Goal: Task Accomplishment & Management: Manage account settings

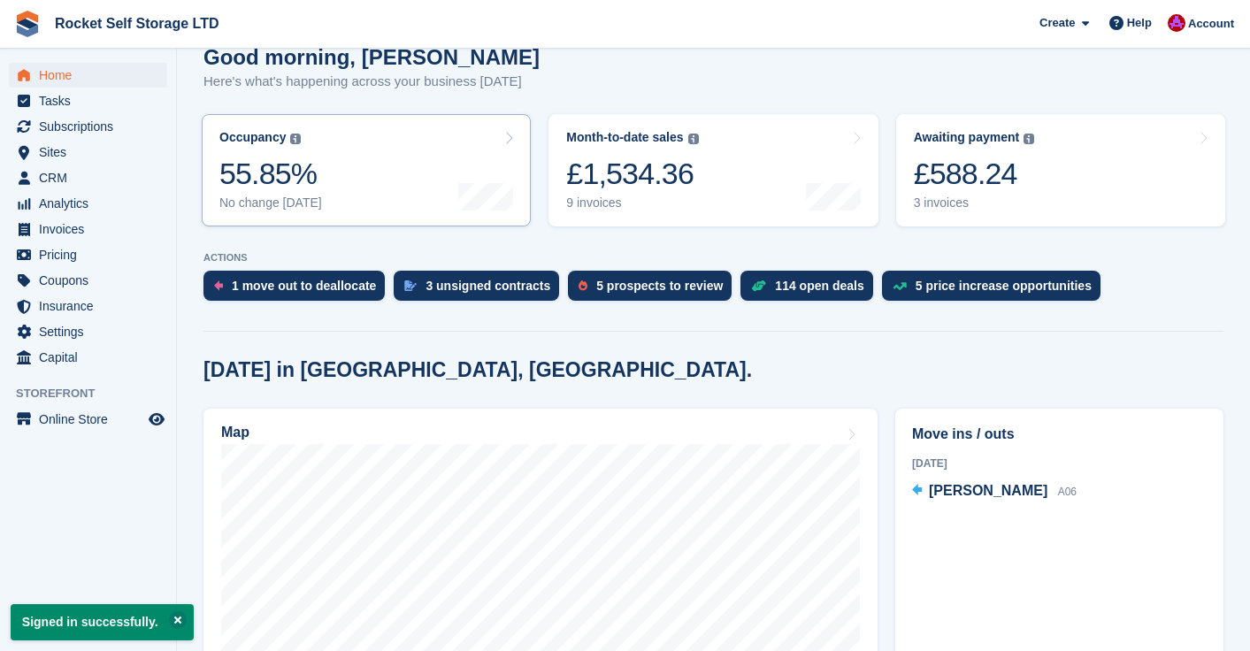
scroll to position [171, 0]
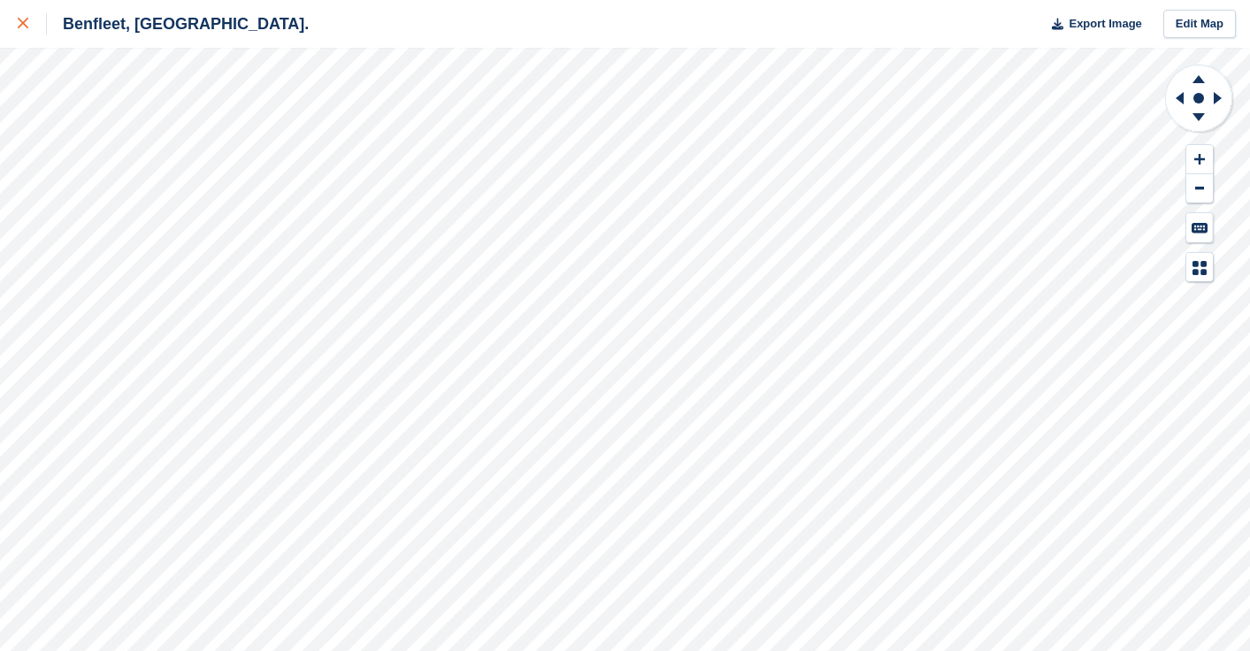
click at [15, 27] on link at bounding box center [23, 24] width 47 height 48
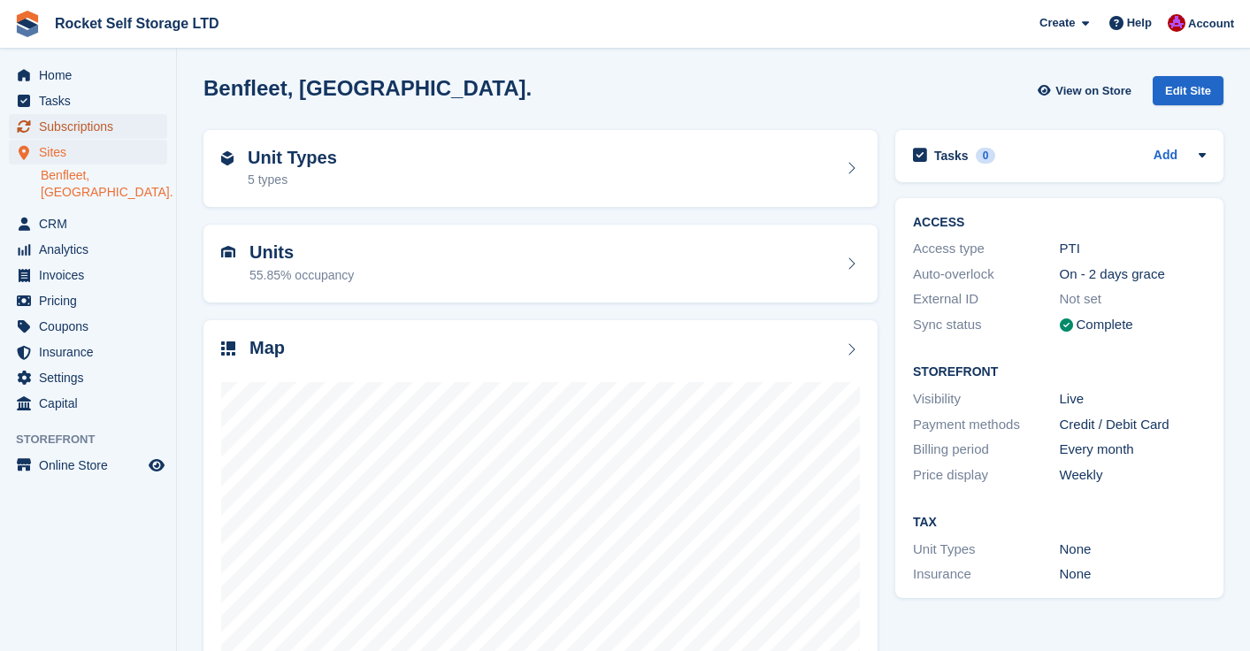
click at [70, 131] on span "Subscriptions" at bounding box center [92, 126] width 106 height 25
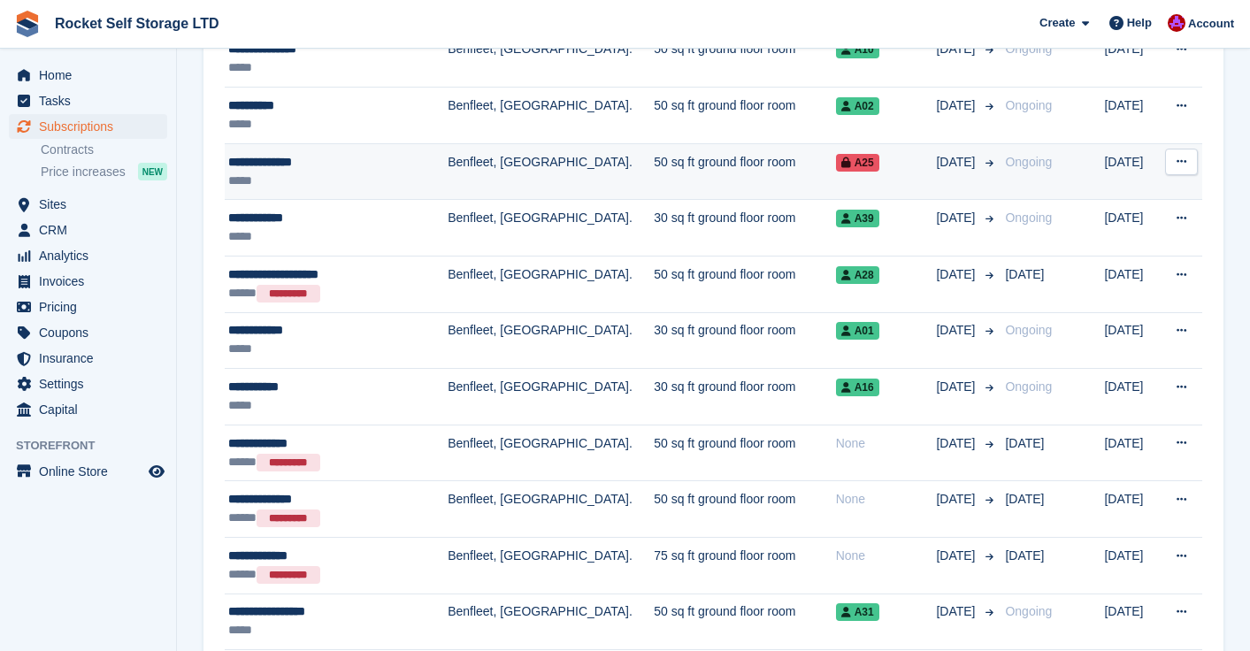
scroll to position [270, 0]
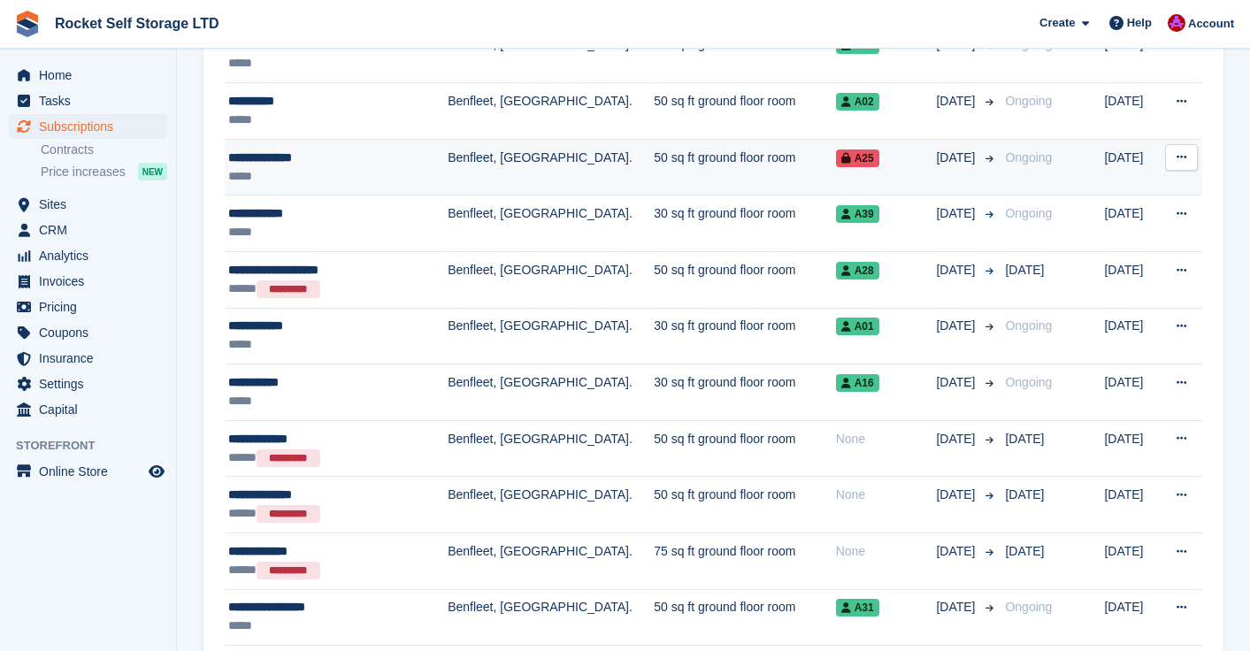
click at [276, 160] on div "**********" at bounding box center [326, 158] width 196 height 19
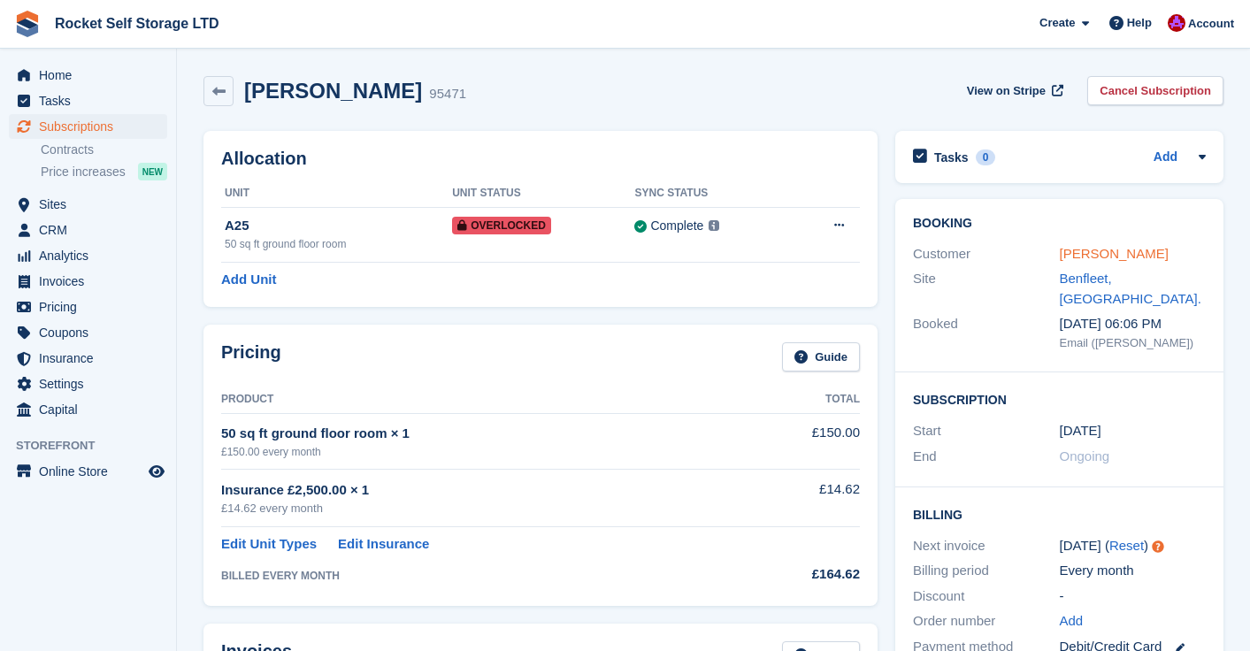
click at [1121, 251] on link "Nicole Bateman" at bounding box center [1114, 253] width 109 height 15
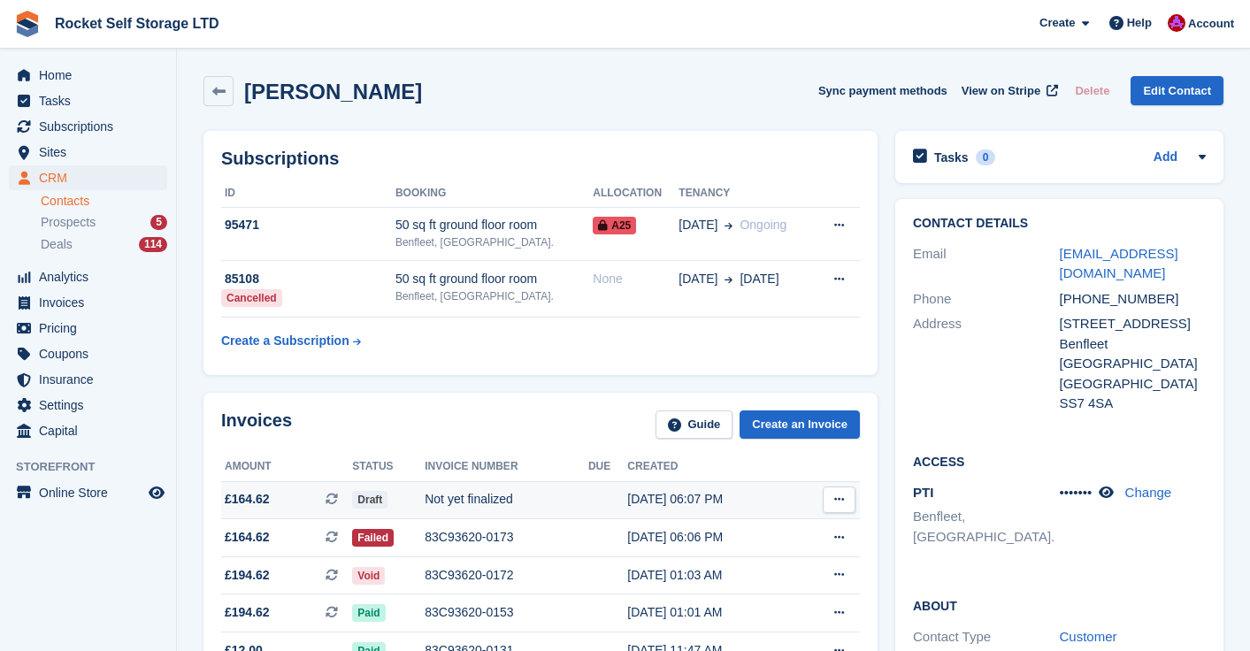
click at [364, 498] on span "Draft" at bounding box center [369, 500] width 35 height 18
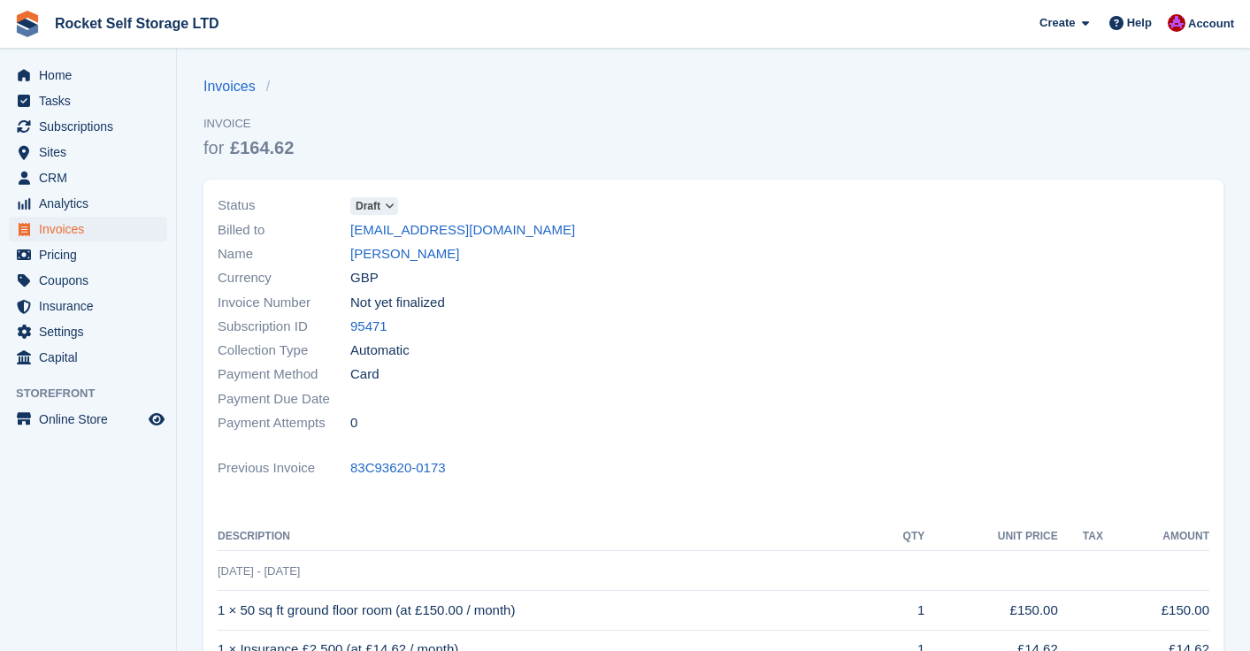
click at [394, 210] on icon at bounding box center [390, 206] width 10 height 11
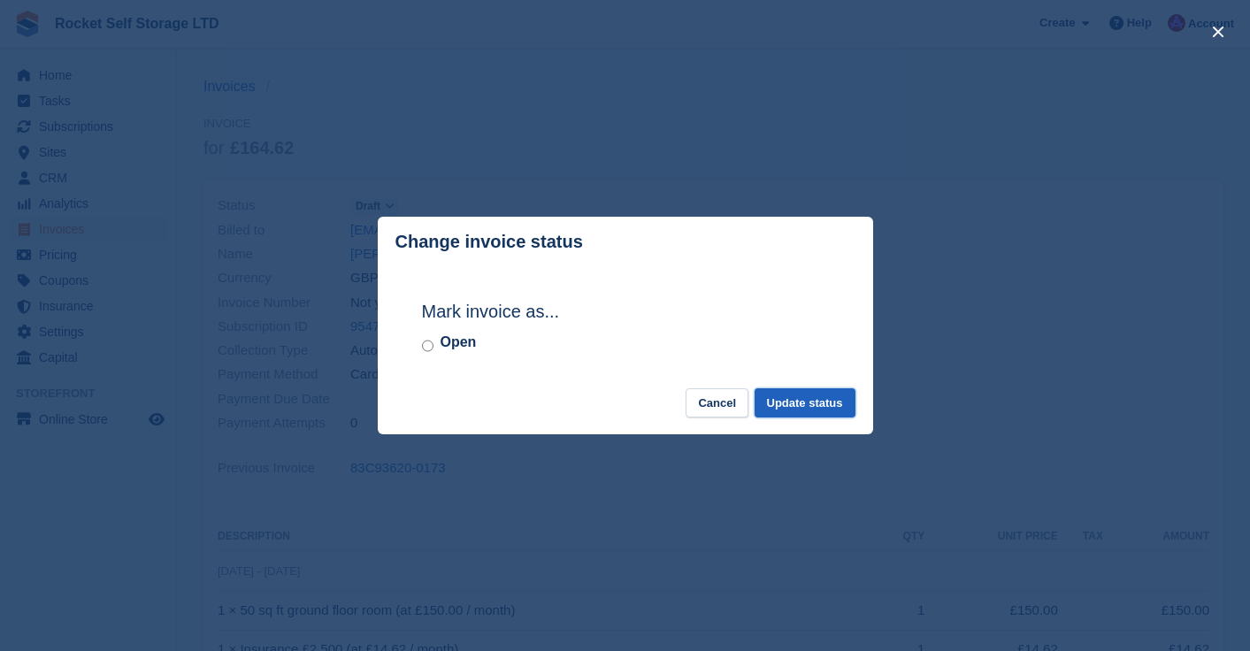
click at [786, 405] on button "Update status" at bounding box center [804, 402] width 101 height 29
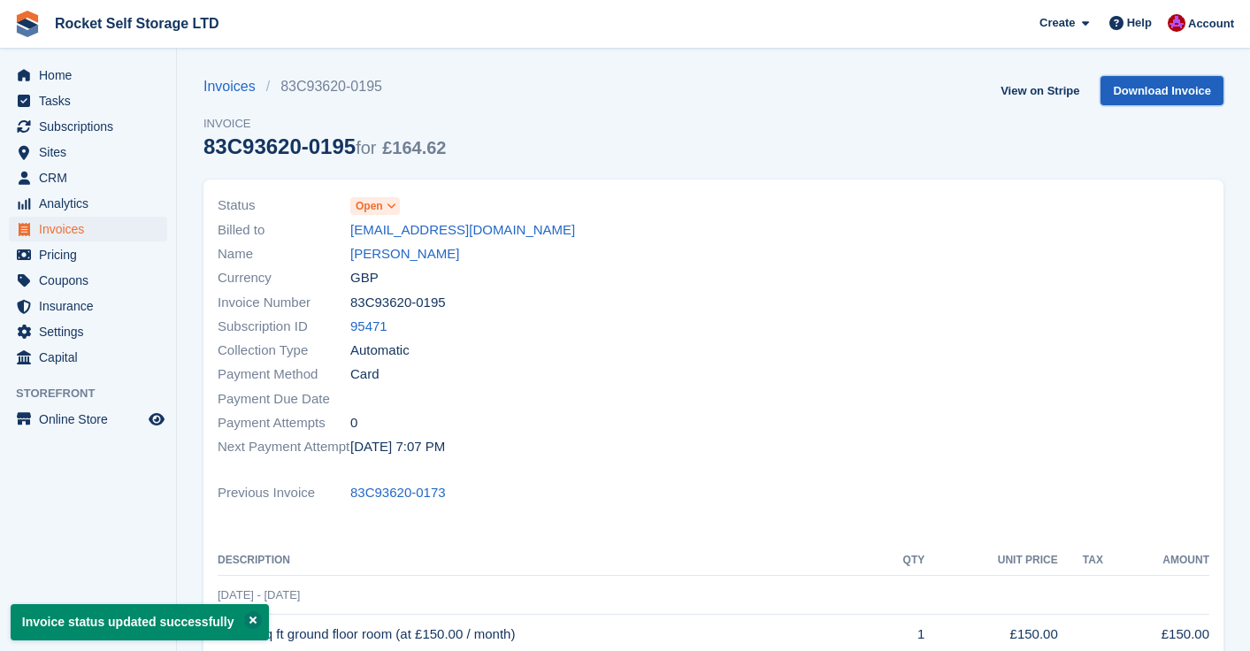
click at [1157, 95] on link "Download Invoice" at bounding box center [1161, 90] width 123 height 29
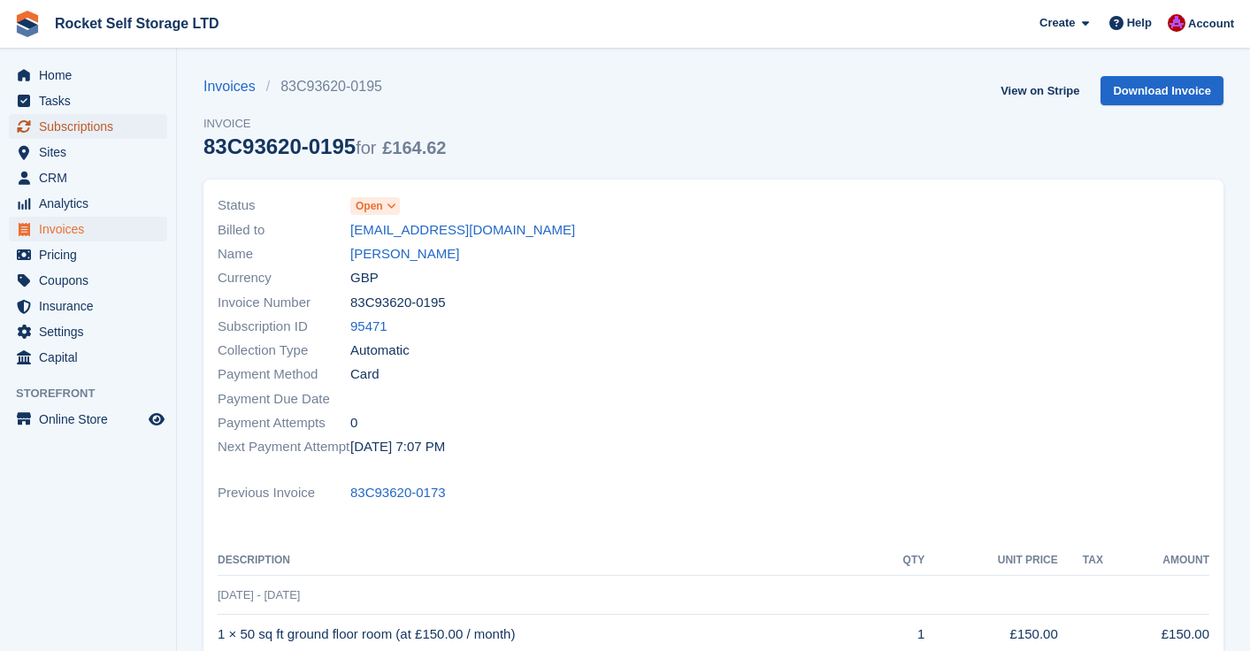
click at [57, 124] on span "Subscriptions" at bounding box center [92, 126] width 106 height 25
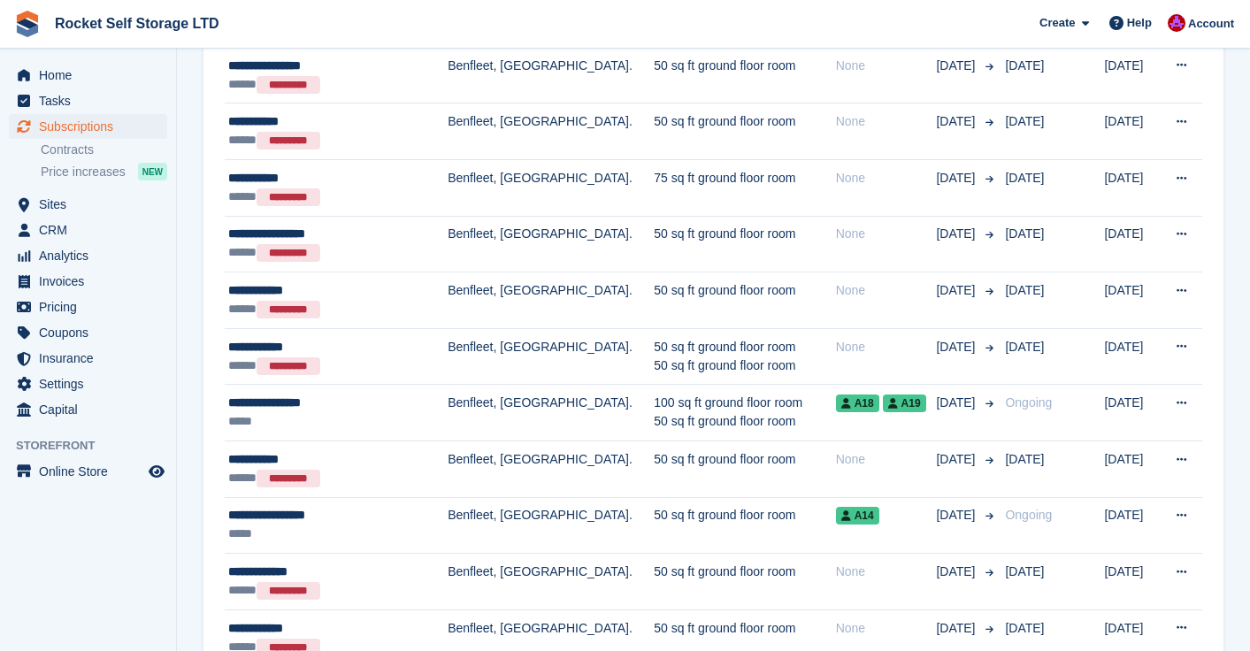
scroll to position [928, 0]
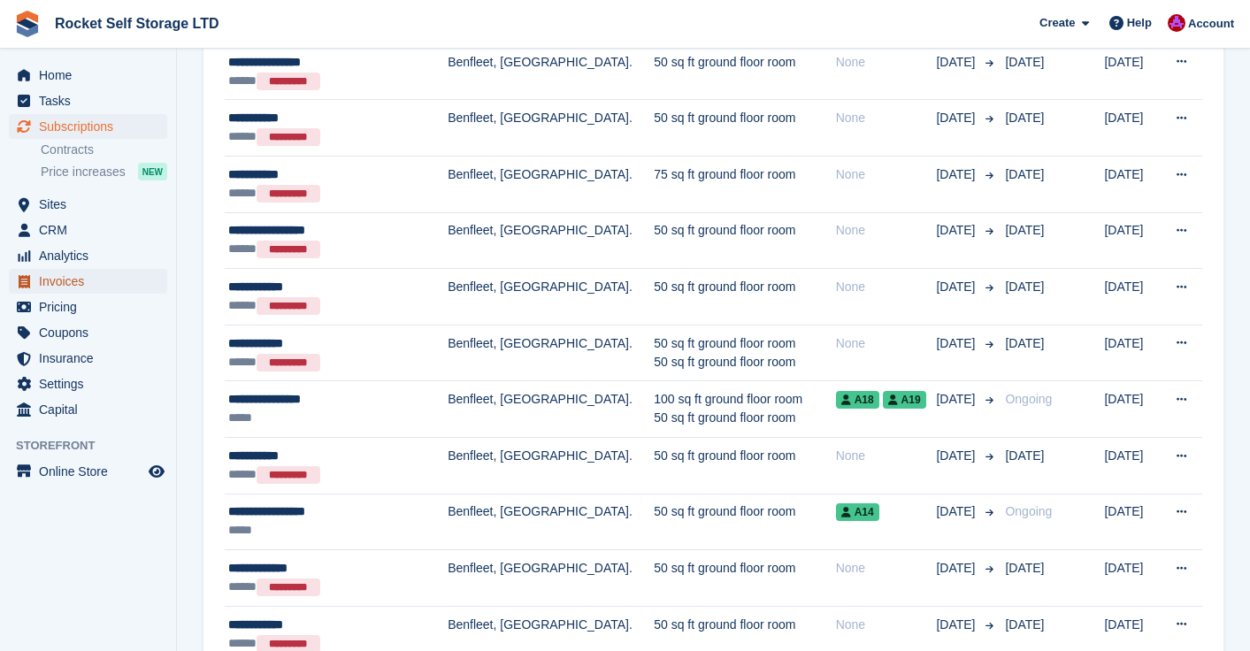
click at [69, 281] on span "Invoices" at bounding box center [92, 281] width 106 height 25
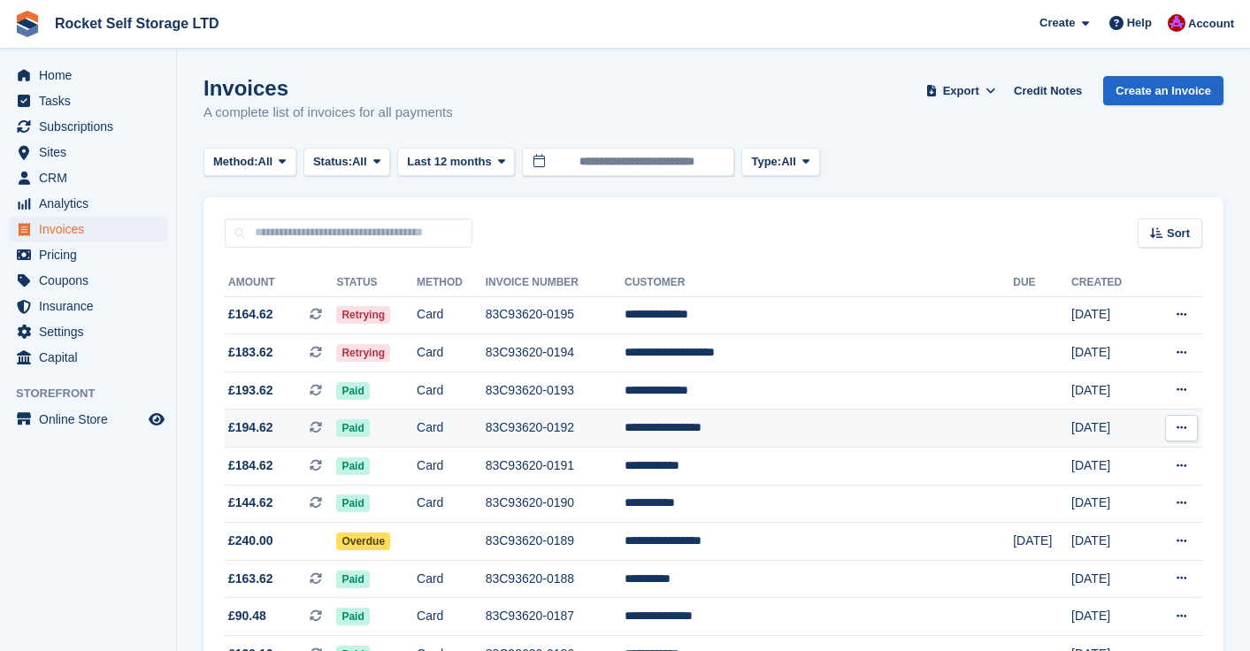
scroll to position [4, 0]
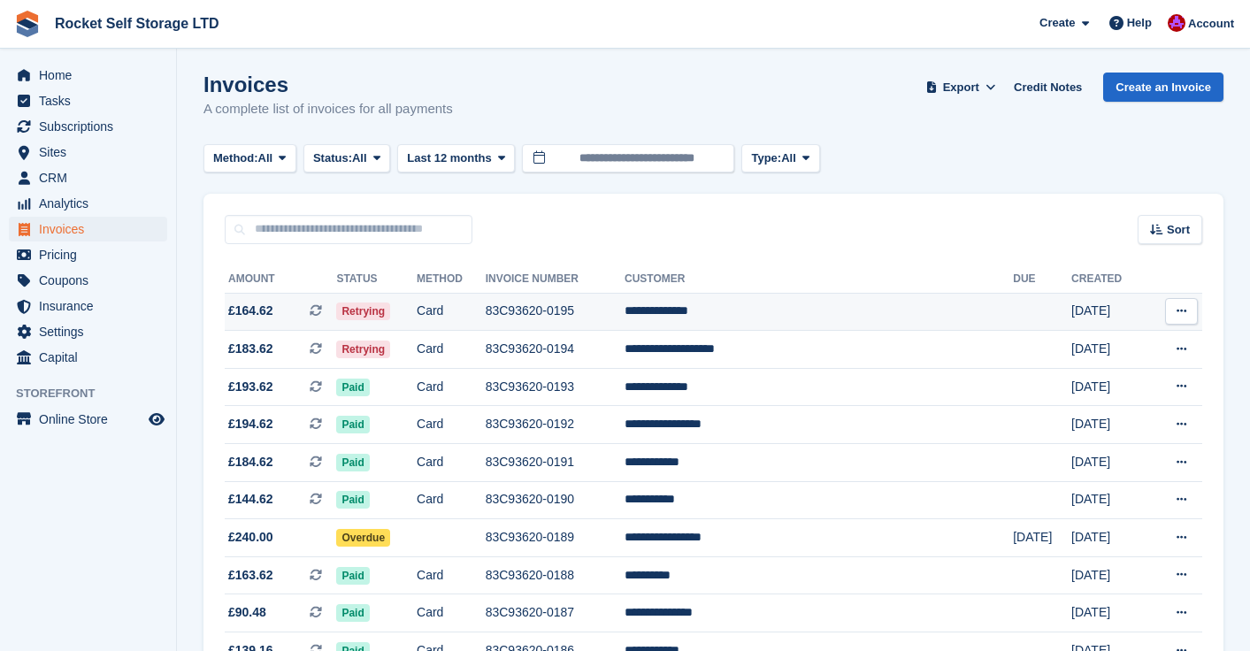
click at [1183, 314] on icon at bounding box center [1181, 310] width 10 height 11
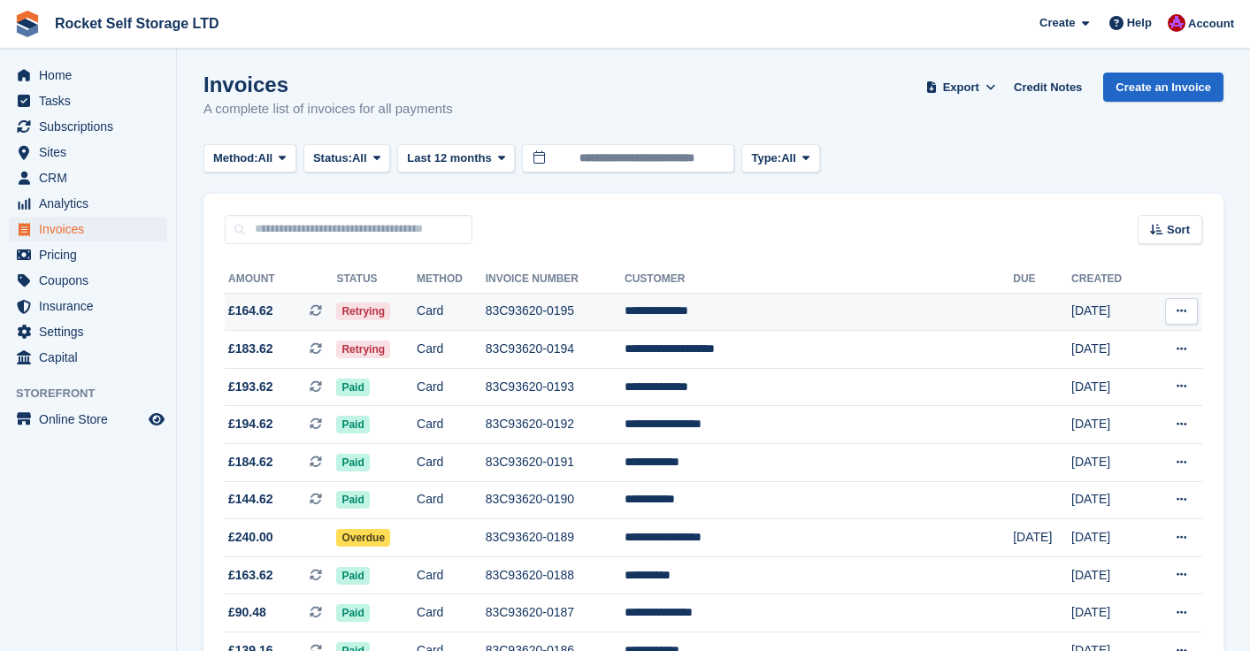
click at [1165, 311] on button at bounding box center [1181, 311] width 33 height 27
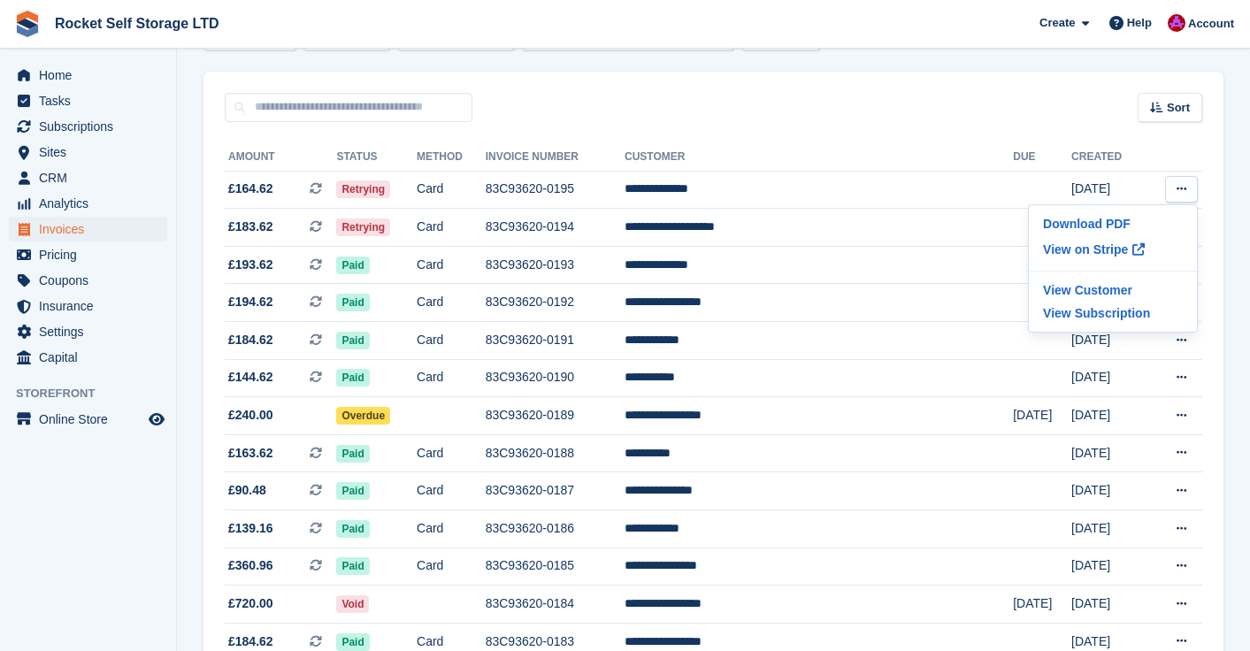
scroll to position [149, 0]
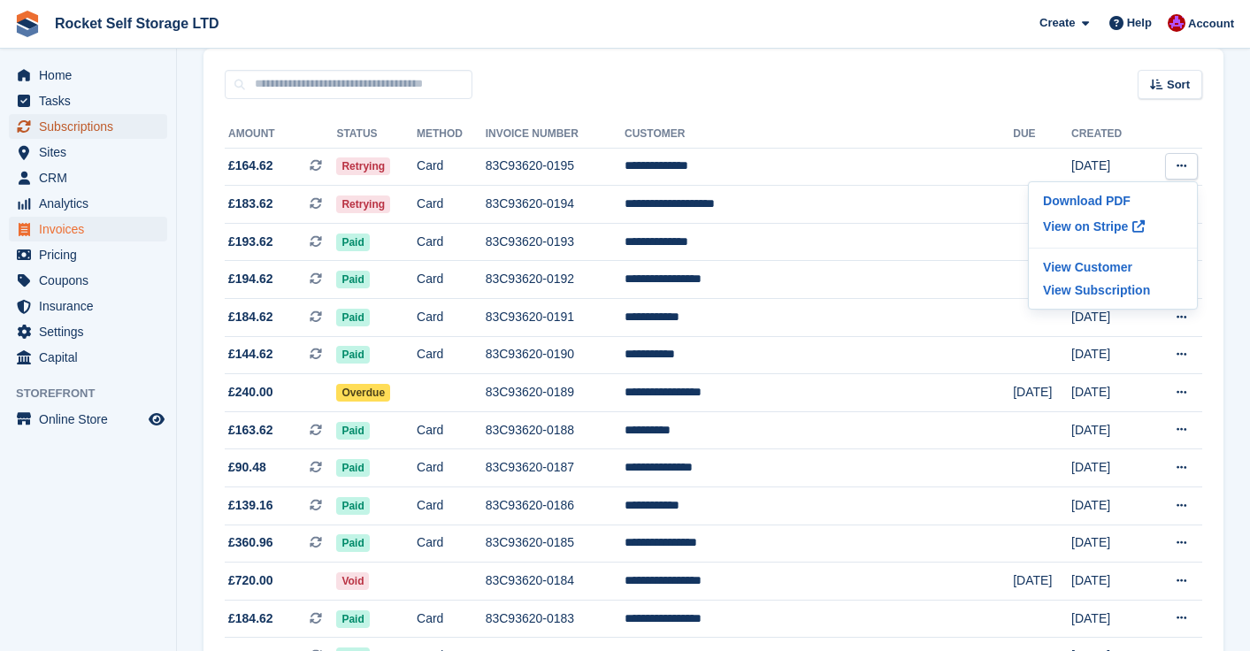
click at [77, 121] on span "Subscriptions" at bounding box center [92, 126] width 106 height 25
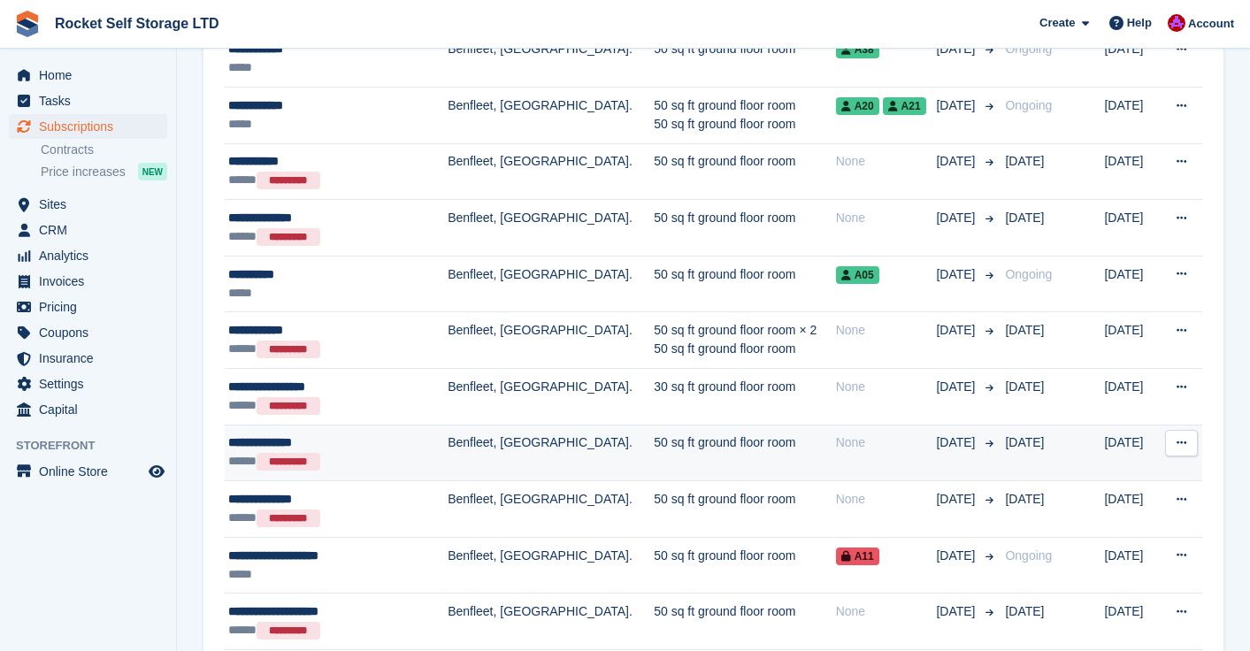
scroll to position [1941, 0]
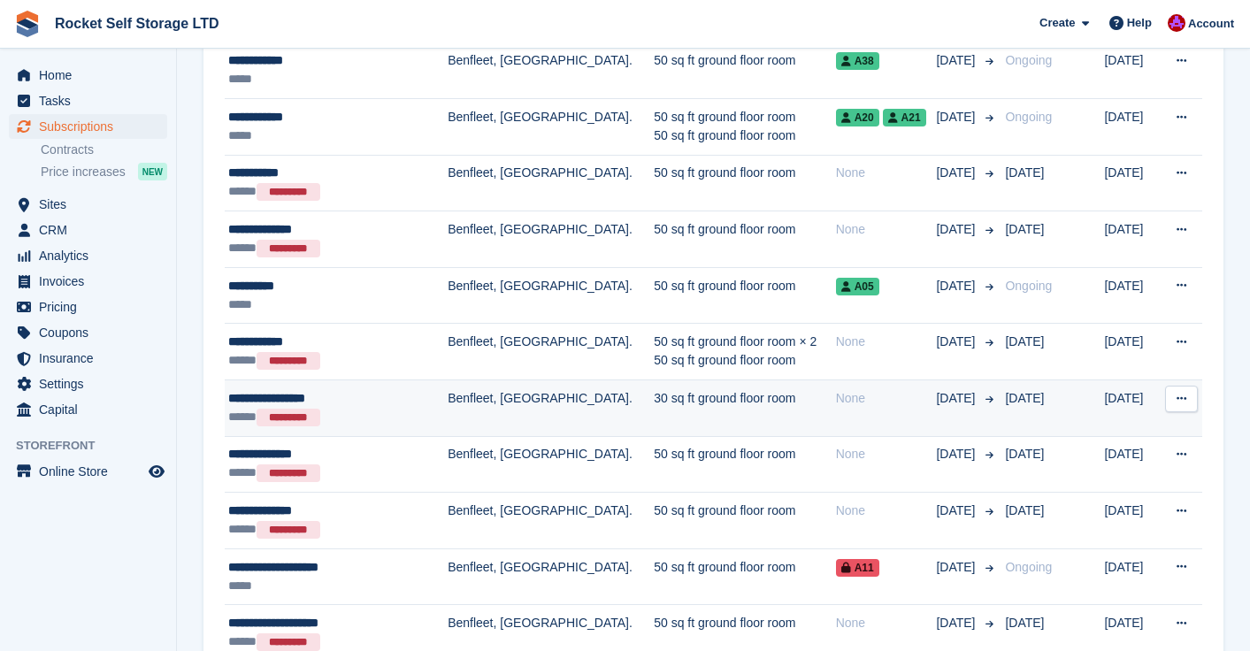
click at [365, 397] on div "**********" at bounding box center [326, 398] width 196 height 19
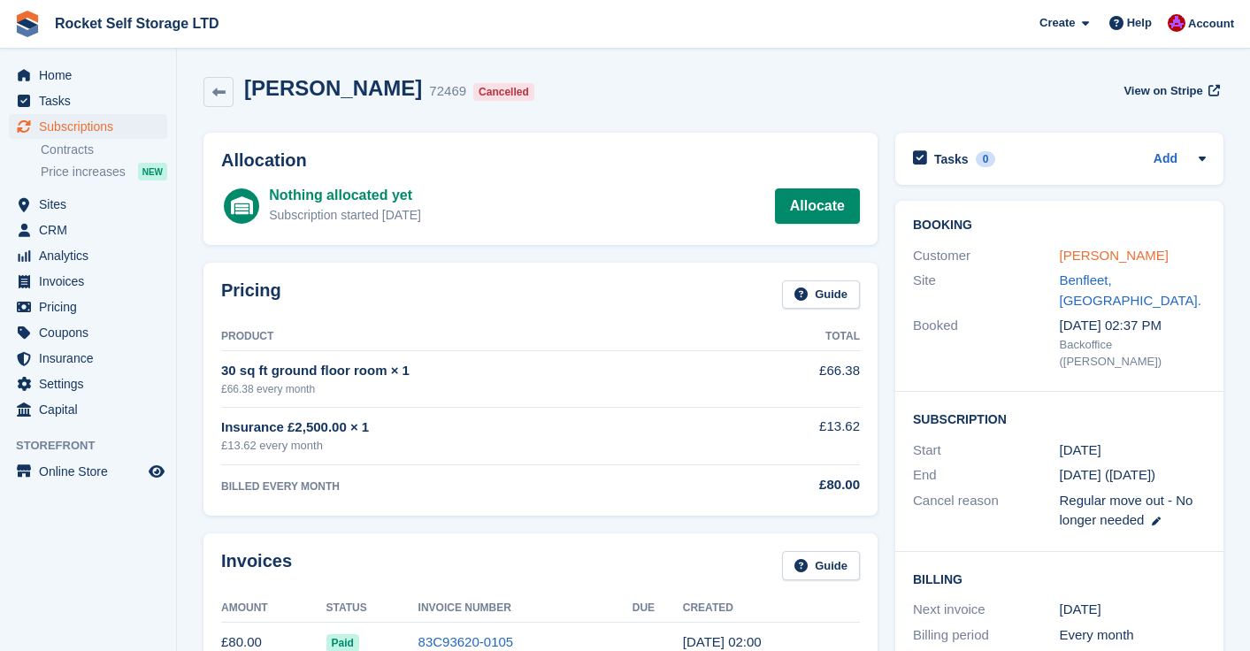
click at [1118, 255] on link "[PERSON_NAME]" at bounding box center [1114, 255] width 109 height 15
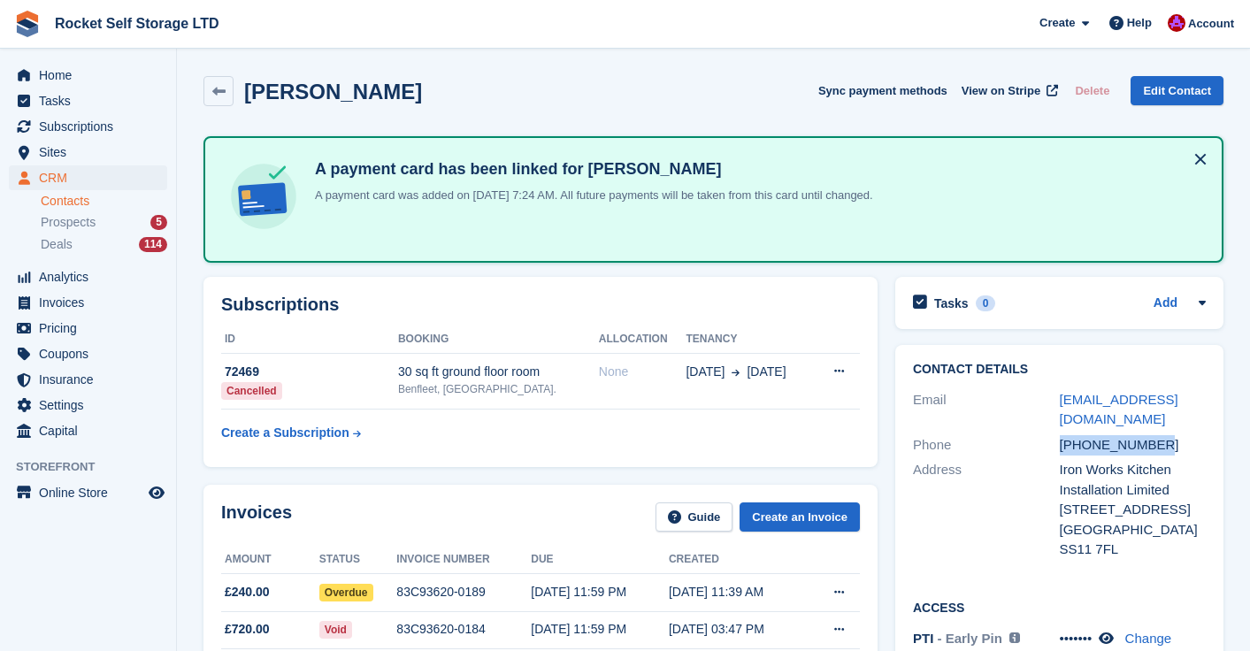
drag, startPoint x: 1174, startPoint y: 447, endPoint x: 1058, endPoint y: 448, distance: 115.9
click at [1058, 448] on div "Phone [PHONE_NUMBER]" at bounding box center [1059, 446] width 293 height 26
copy div "[PHONE_NUMBER]"
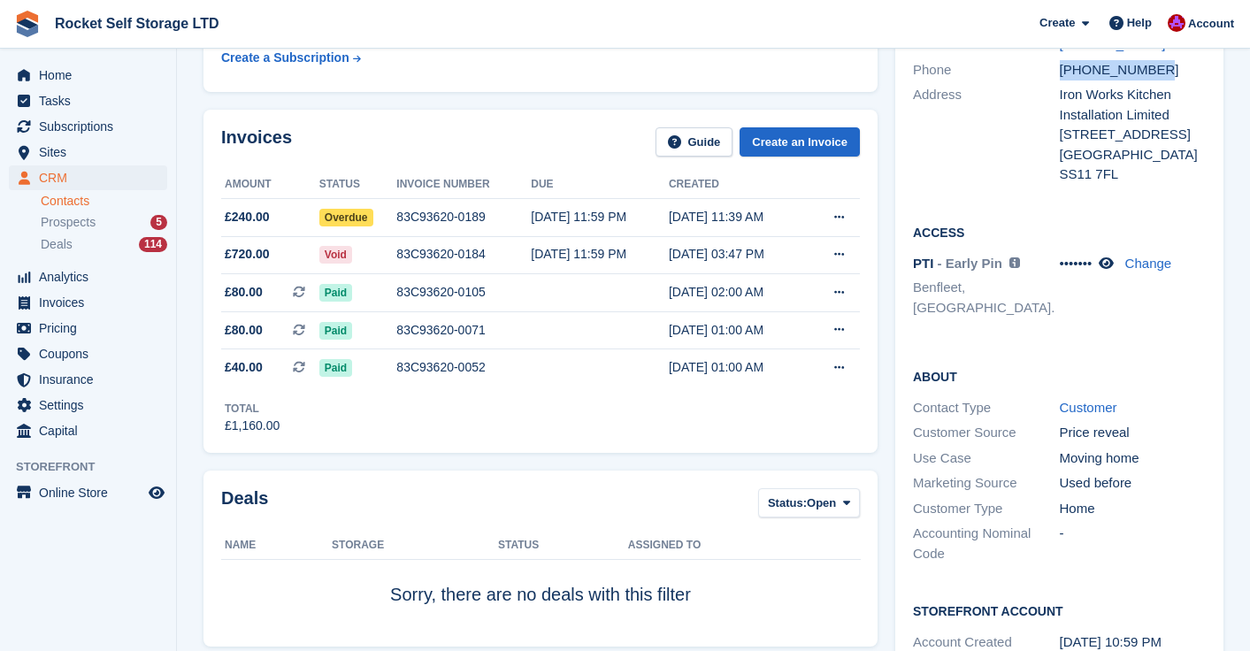
scroll to position [377, 0]
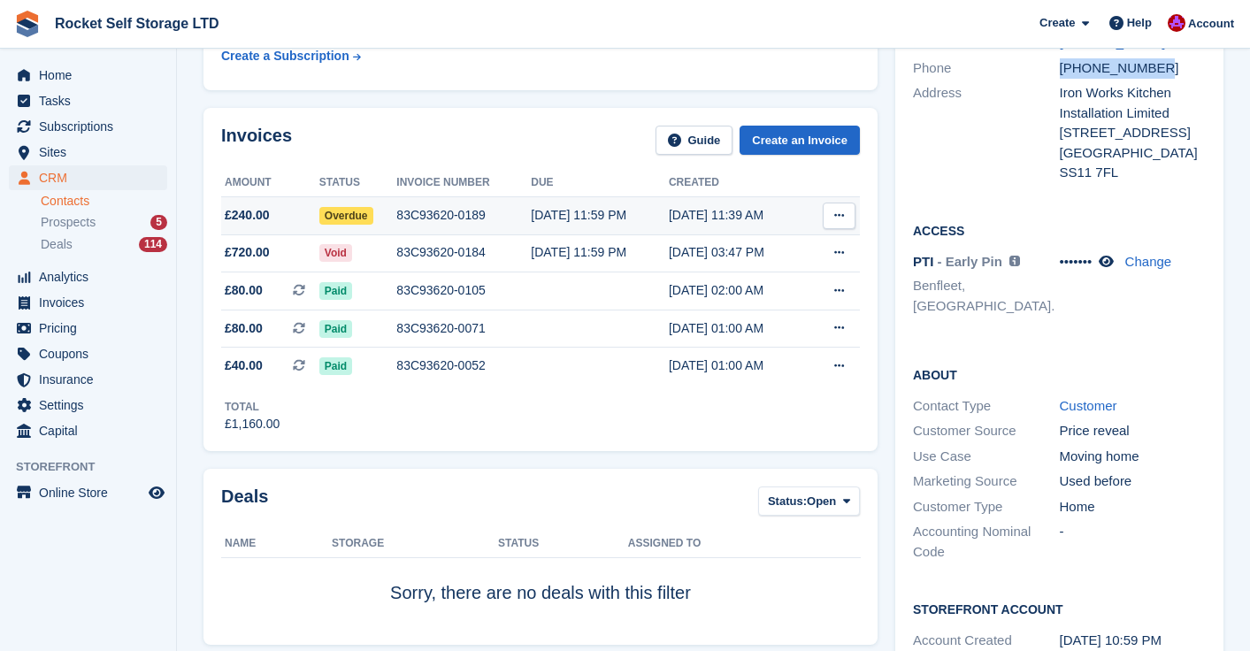
click at [834, 215] on icon at bounding box center [839, 215] width 10 height 11
click at [473, 215] on div "83C93620-0189" at bounding box center [463, 215] width 134 height 19
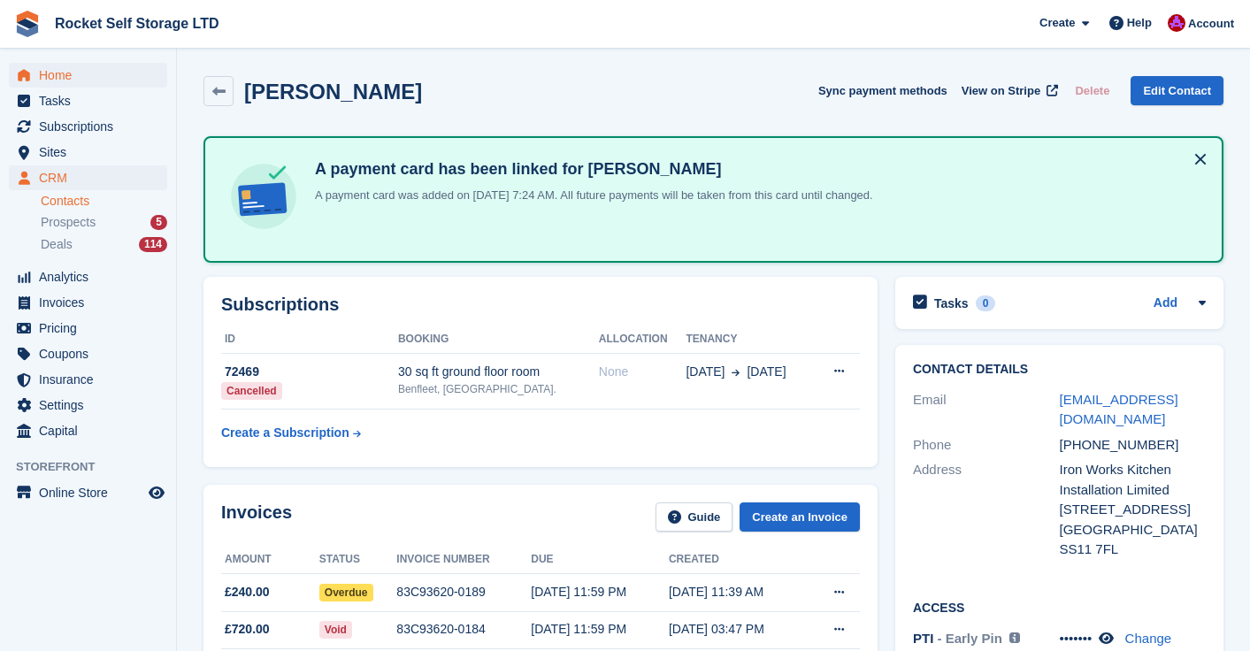
scroll to position [375, 0]
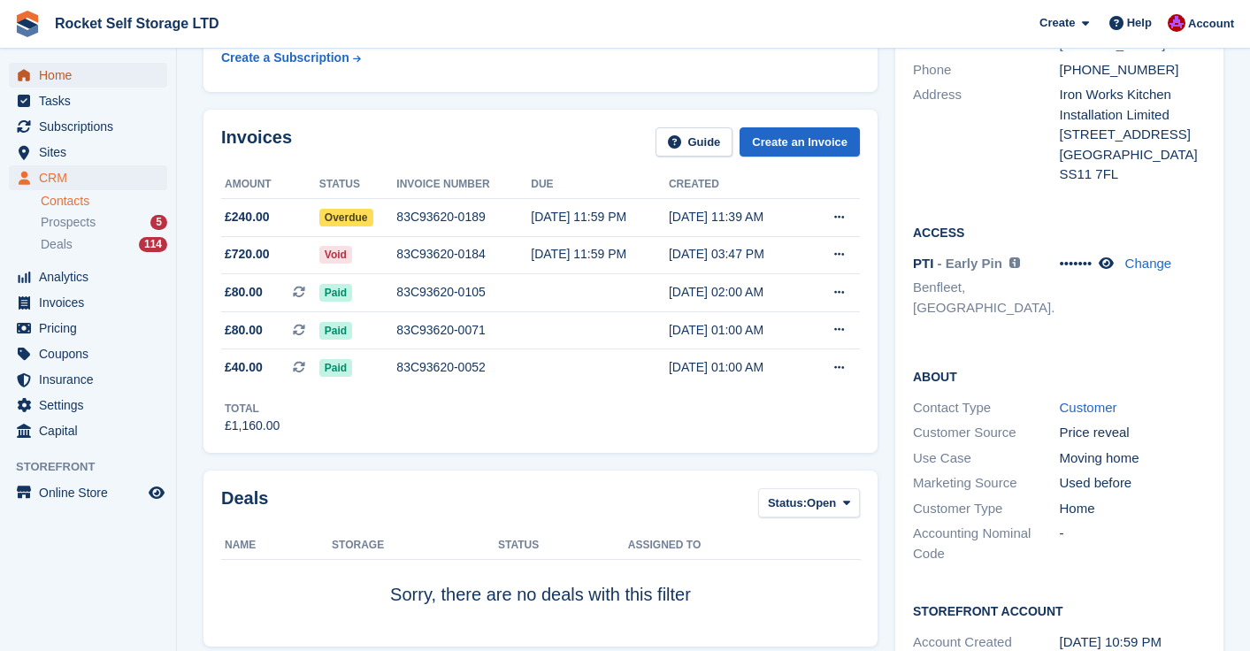
click at [52, 73] on span "Home" at bounding box center [92, 75] width 106 height 25
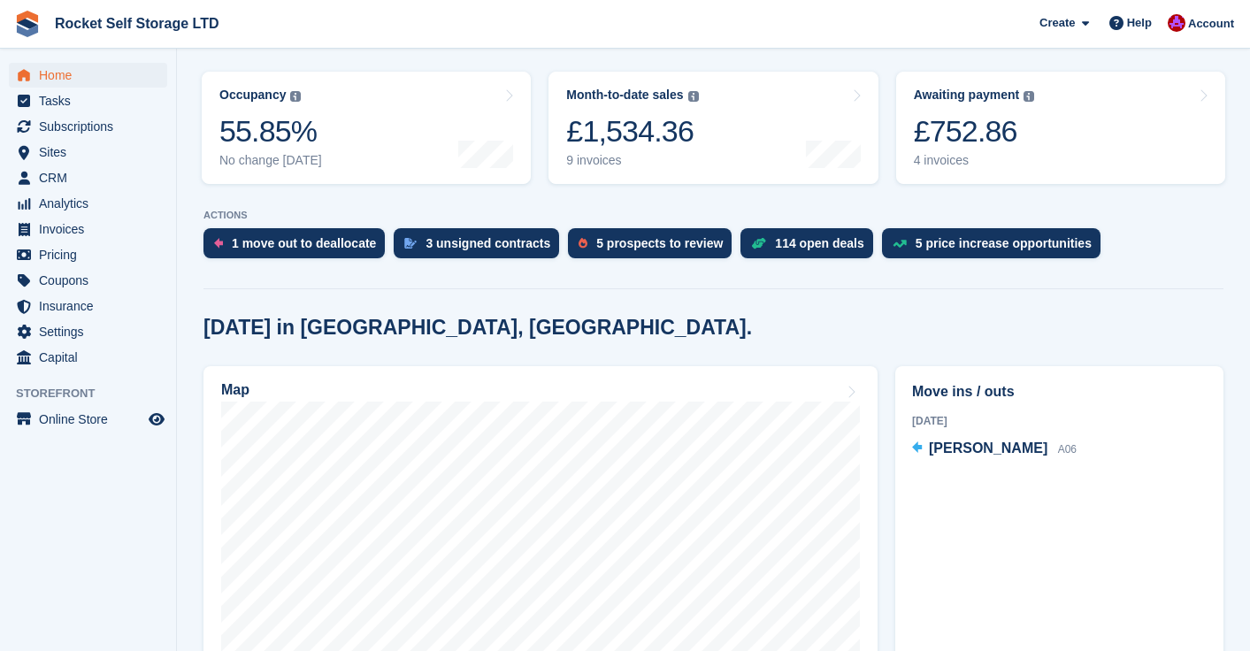
scroll to position [214, 0]
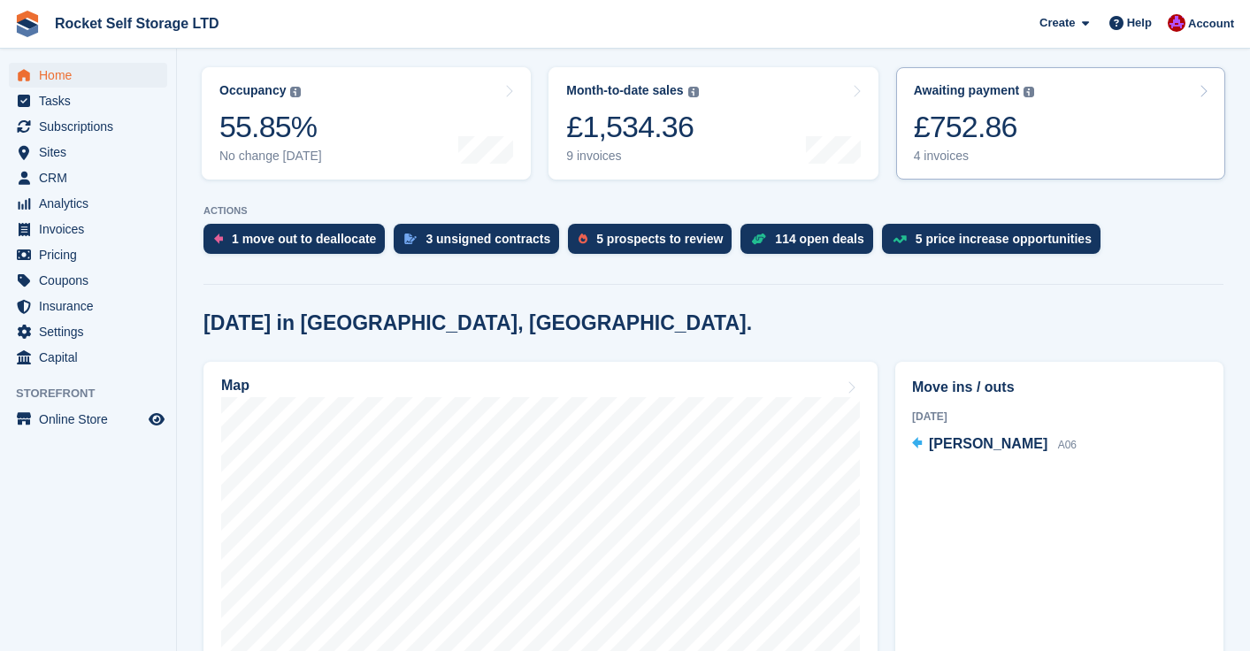
click at [992, 132] on div "£752.86" at bounding box center [974, 127] width 121 height 36
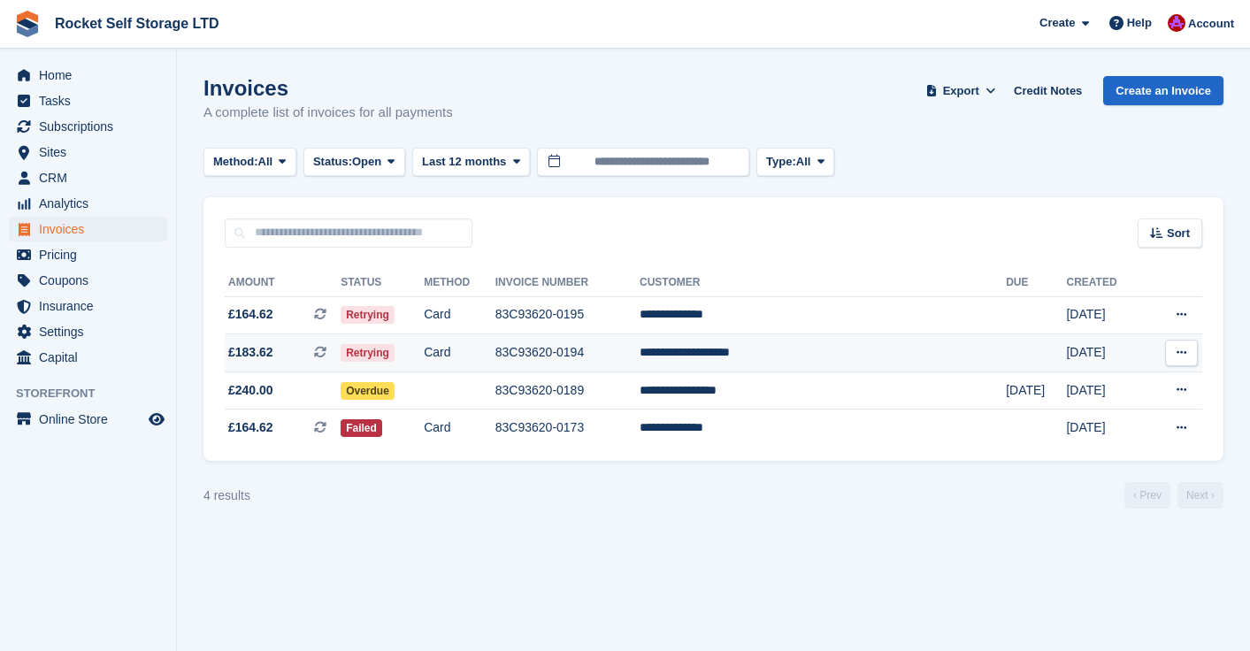
click at [742, 354] on td "**********" at bounding box center [822, 353] width 366 height 38
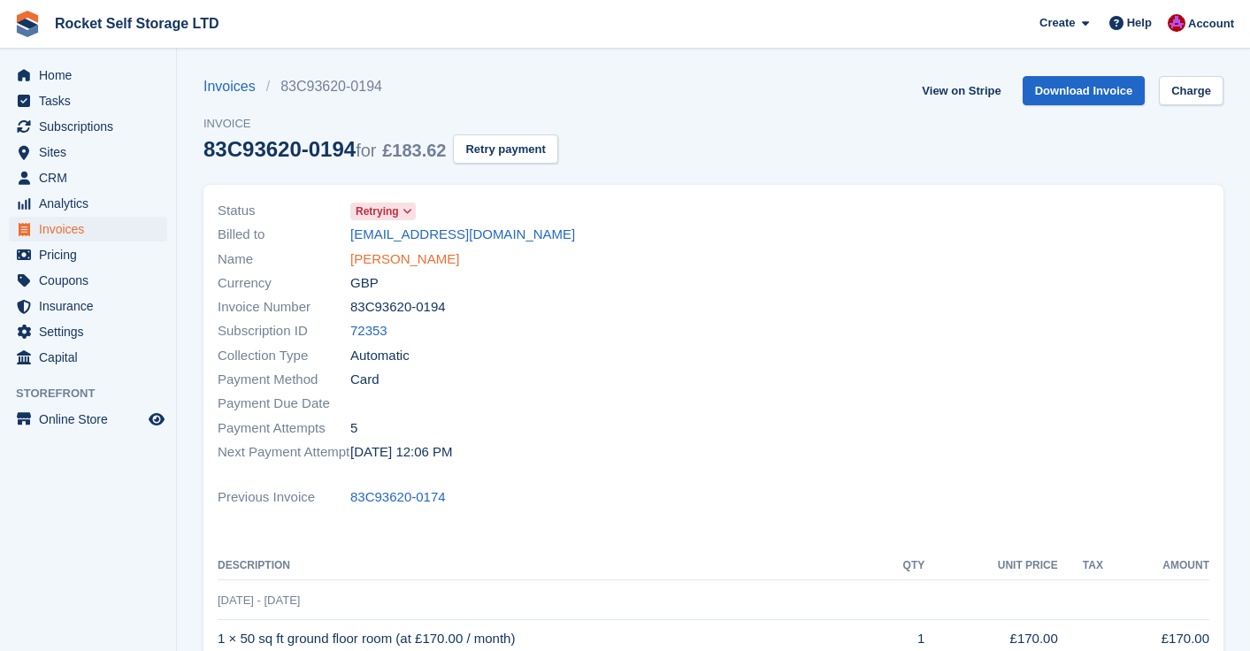
click at [413, 264] on link "Elton Emmanuel Burke" at bounding box center [404, 259] width 109 height 20
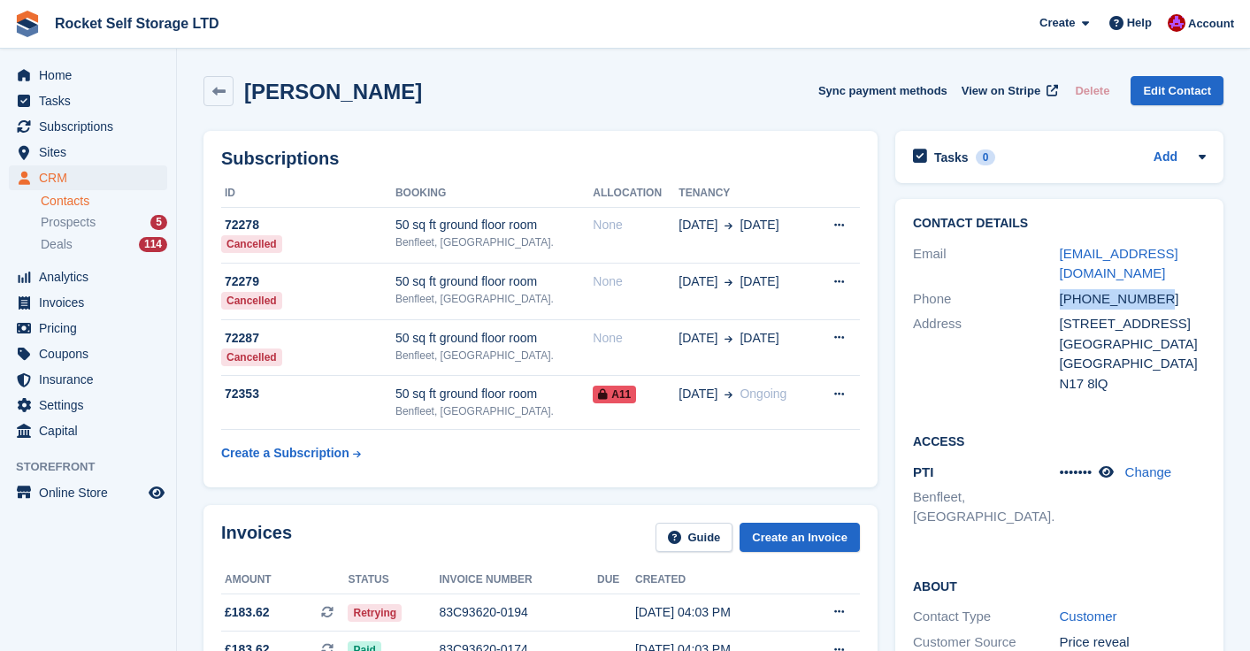
drag, startPoint x: 1137, startPoint y: 298, endPoint x: 1074, endPoint y: 295, distance: 63.7
click at [1052, 296] on div "Phone +447983829514" at bounding box center [1059, 300] width 293 height 26
click at [69, 61] on div "Home Tasks Subscriptions Subscriptions Subscriptions Contracts Price increases …" at bounding box center [88, 250] width 176 height 388
click at [61, 72] on span "Home" at bounding box center [92, 75] width 106 height 25
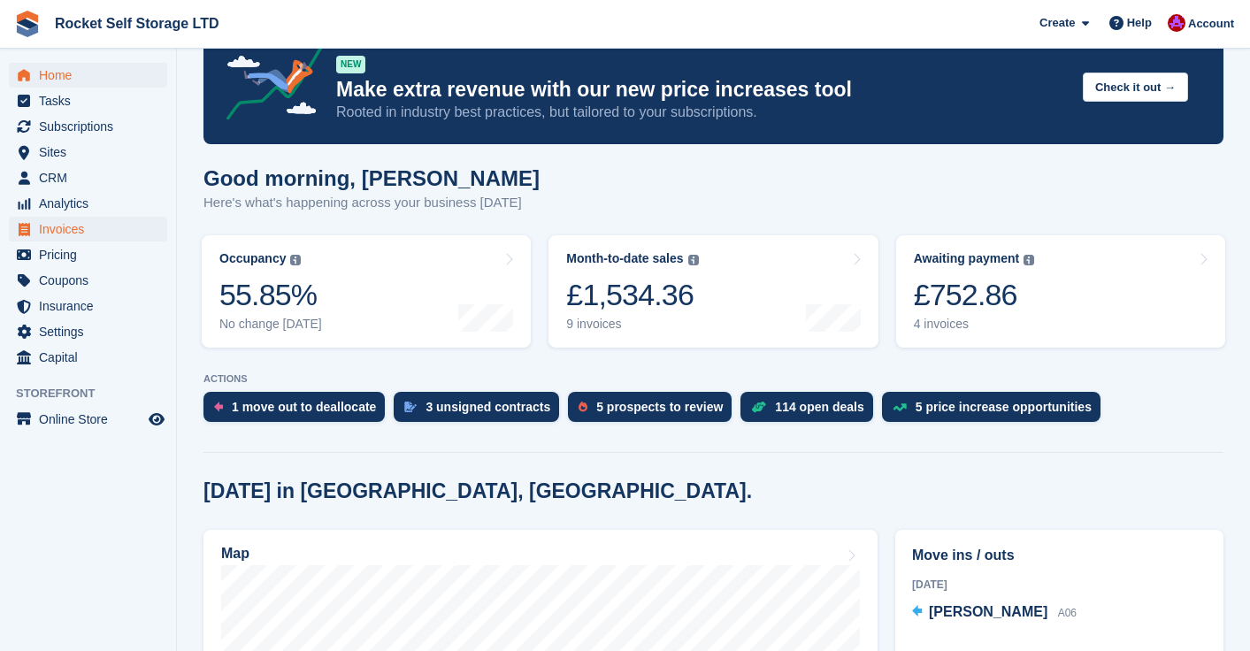
scroll to position [45, 0]
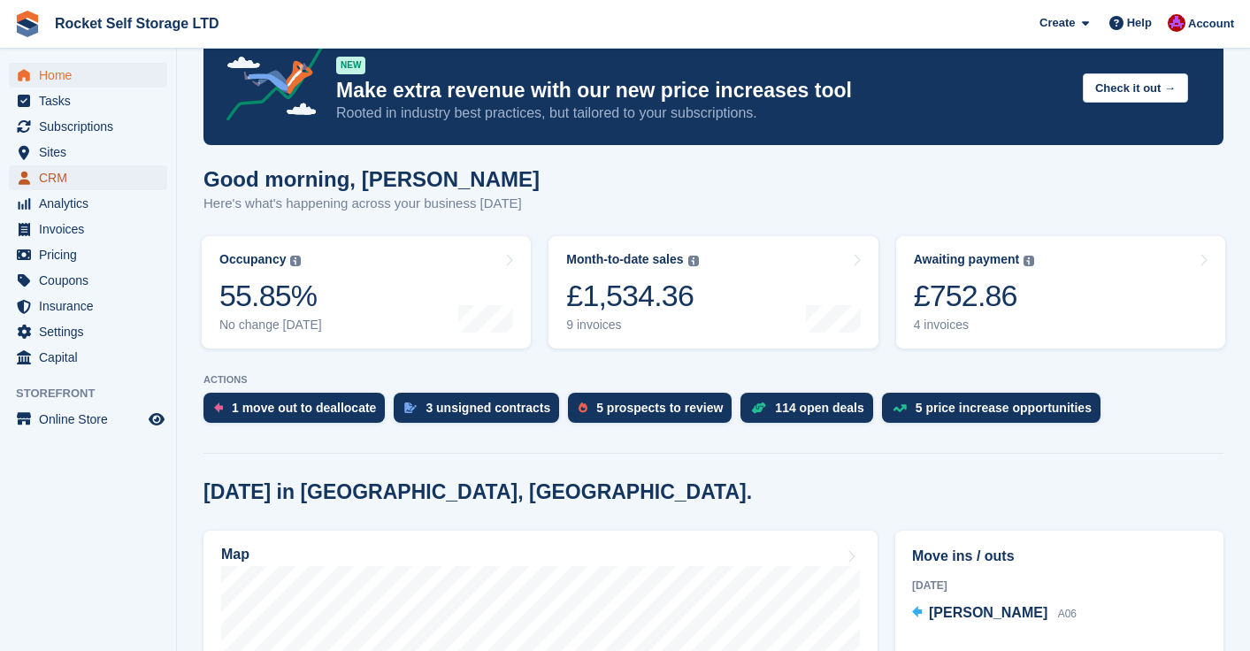
click at [59, 177] on span "CRM" at bounding box center [92, 177] width 106 height 25
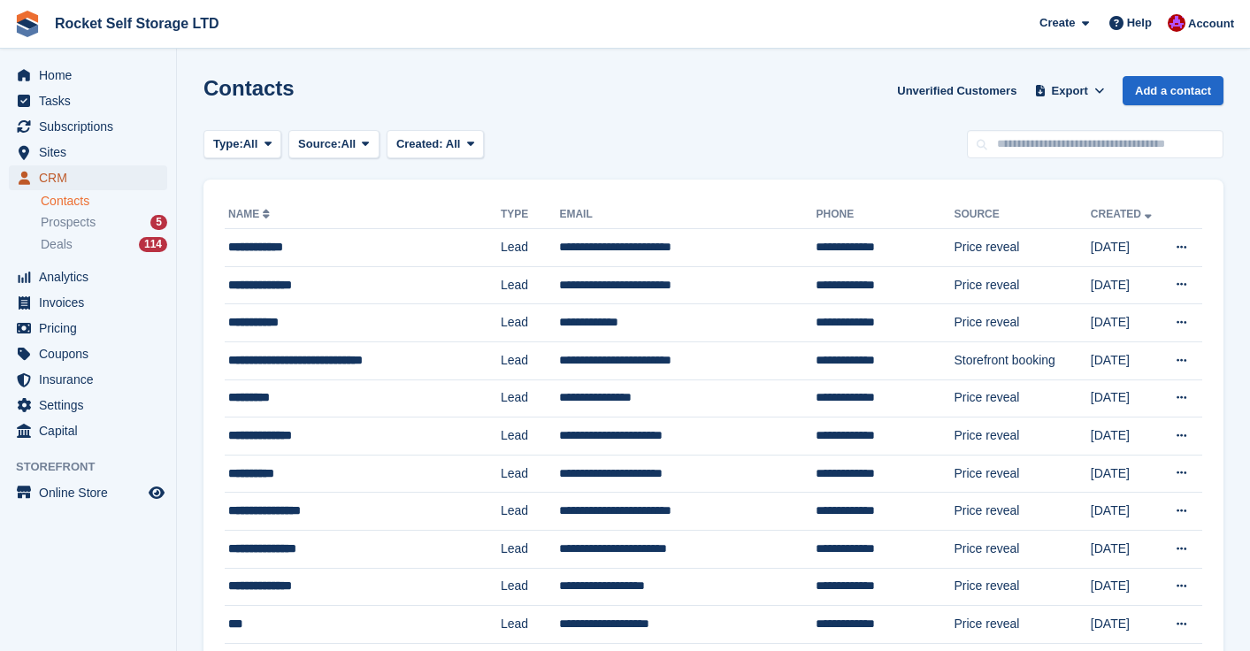
click at [69, 182] on span "CRM" at bounding box center [92, 177] width 106 height 25
click at [73, 241] on div "Deals 114" at bounding box center [104, 244] width 126 height 17
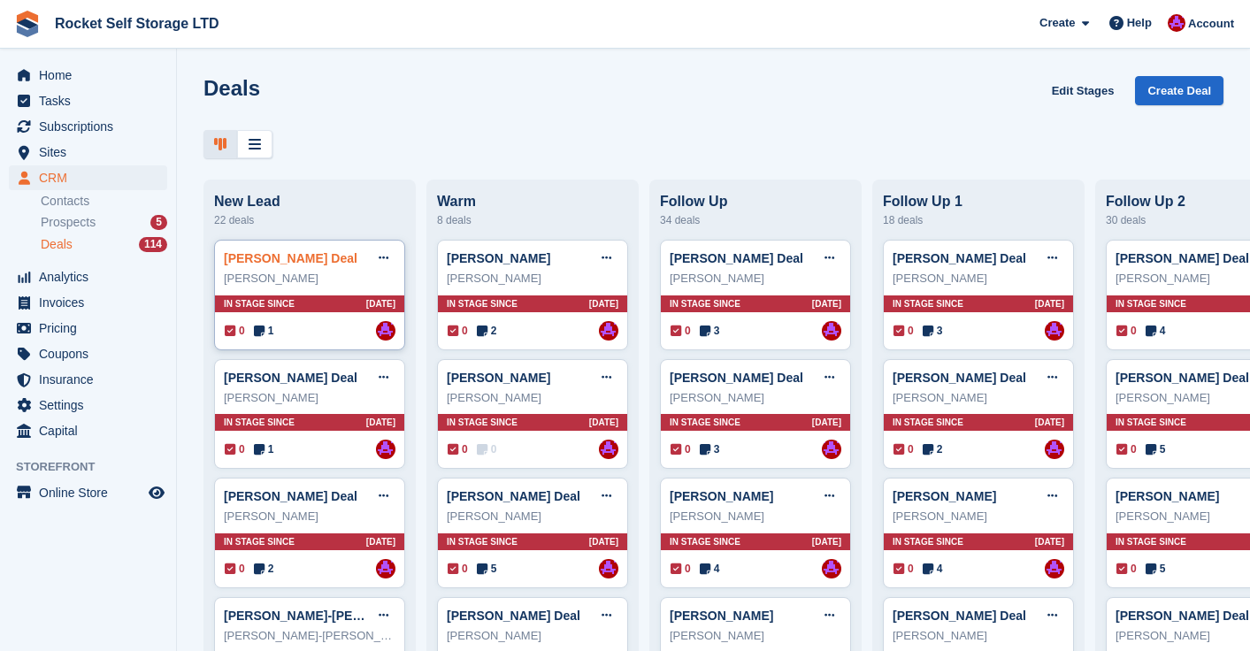
click at [294, 260] on link "[PERSON_NAME] Deal" at bounding box center [291, 258] width 134 height 14
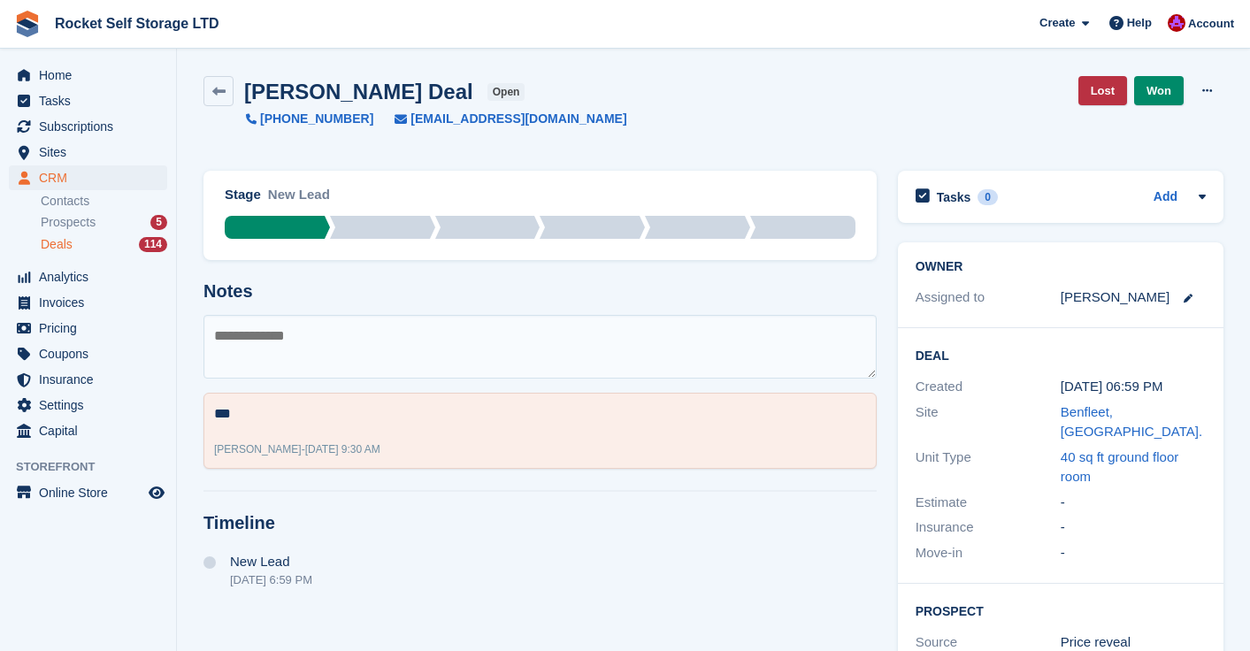
click at [291, 337] on textarea at bounding box center [539, 347] width 673 height 64
type textarea "**"
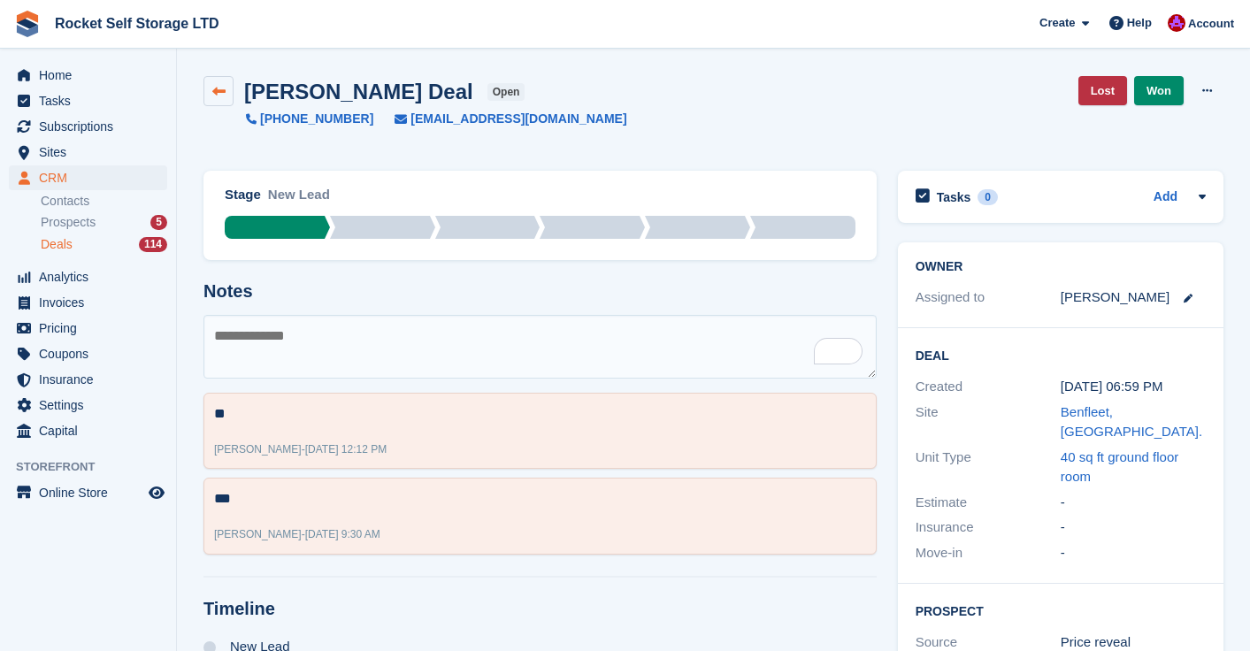
click at [223, 85] on icon at bounding box center [218, 91] width 13 height 13
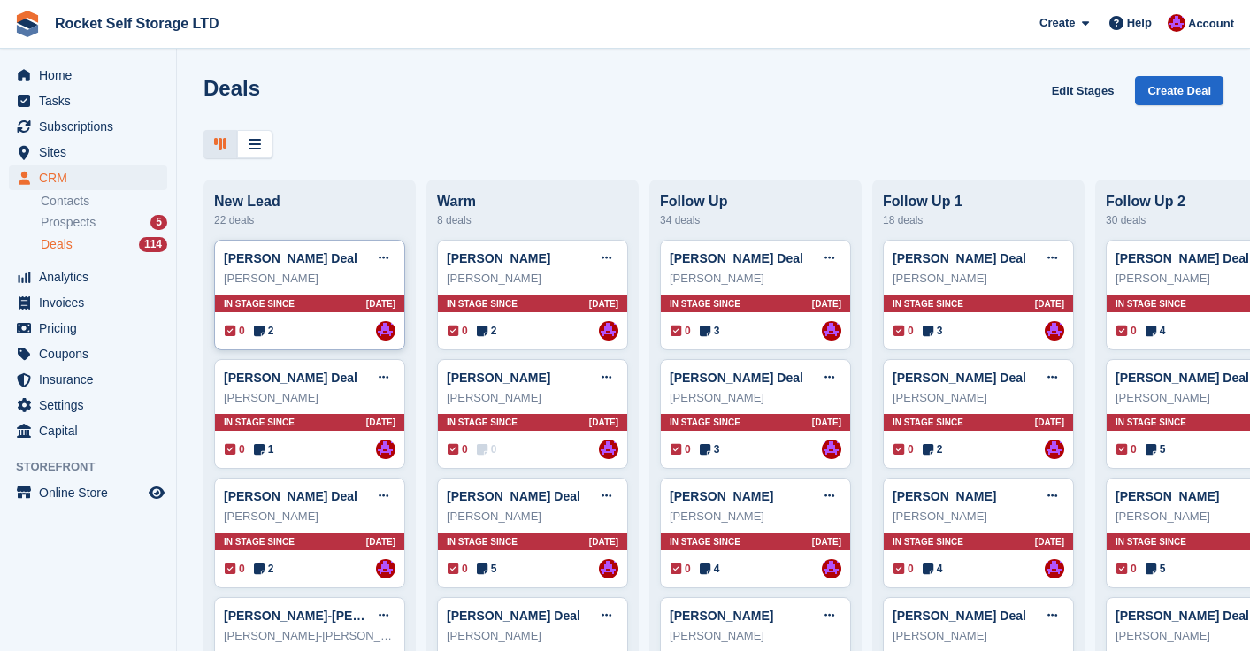
drag, startPoint x: 280, startPoint y: 272, endPoint x: 276, endPoint y: 301, distance: 28.5
click at [276, 301] on span "In stage since" at bounding box center [259, 303] width 71 height 13
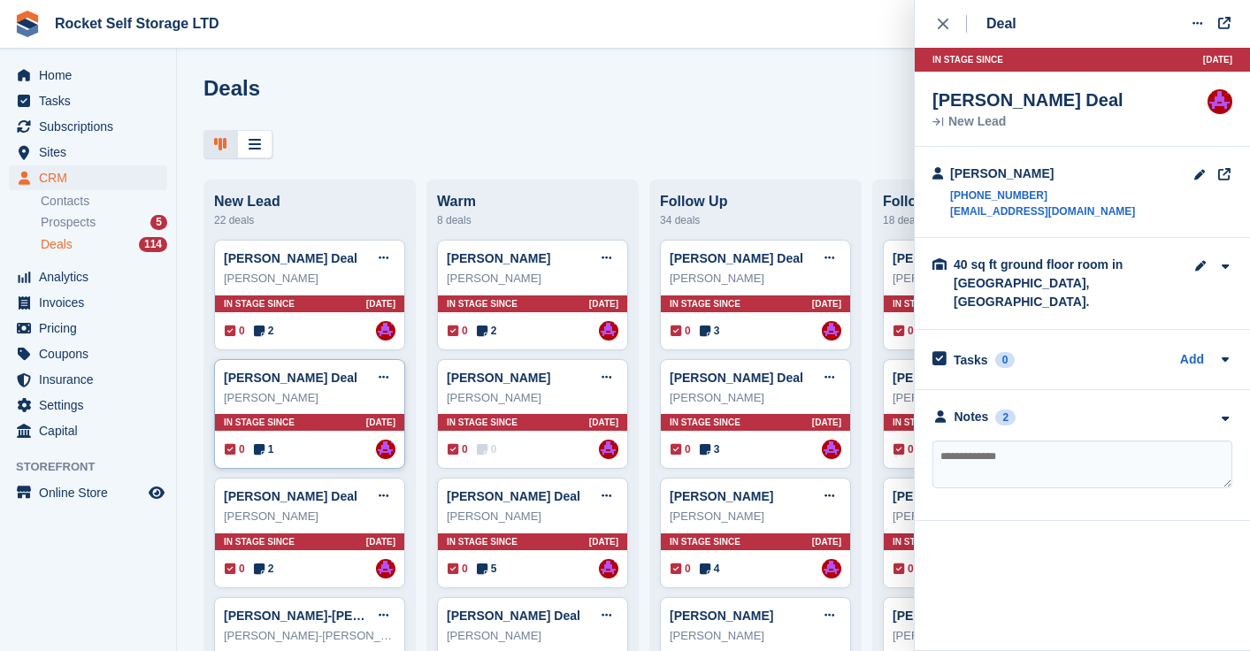
click at [279, 394] on div "[PERSON_NAME]" at bounding box center [310, 398] width 172 height 18
click at [998, 408] on div "Notes 1" at bounding box center [973, 417] width 83 height 19
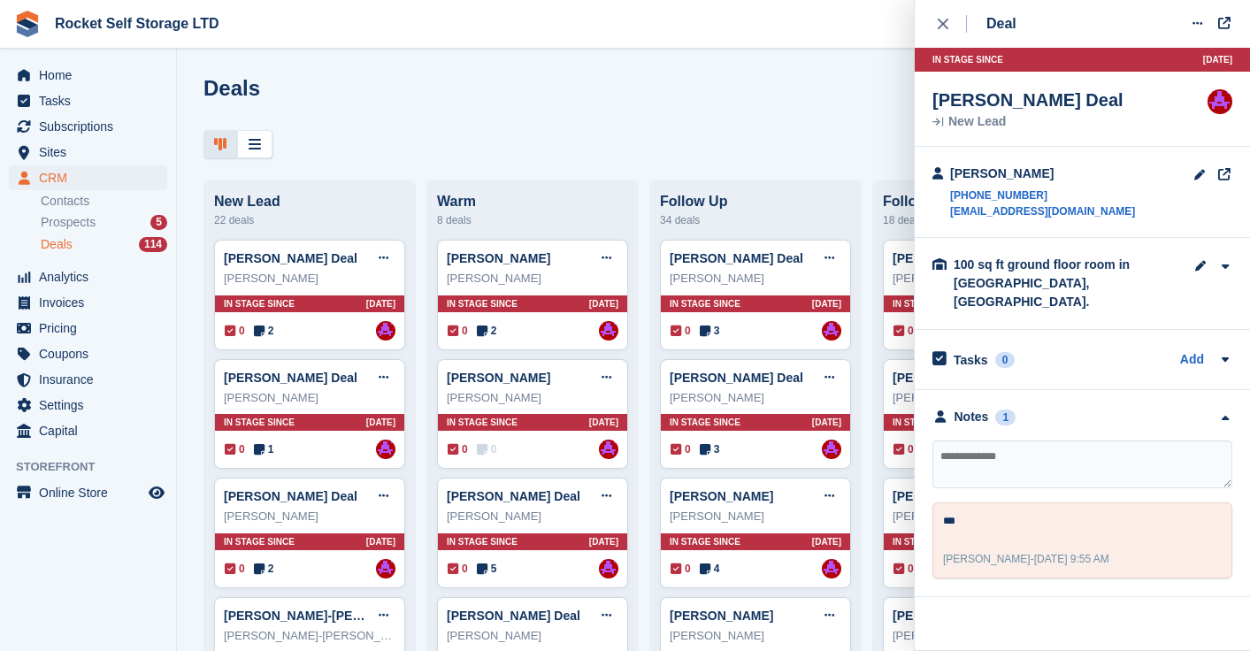
click at [990, 448] on textarea at bounding box center [1082, 464] width 300 height 48
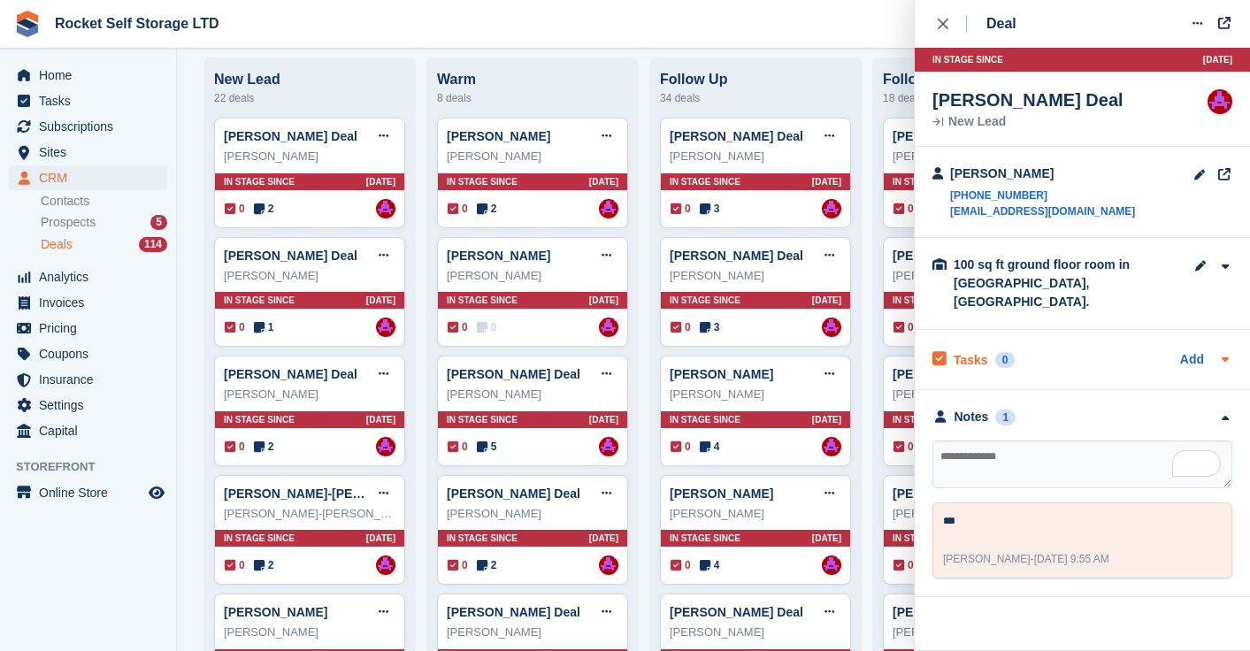
scroll to position [125, 0]
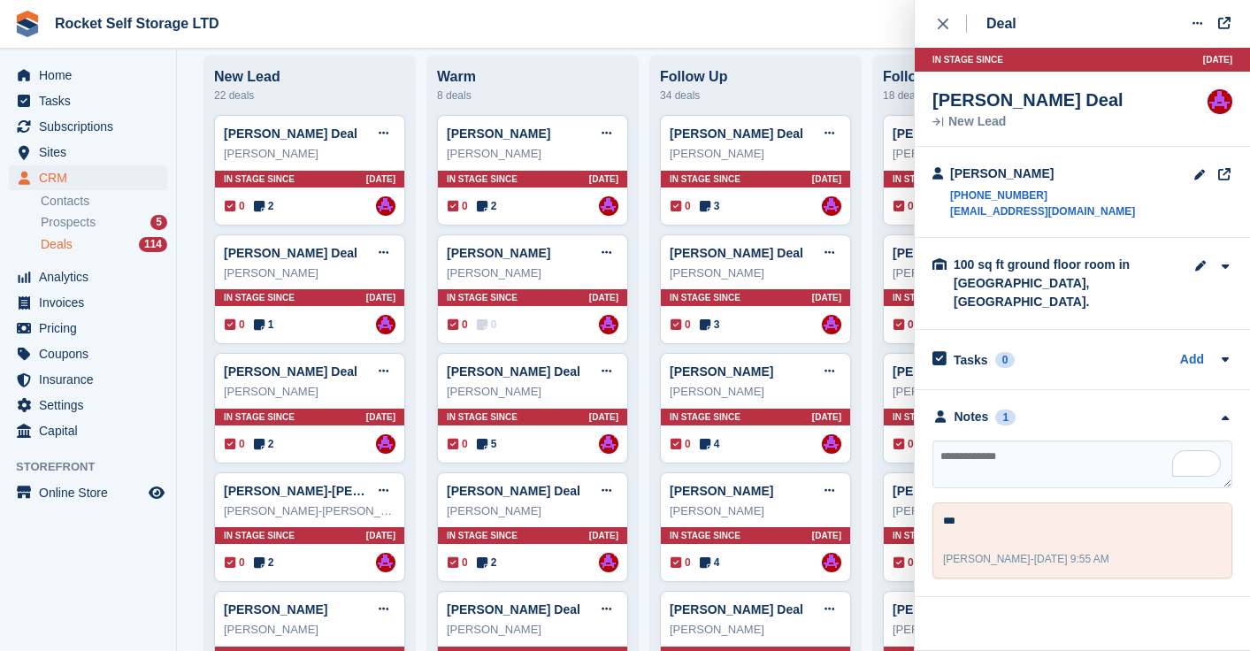
click at [971, 440] on textarea "To enrich screen reader interactions, please activate Accessibility in Grammarl…" at bounding box center [1082, 464] width 300 height 48
click at [981, 440] on textarea "To enrich screen reader interactions, please activate Accessibility in Grammarl…" at bounding box center [1082, 464] width 300 height 48
click at [954, 442] on textarea "To enrich screen reader interactions, please activate Accessibility in Grammarl…" at bounding box center [1082, 464] width 300 height 48
click at [963, 441] on textarea "To enrich screen reader interactions, please activate Accessibility in Grammarl…" at bounding box center [1082, 464] width 300 height 48
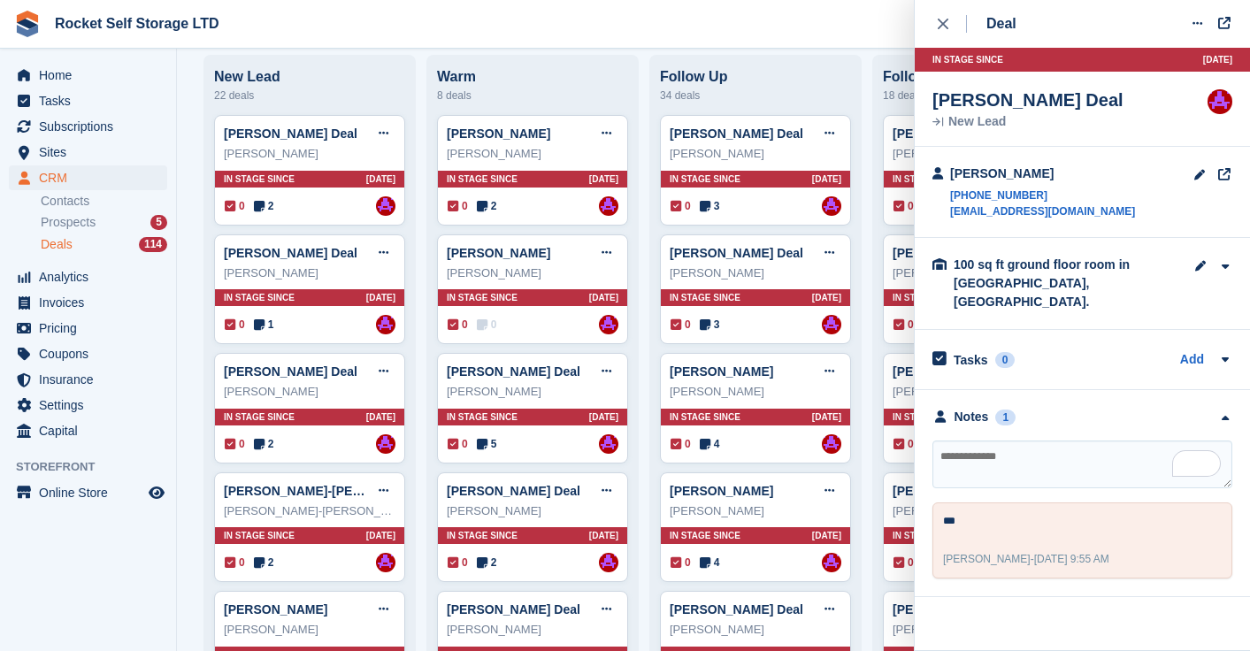
click at [974, 443] on textarea "To enrich screen reader interactions, please activate Accessibility in Grammarl…" at bounding box center [1082, 464] width 300 height 48
click at [970, 442] on textarea "To enrich screen reader interactions, please activate Accessibility in Grammarl…" at bounding box center [1082, 464] width 300 height 48
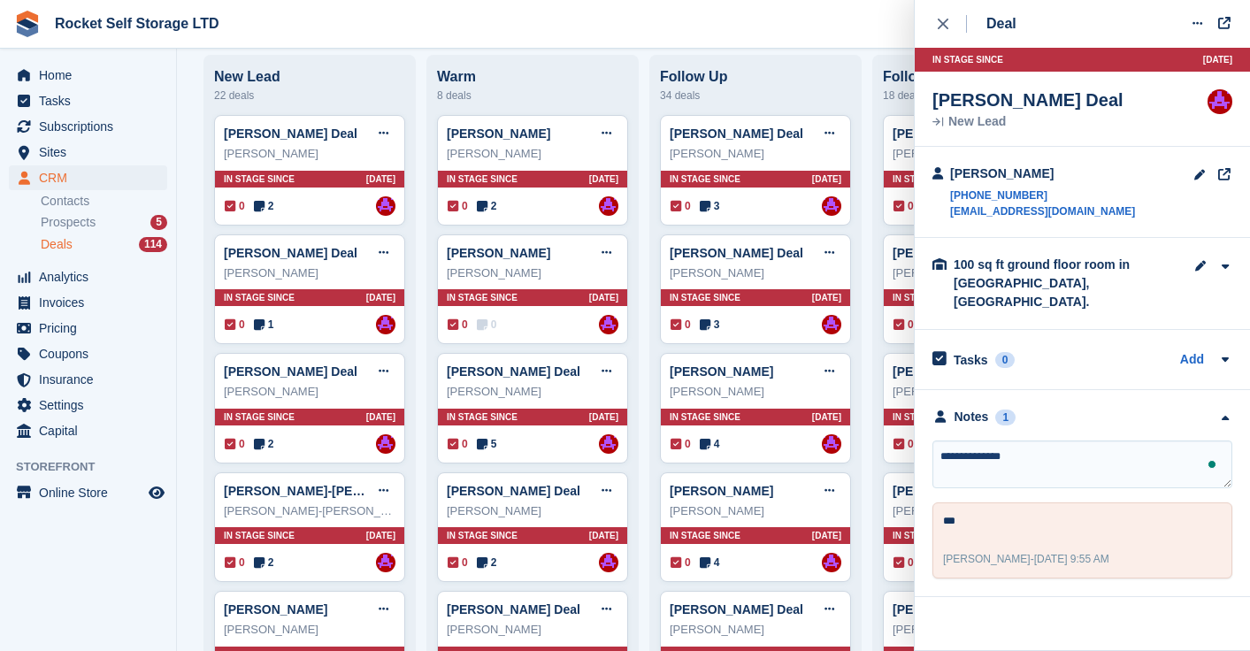
type textarea "**********"
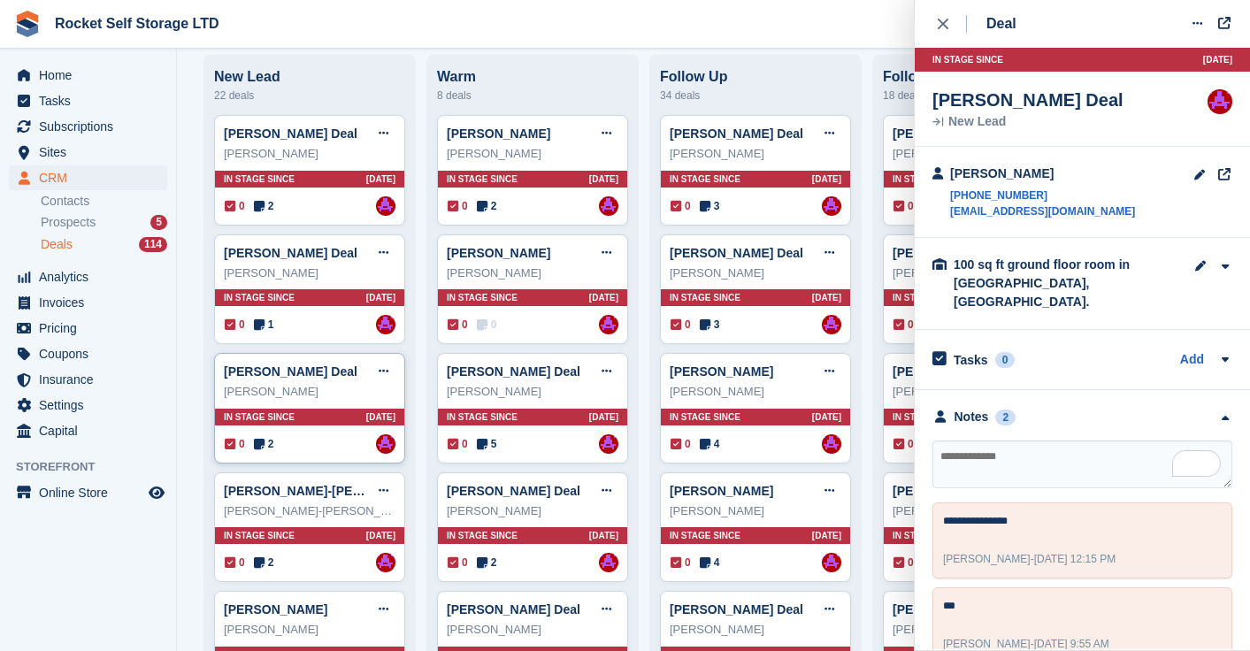
click at [316, 394] on div "[PERSON_NAME]" at bounding box center [310, 392] width 172 height 18
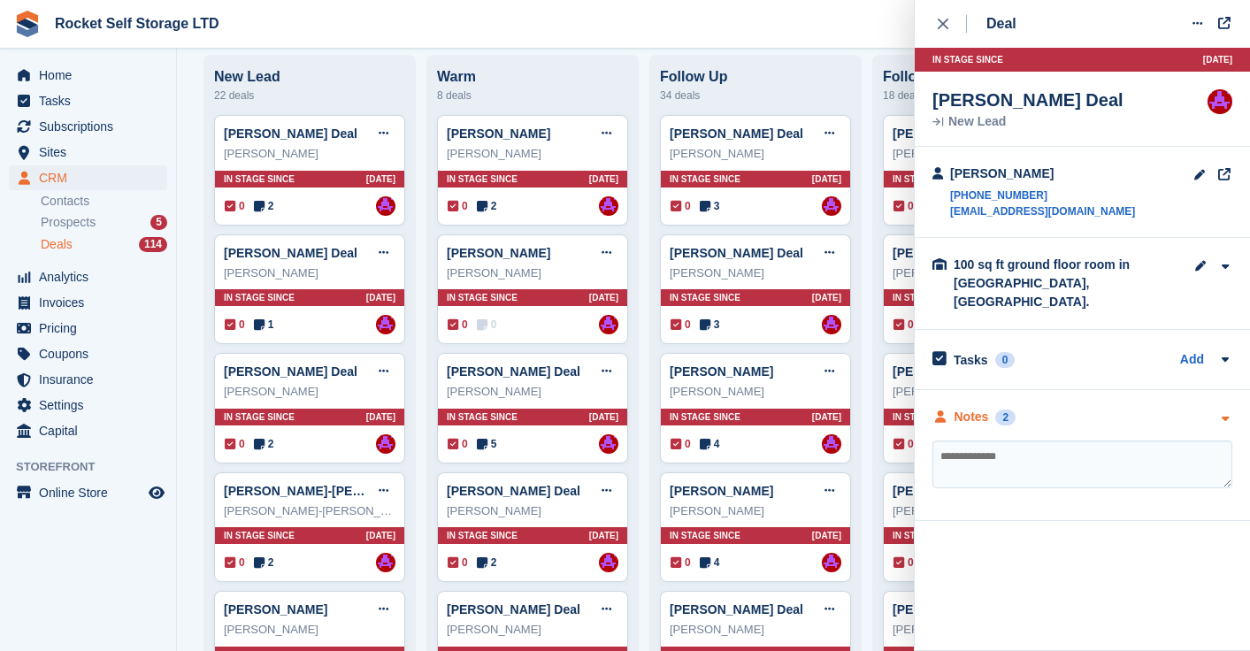
click at [993, 408] on div "Notes 2" at bounding box center [973, 417] width 83 height 19
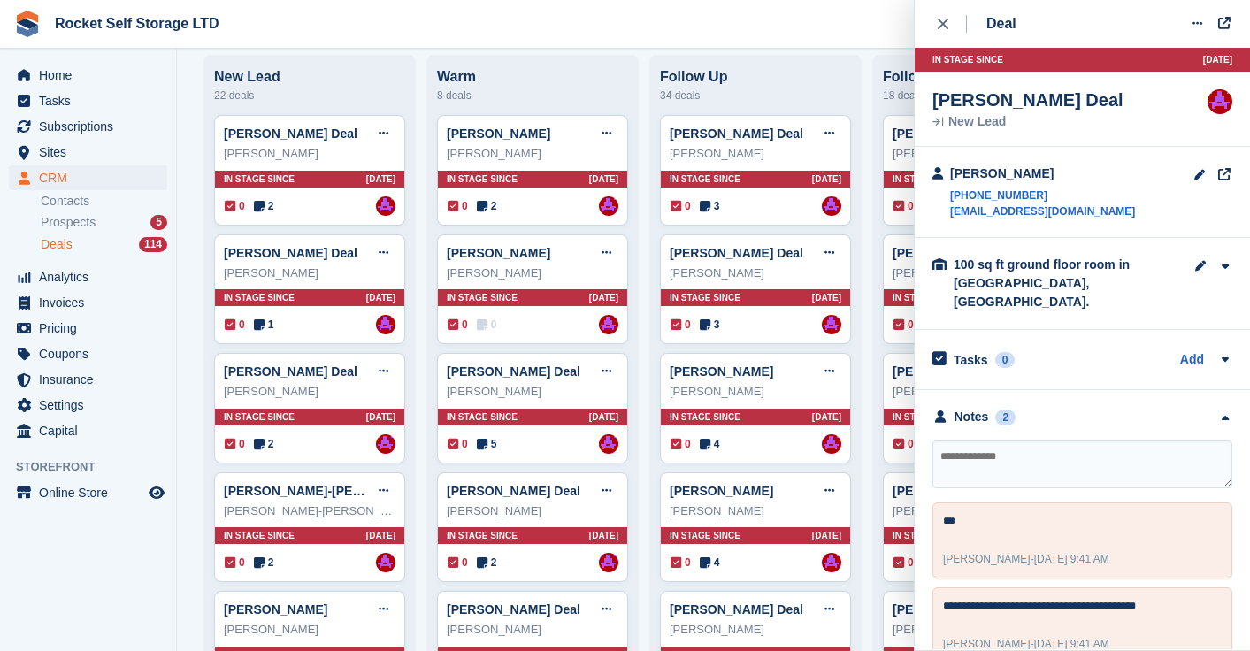
scroll to position [15, 0]
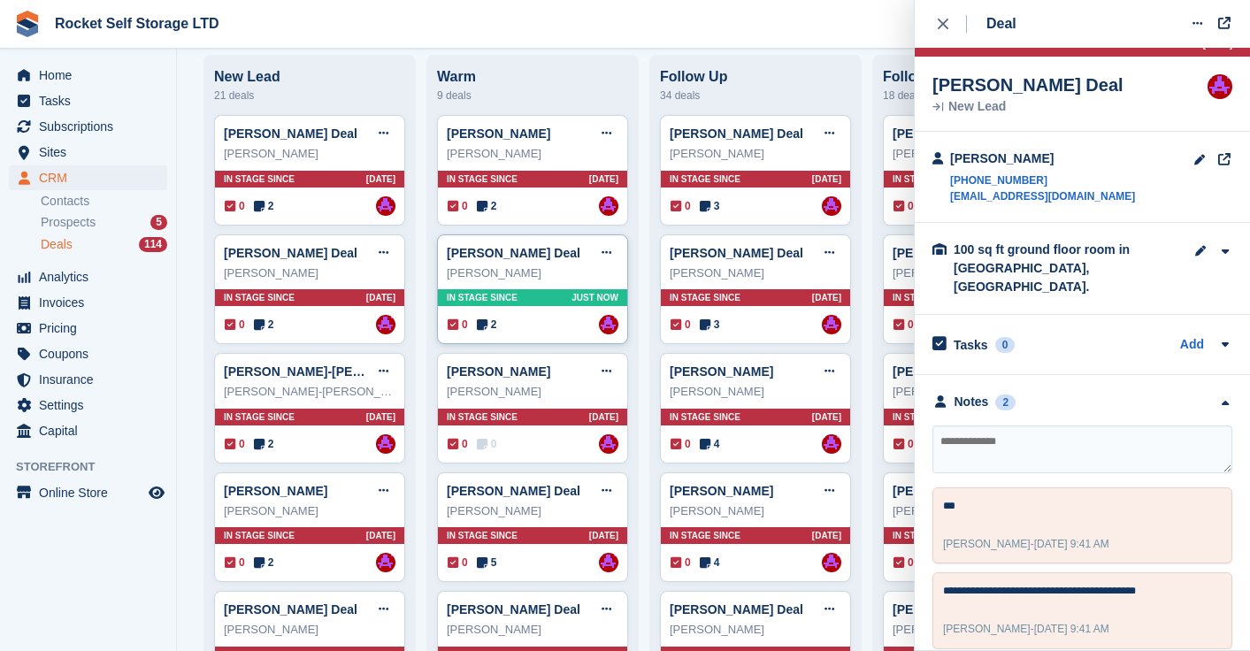
drag, startPoint x: 333, startPoint y: 282, endPoint x: 551, endPoint y: 276, distance: 217.7
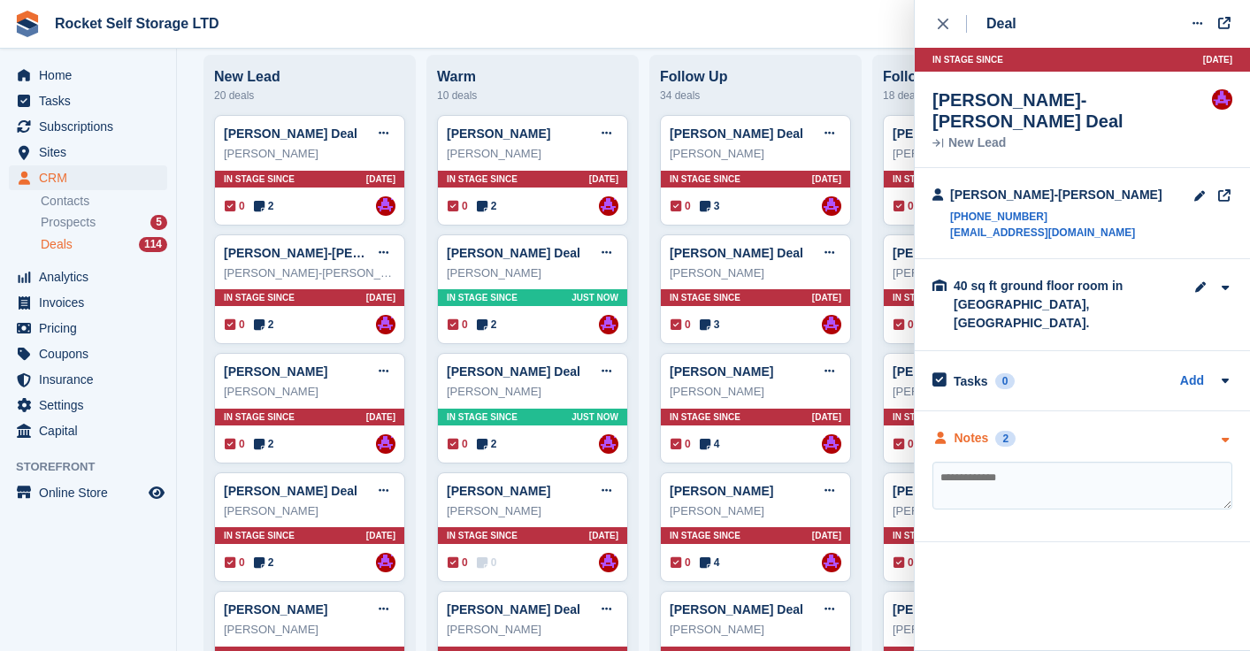
click at [1010, 431] on div "2" at bounding box center [1005, 439] width 20 height 16
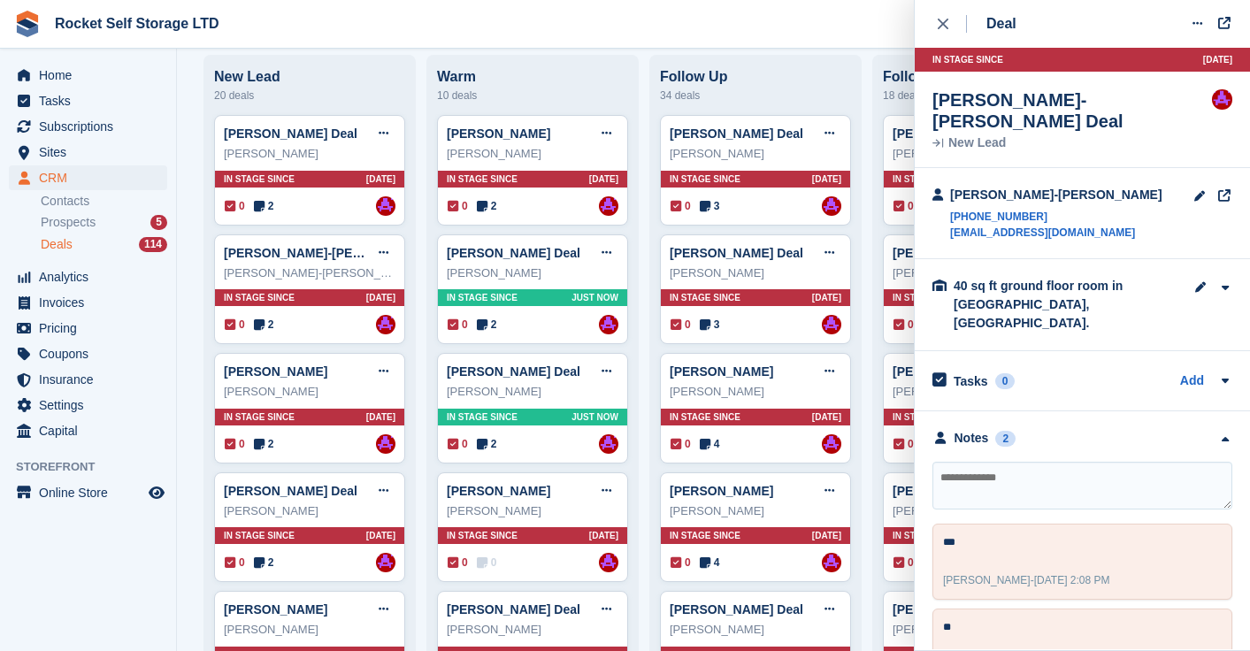
click at [978, 462] on textarea at bounding box center [1082, 486] width 300 height 48
type textarea "**"
click at [261, 499] on div "Benjamin Brown Deal Edit deal Mark as won Mark as lost Delete deal" at bounding box center [310, 491] width 172 height 27
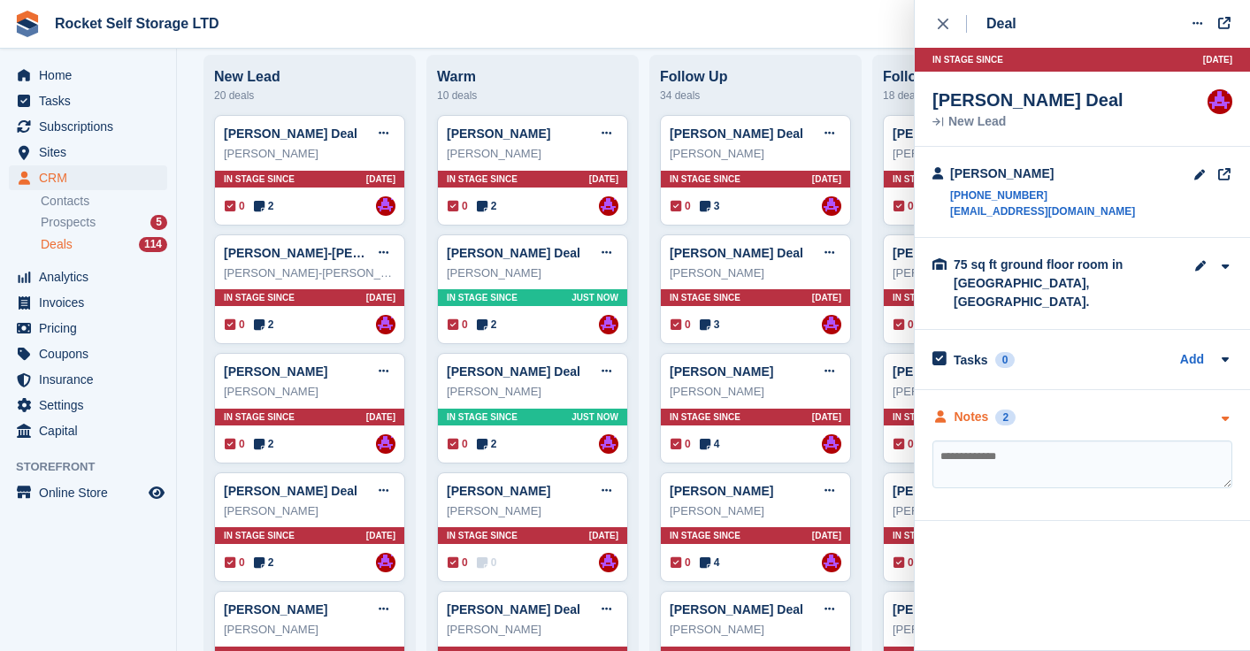
click at [968, 408] on div "Notes" at bounding box center [971, 417] width 34 height 19
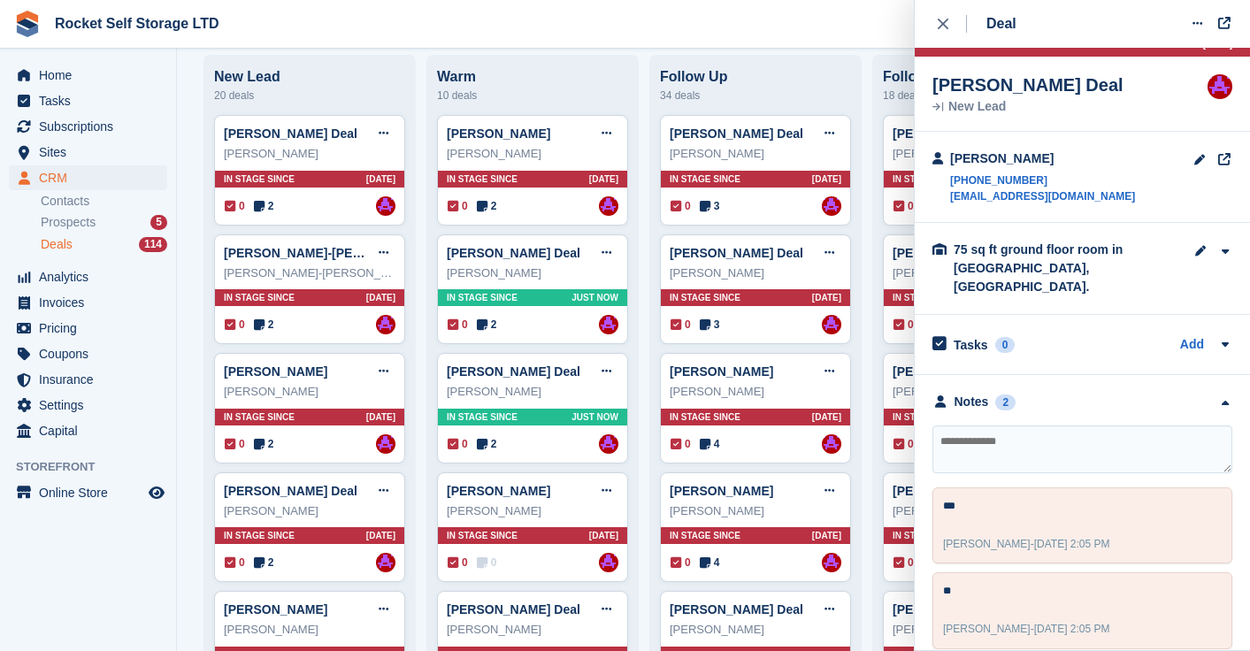
click at [1015, 435] on textarea at bounding box center [1082, 449] width 300 height 48
type textarea "**"
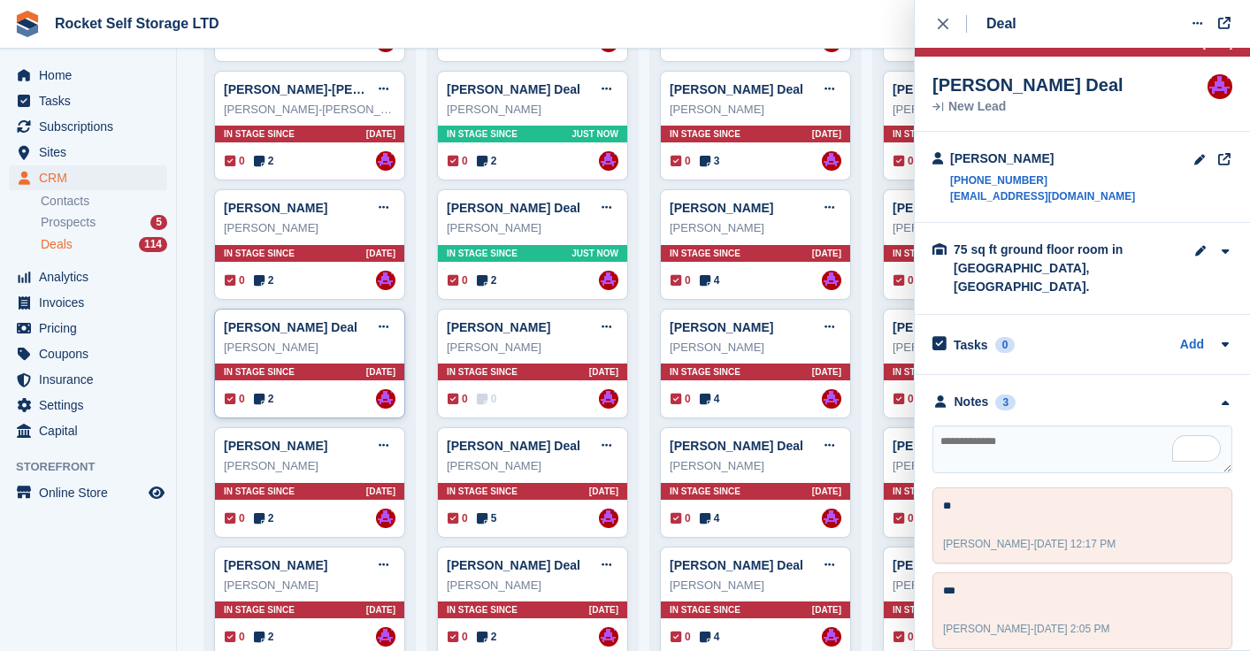
scroll to position [303, 0]
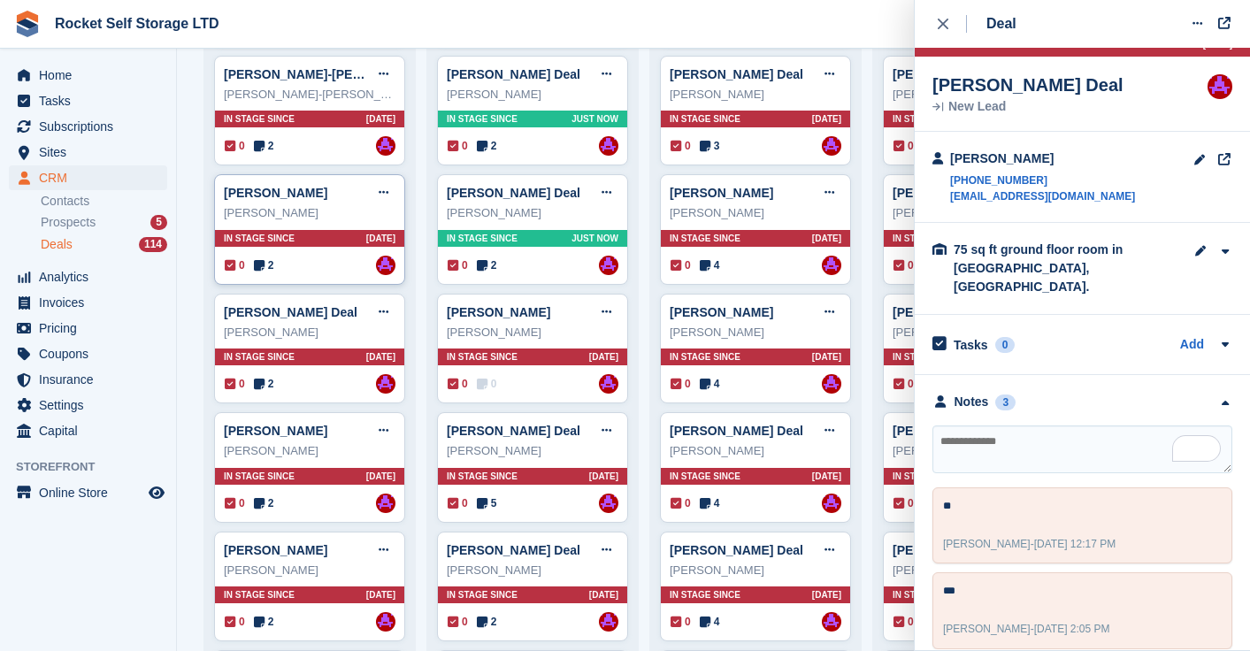
click at [316, 216] on div "[PERSON_NAME]" at bounding box center [310, 213] width 172 height 18
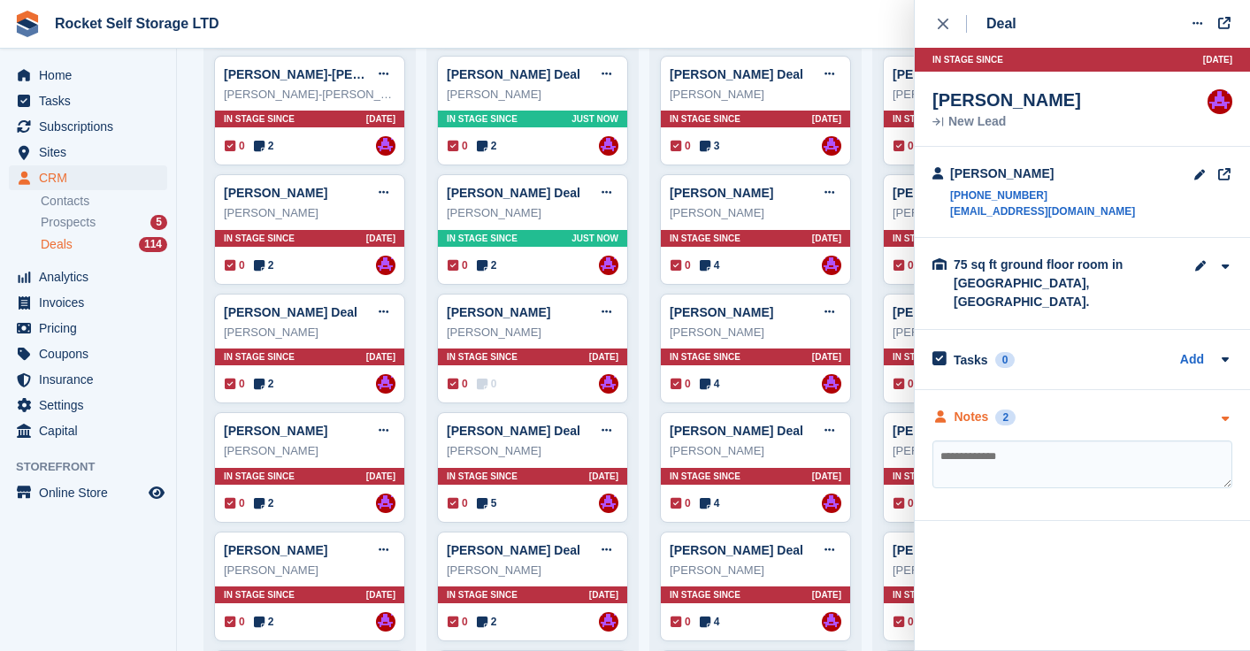
click at [983, 408] on div "Notes" at bounding box center [971, 417] width 34 height 19
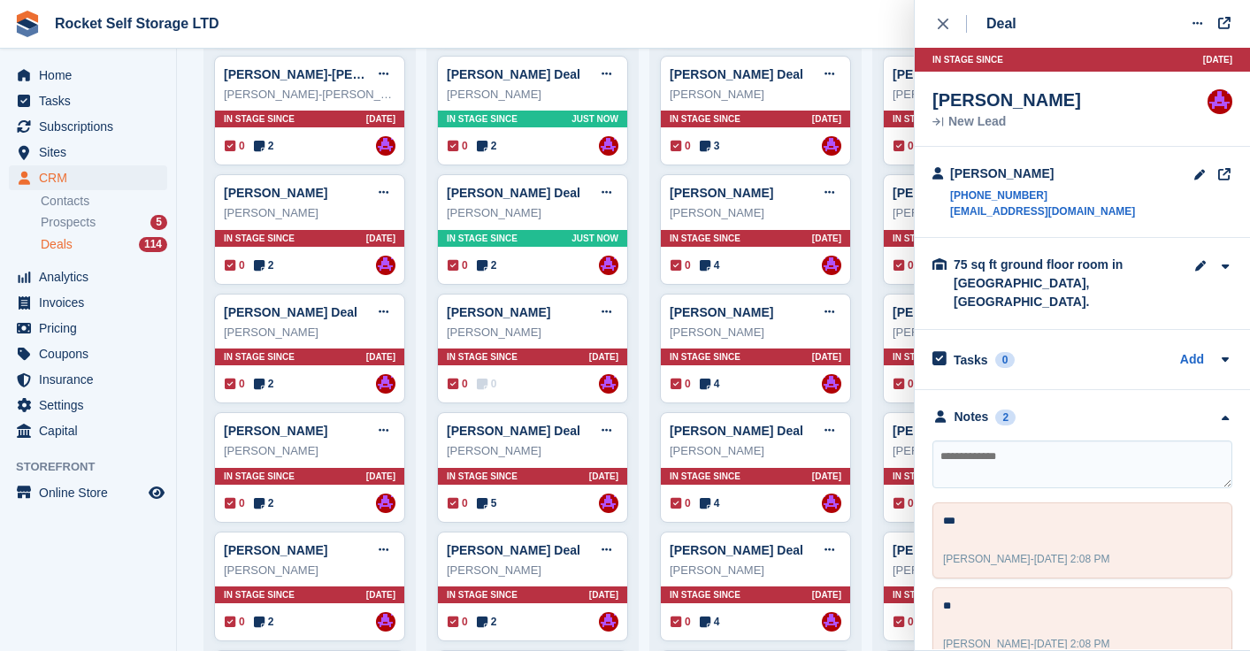
click at [985, 440] on textarea at bounding box center [1082, 464] width 300 height 48
type textarea "**"
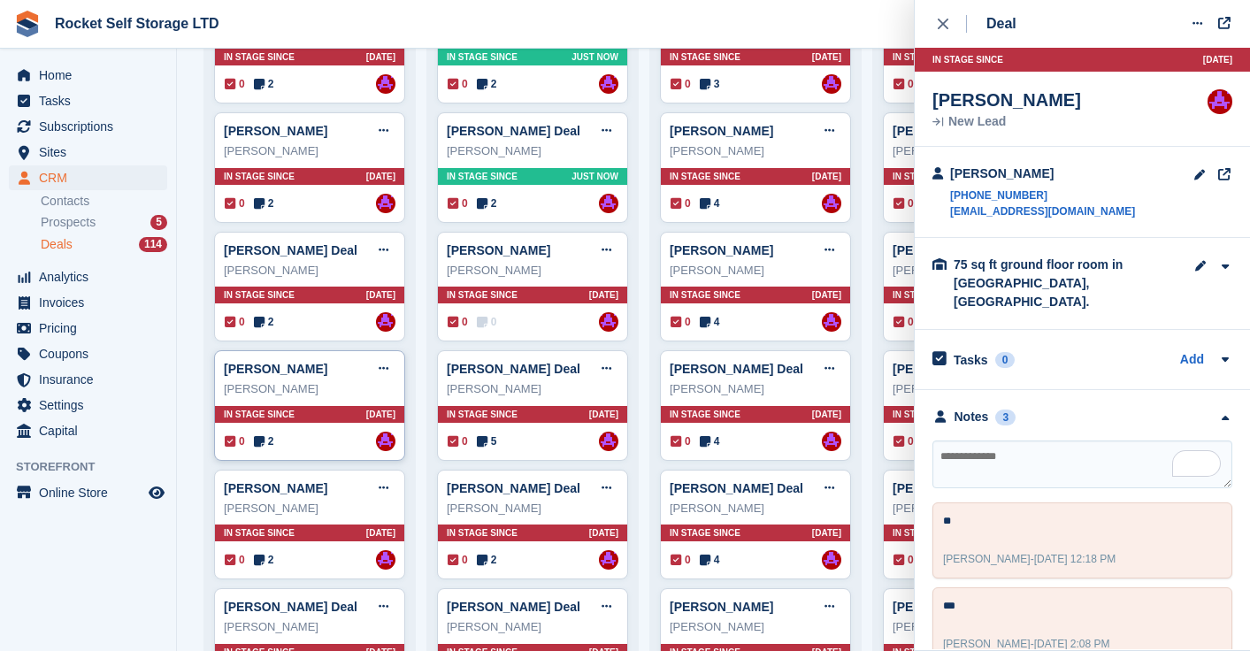
scroll to position [387, 0]
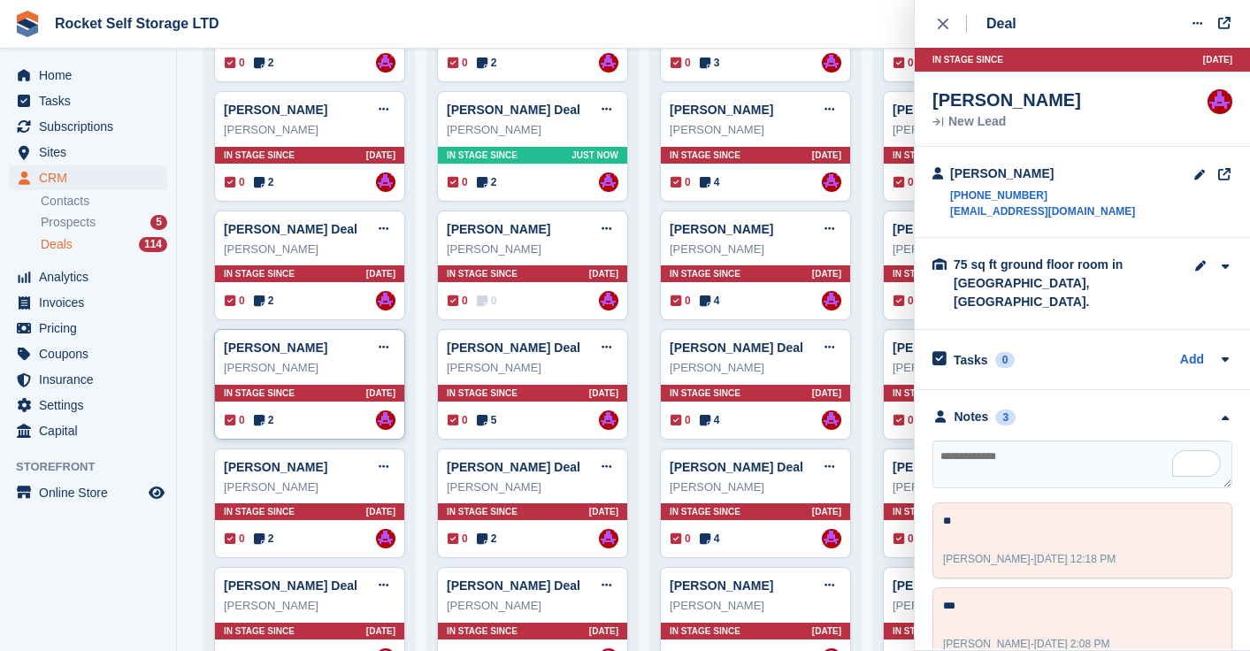
click at [324, 372] on div "[PERSON_NAME]" at bounding box center [310, 368] width 172 height 18
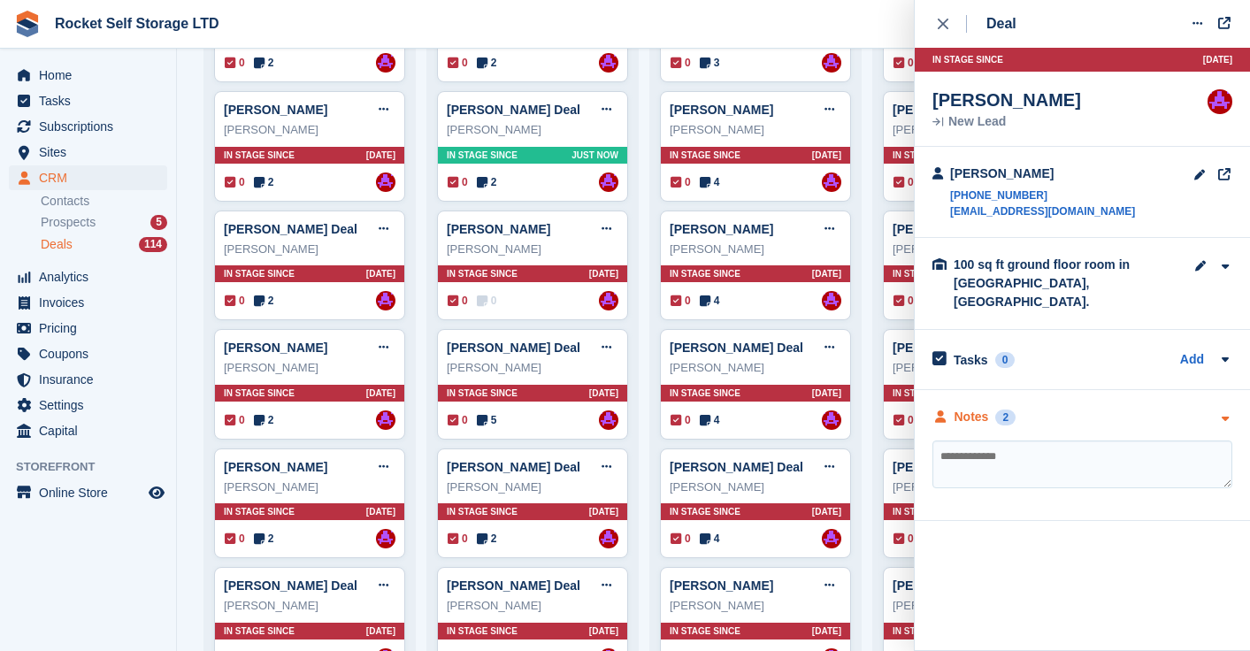
click at [1001, 410] on div "2" at bounding box center [1005, 418] width 20 height 16
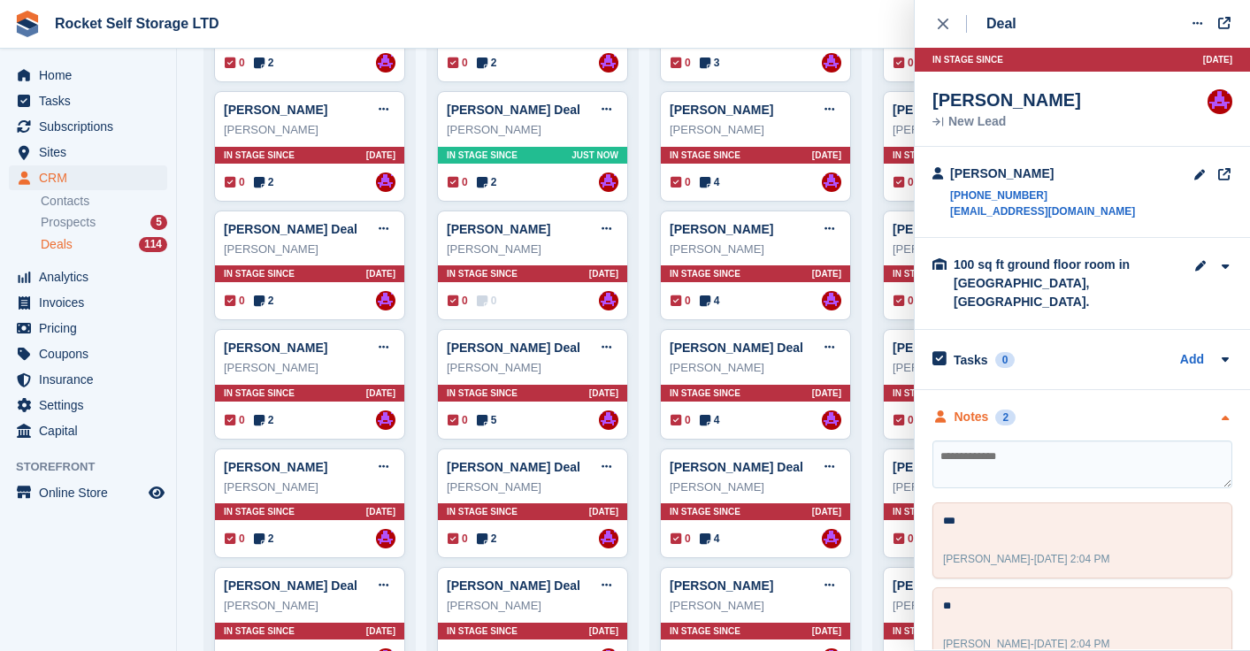
scroll to position [15, 0]
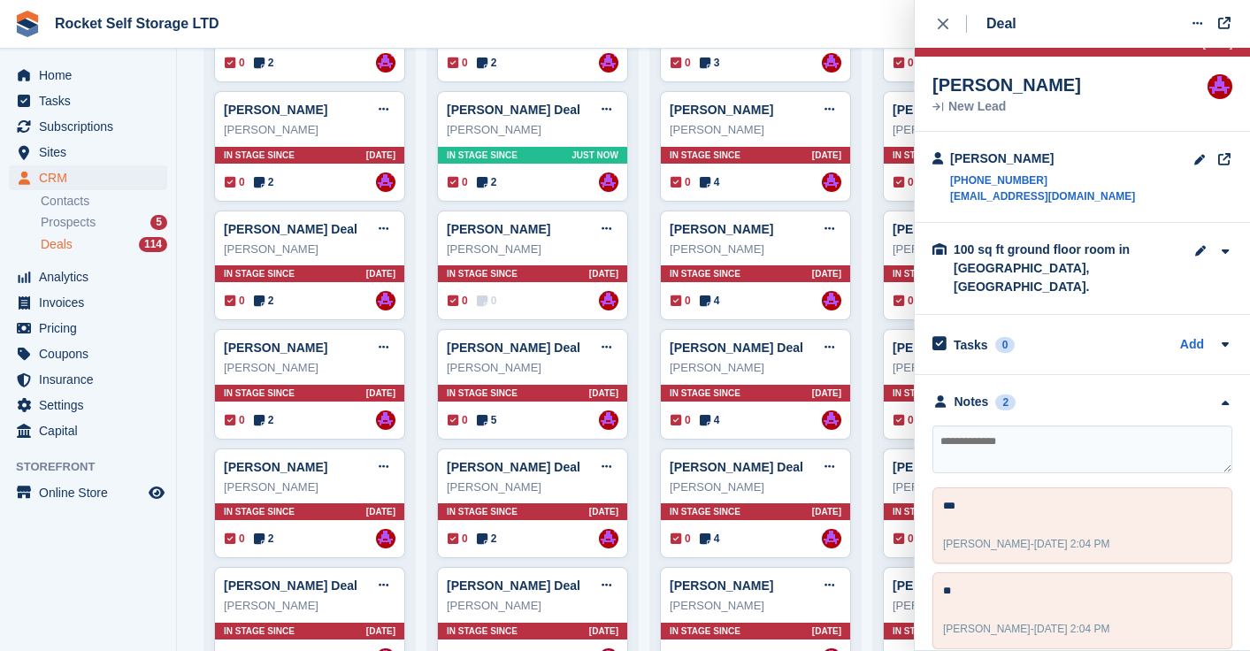
click at [981, 430] on textarea at bounding box center [1082, 449] width 300 height 48
type textarea "**"
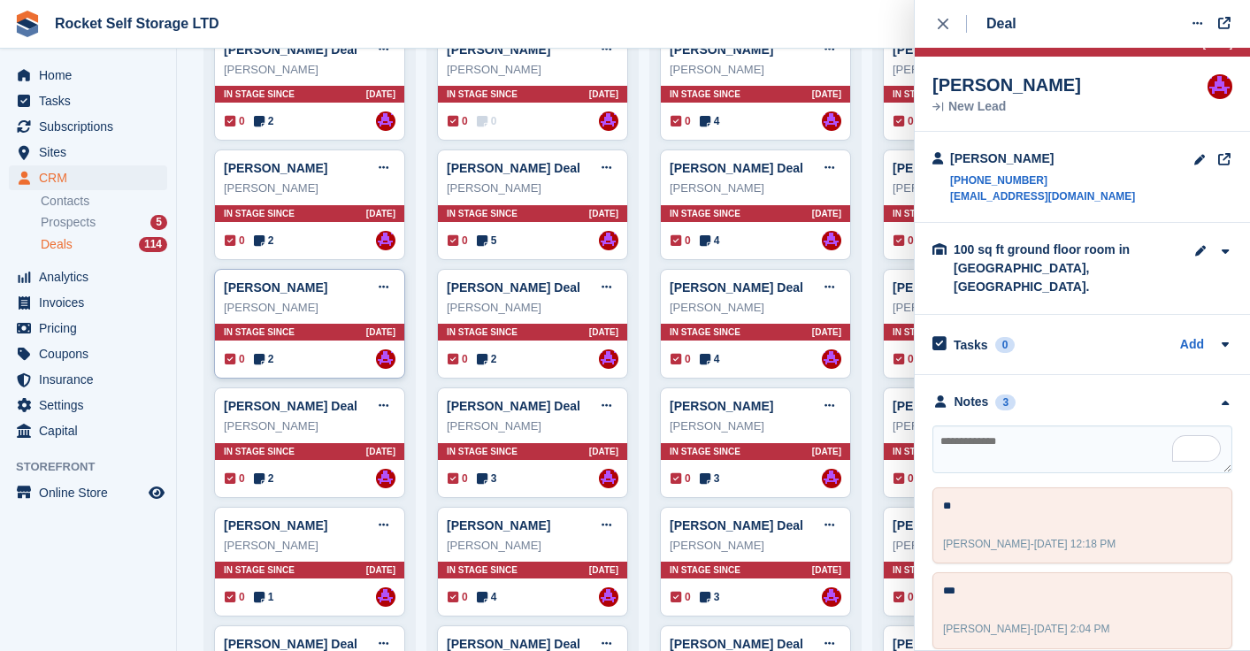
scroll to position [580, 0]
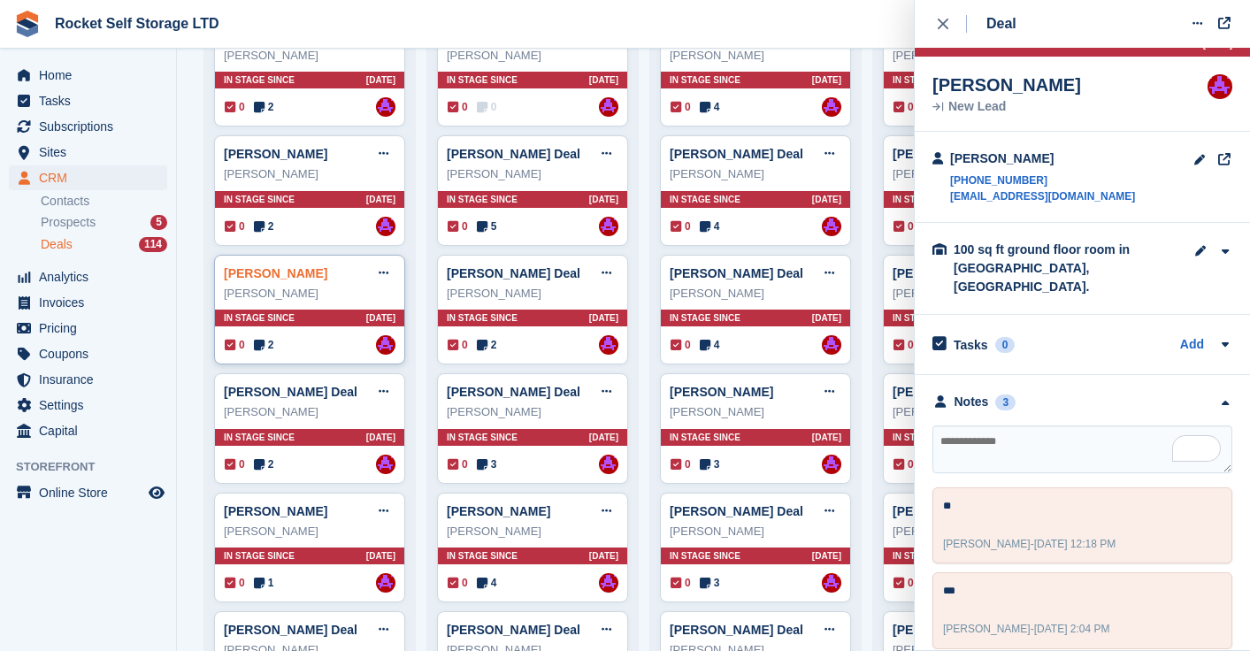
click at [285, 279] on link "[PERSON_NAME]" at bounding box center [275, 273] width 103 height 14
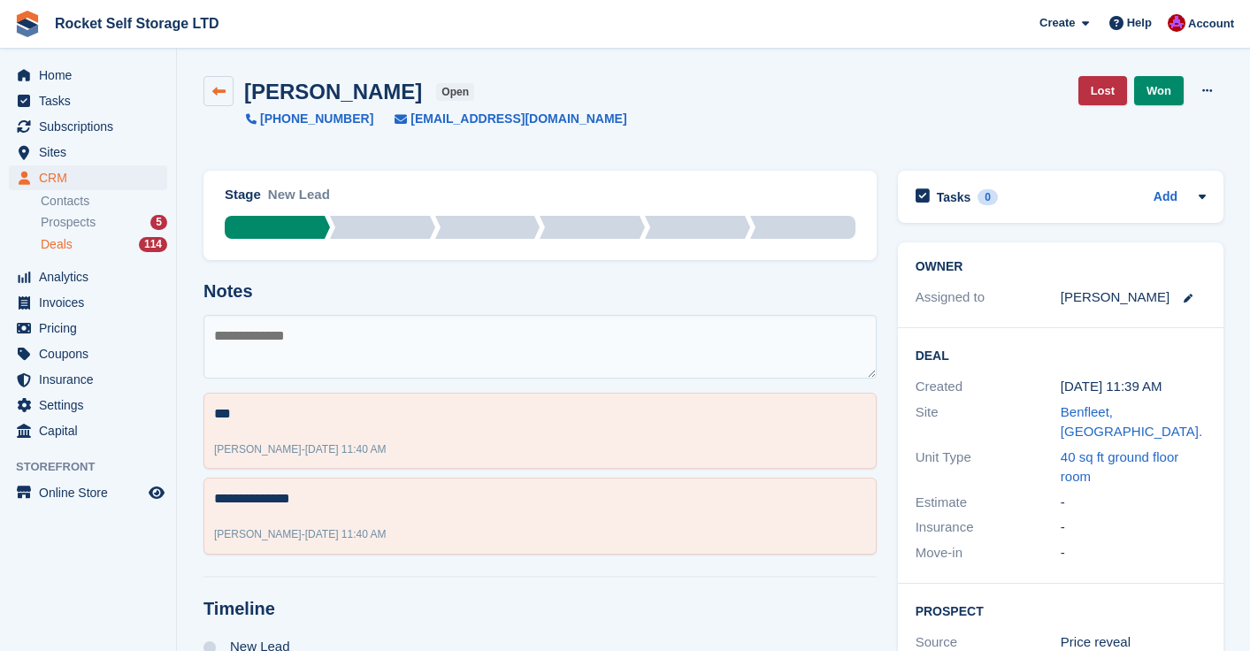
click at [217, 88] on icon at bounding box center [218, 91] width 13 height 13
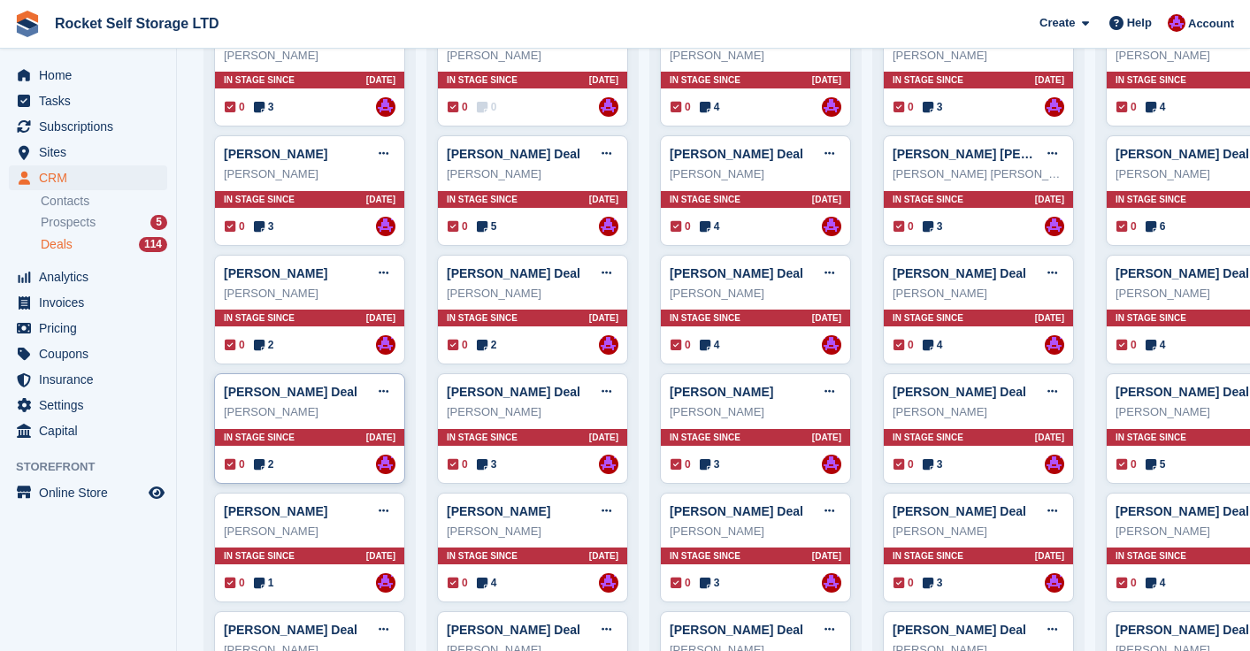
scroll to position [581, 0]
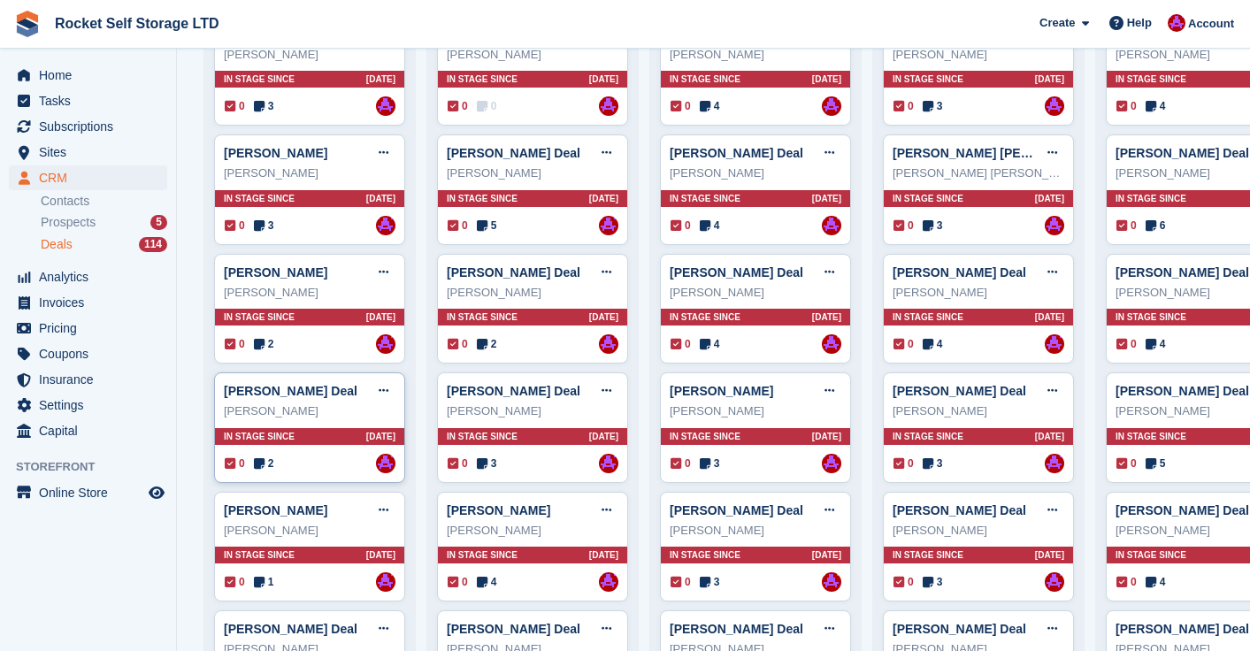
click at [304, 405] on div "Rema Harris" at bounding box center [310, 411] width 172 height 18
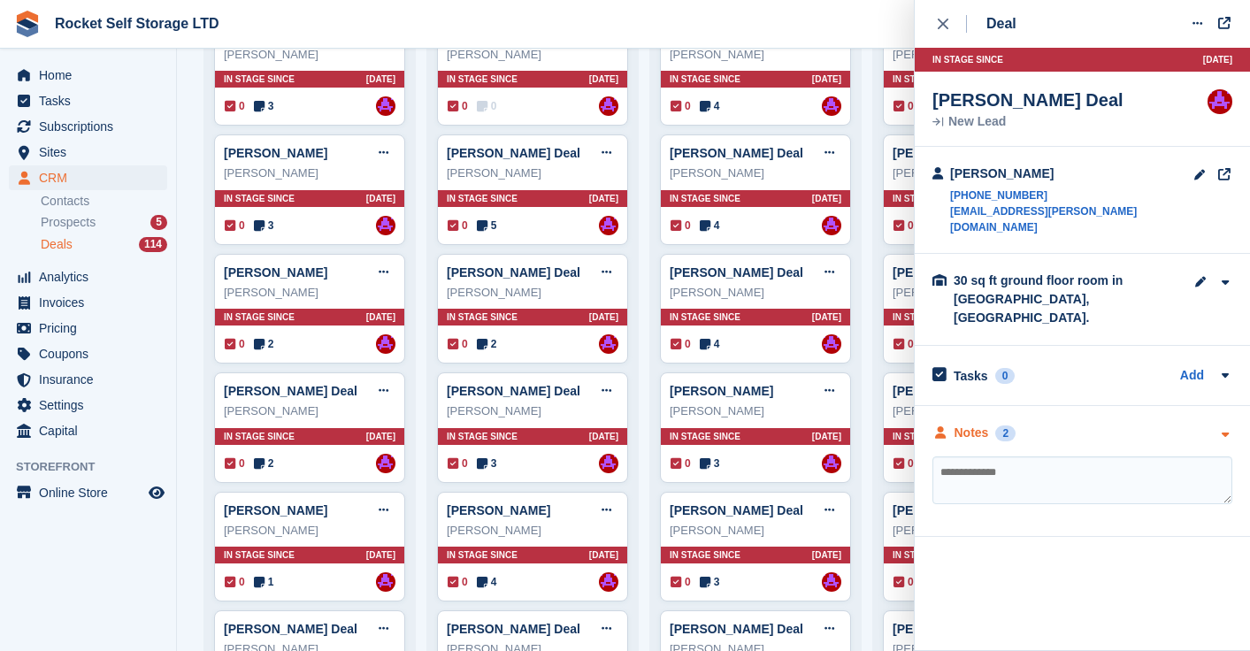
click at [1003, 425] on div "2" at bounding box center [1005, 433] width 20 height 16
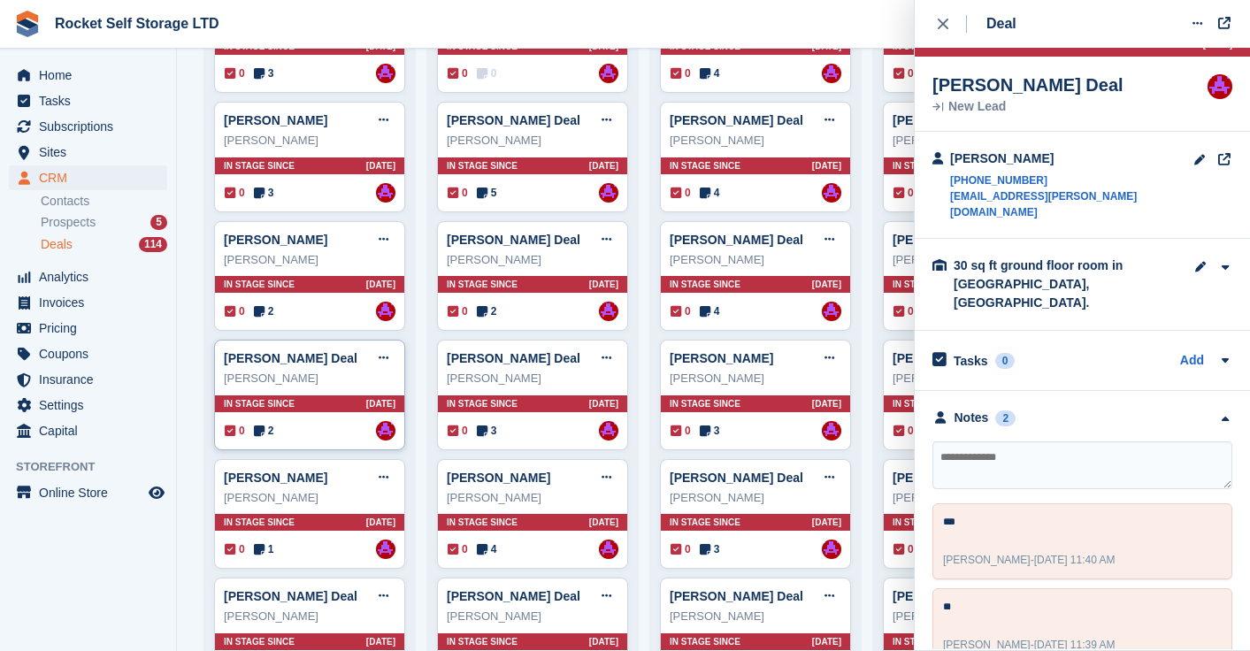
scroll to position [634, 0]
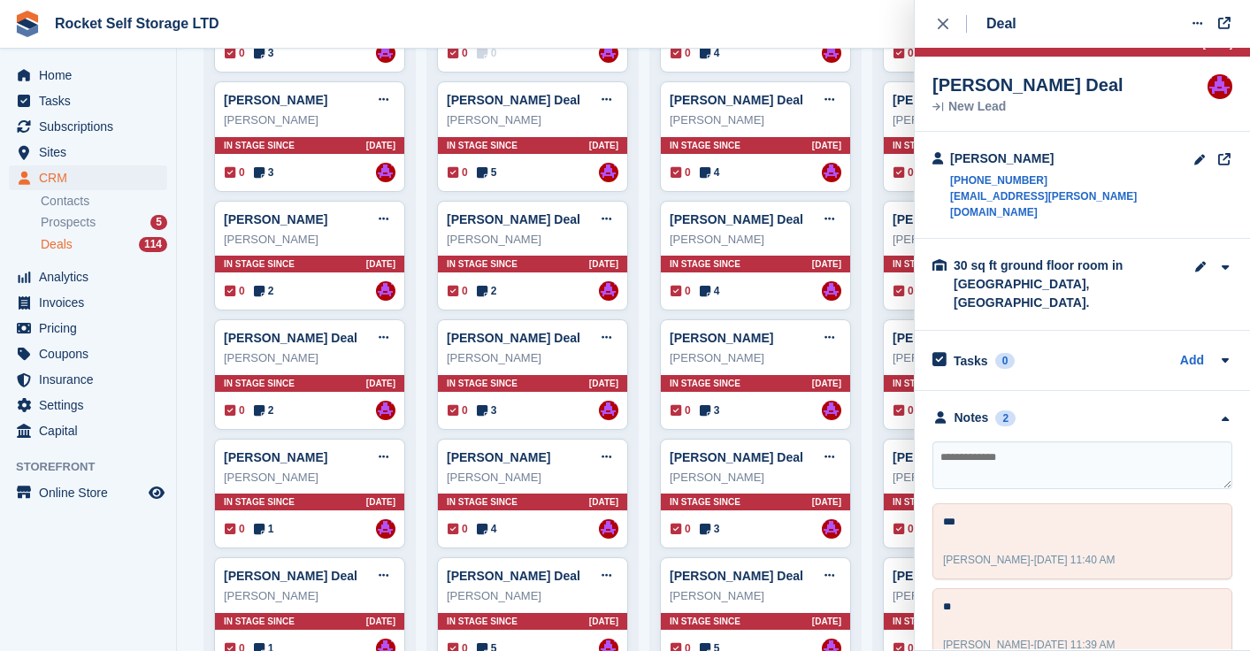
click at [1004, 441] on textarea at bounding box center [1082, 465] width 300 height 48
click at [971, 441] on textarea "To enrich screen reader interactions, please activate Accessibility in Grammarl…" at bounding box center [1082, 465] width 300 height 48
click at [1192, 19] on icon at bounding box center [1197, 23] width 10 height 11
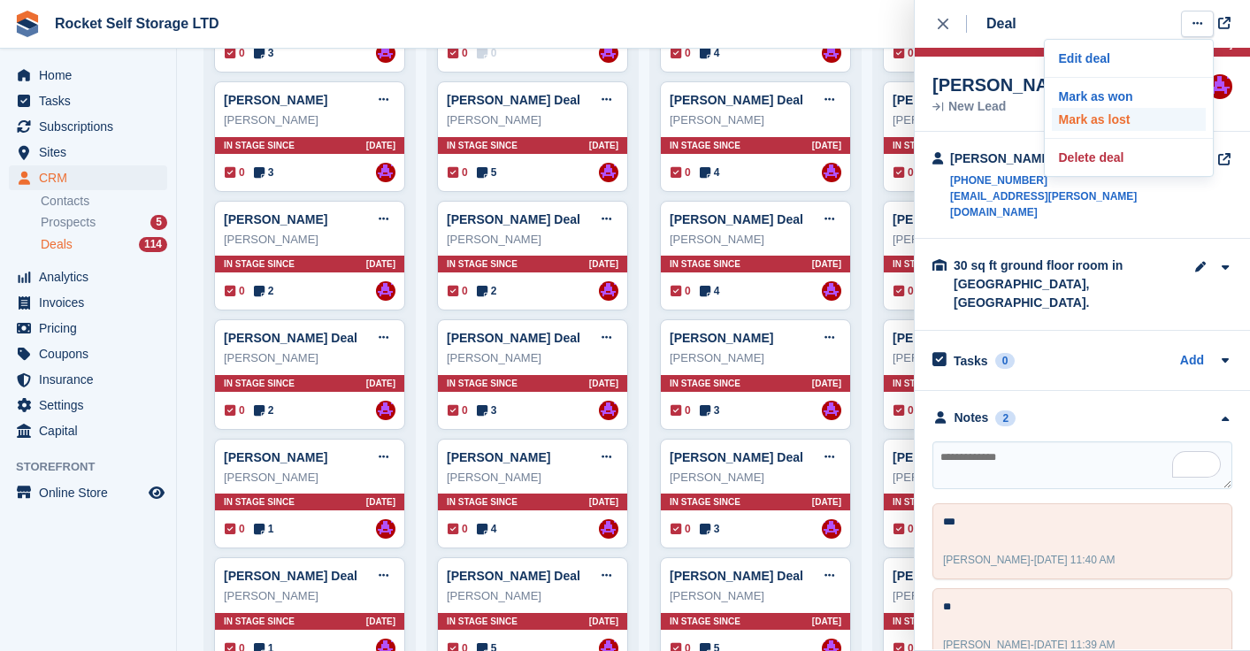
click at [1107, 120] on p "Mark as lost" at bounding box center [1129, 119] width 154 height 23
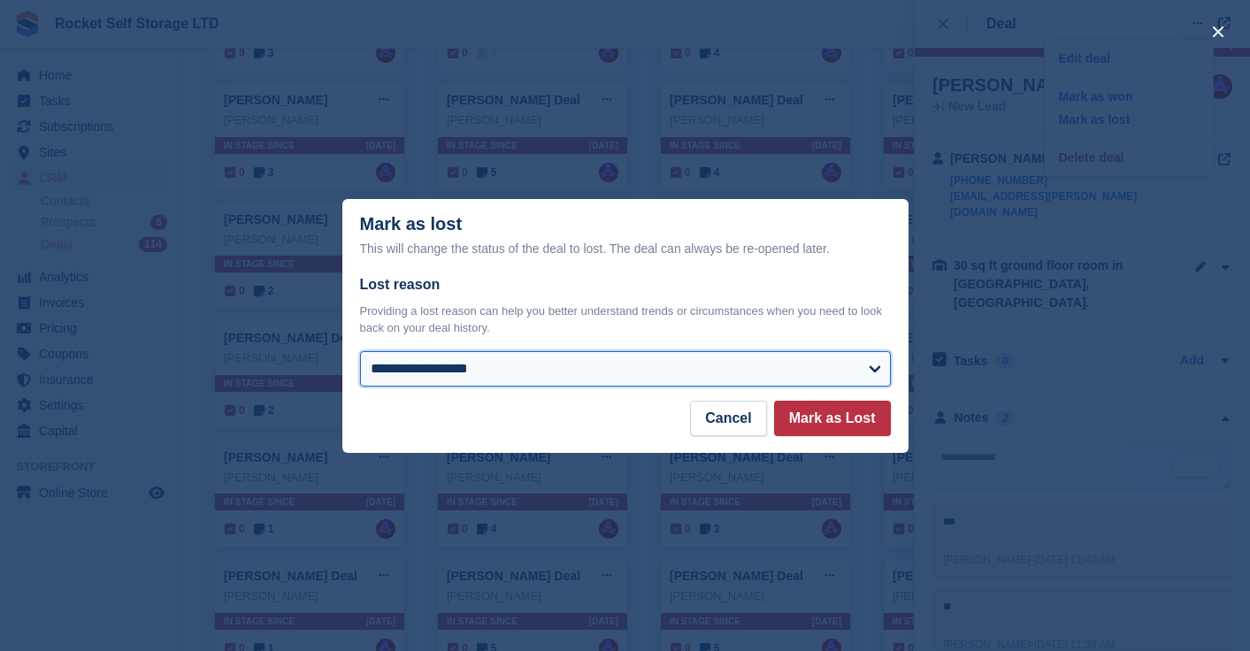
click at [665, 363] on select "**********" at bounding box center [625, 368] width 531 height 35
select select "**********"
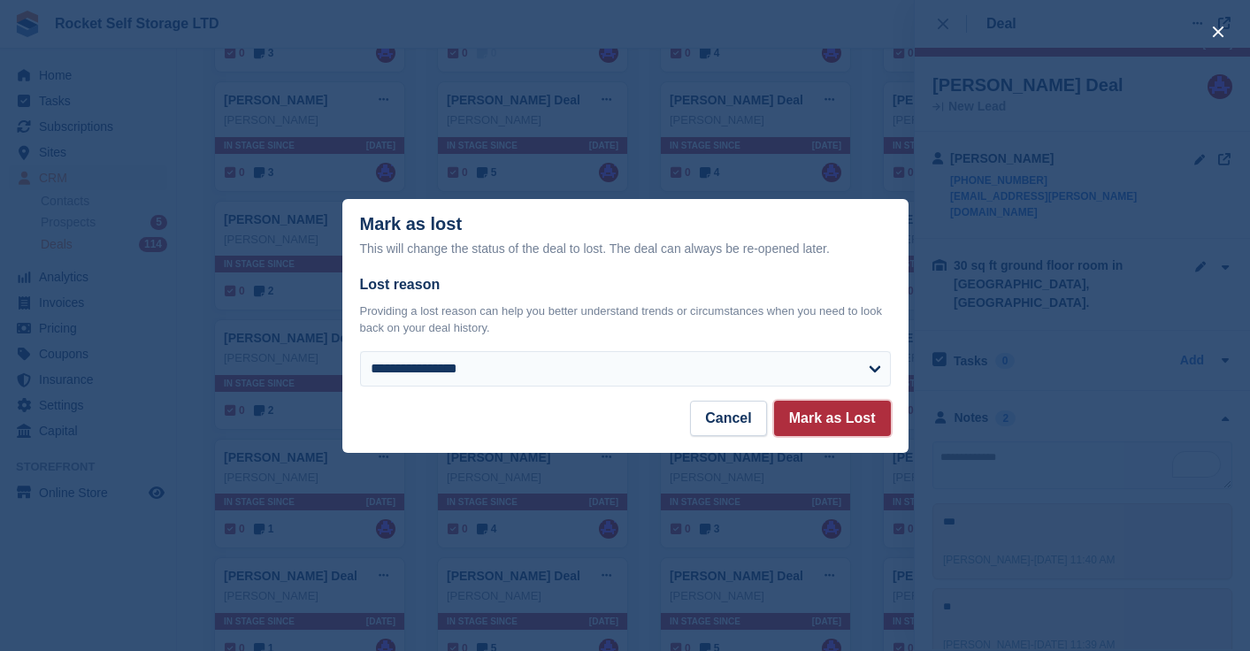
click at [831, 415] on button "Mark as Lost" at bounding box center [832, 418] width 117 height 35
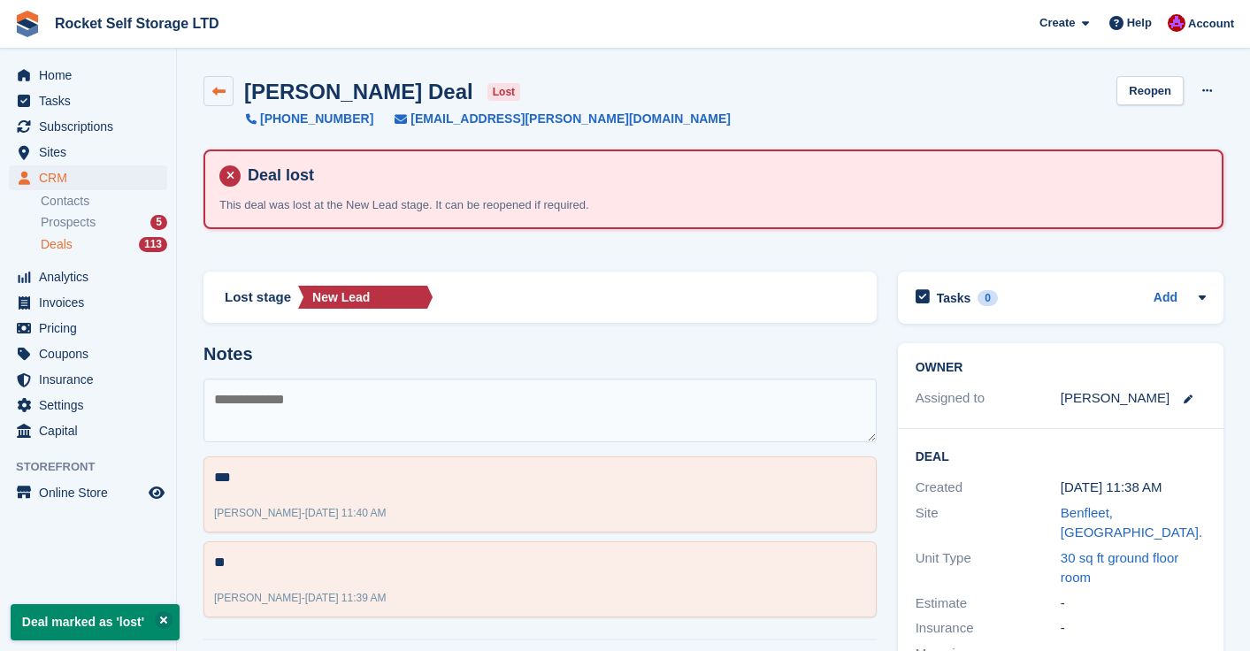
click at [217, 89] on icon at bounding box center [218, 91] width 13 height 13
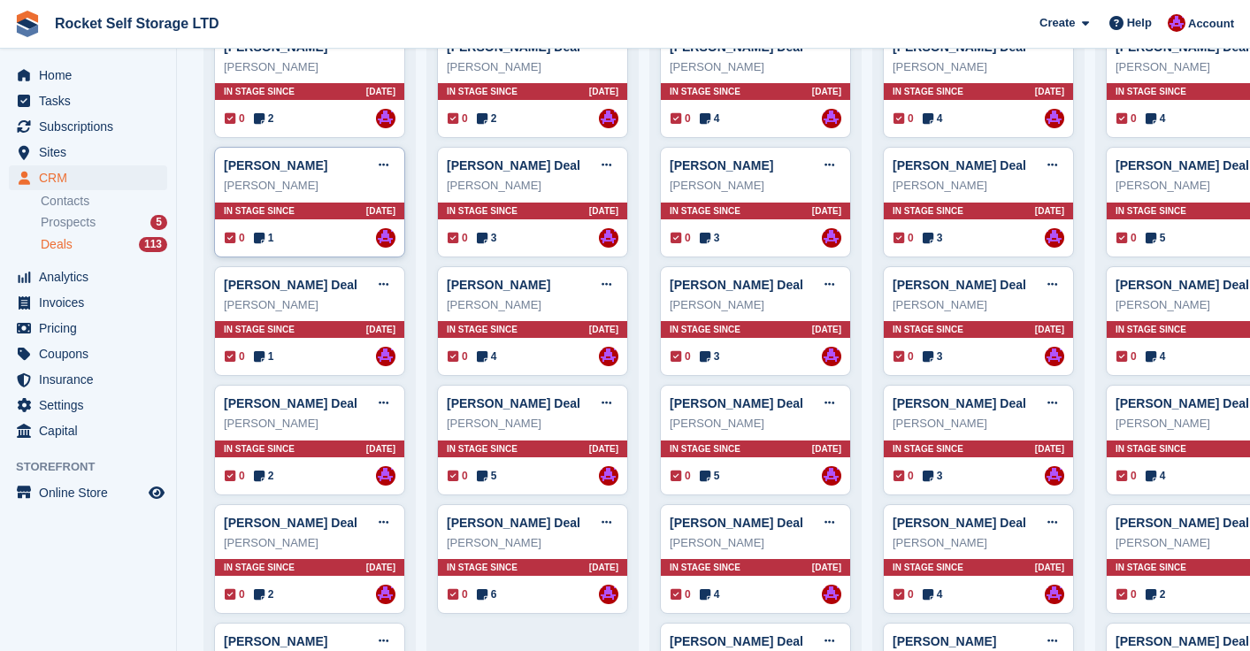
scroll to position [820, 0]
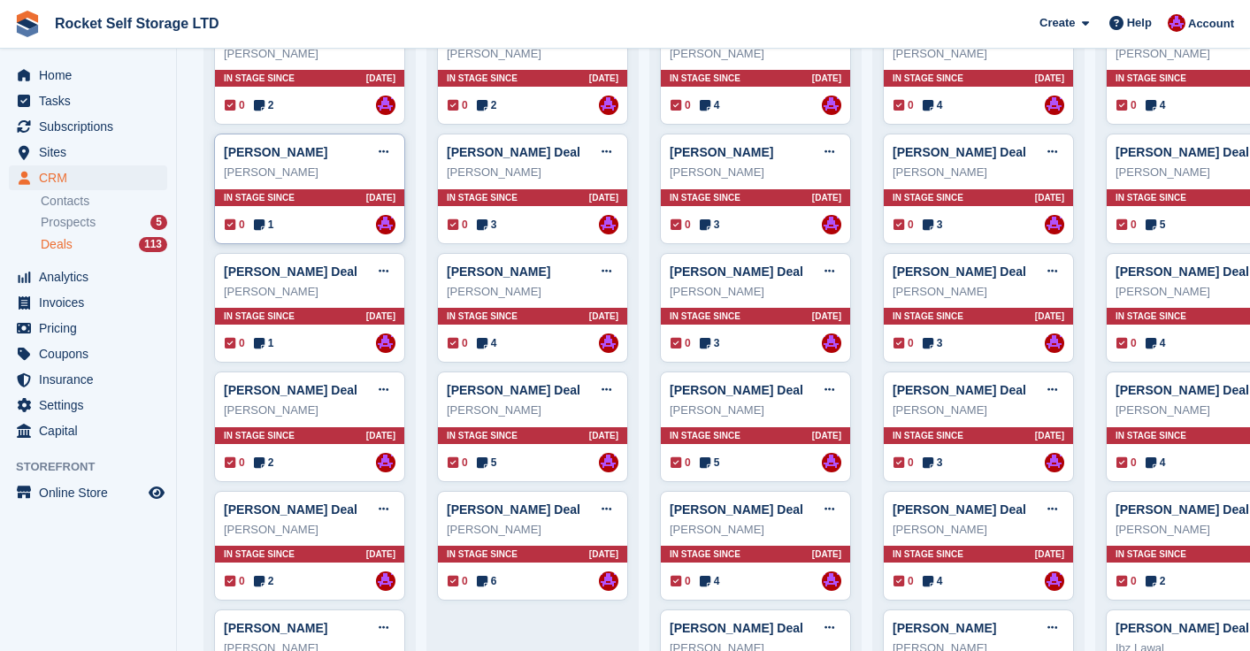
click at [313, 172] on div "[PERSON_NAME]" at bounding box center [310, 173] width 172 height 18
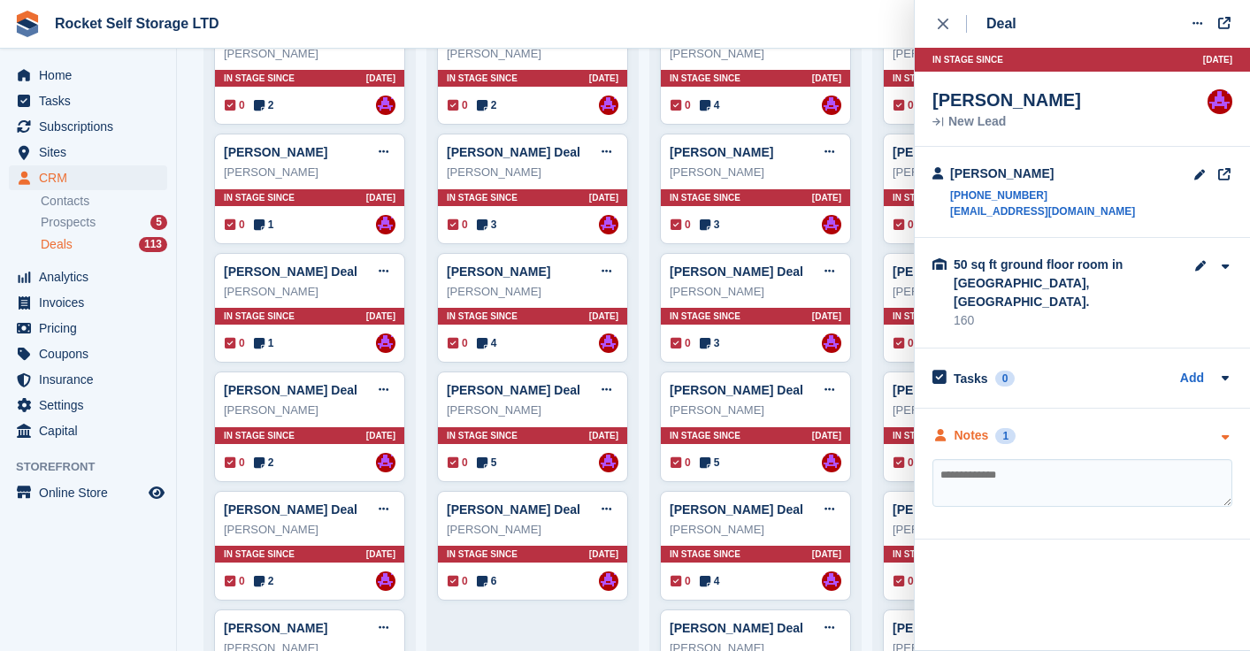
click at [975, 426] on div "Notes" at bounding box center [971, 435] width 34 height 19
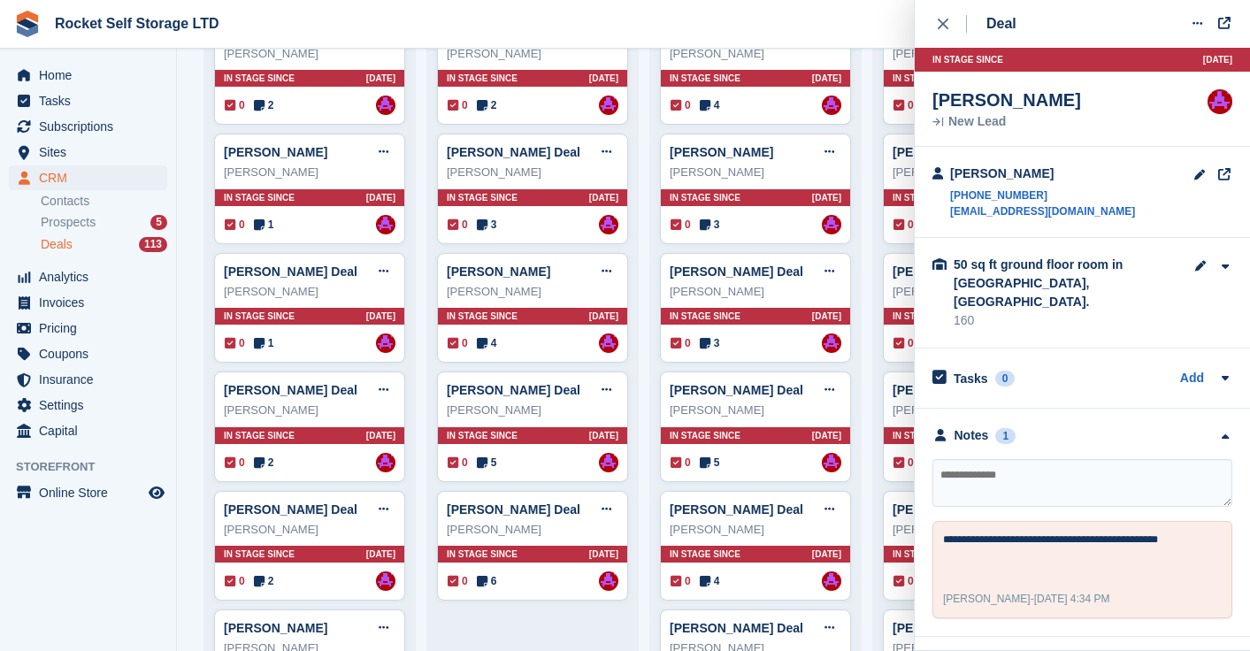
drag, startPoint x: 1033, startPoint y: 440, endPoint x: 1021, endPoint y: 459, distance: 23.1
click at [1032, 459] on textarea at bounding box center [1082, 483] width 300 height 48
click at [1021, 459] on textarea "To enrich screen reader interactions, please activate Accessibility in Grammarl…" at bounding box center [1082, 483] width 300 height 48
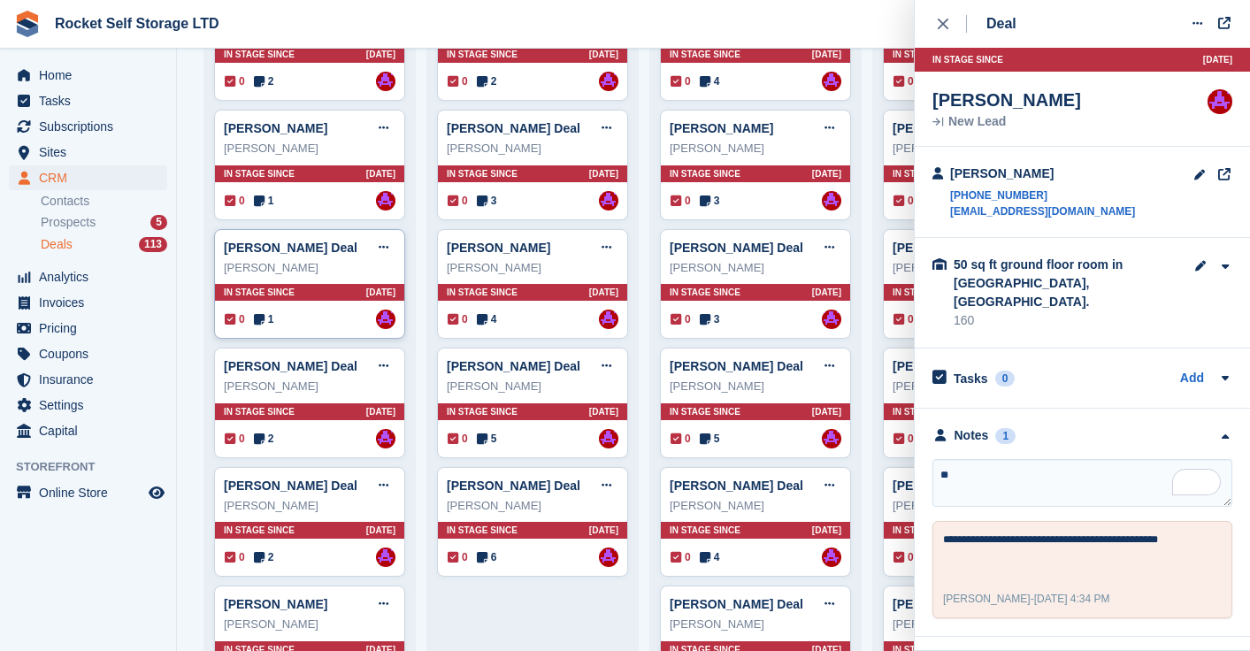
scroll to position [850, 0]
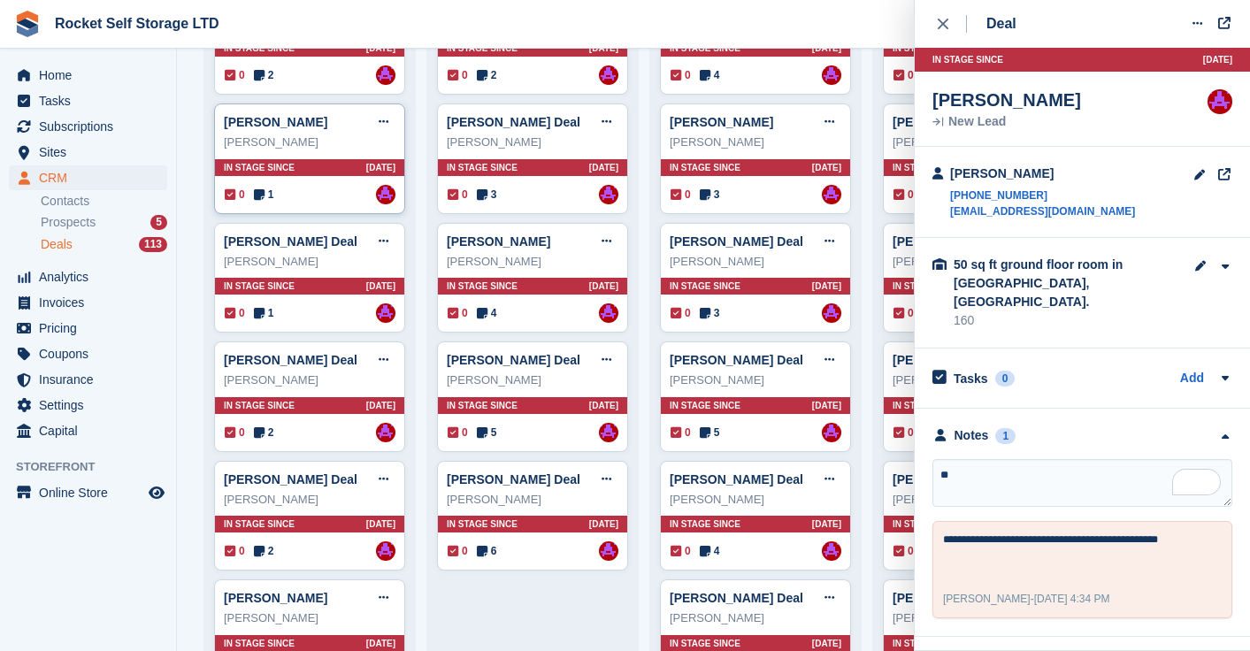
type textarea "**"
click at [288, 240] on link "[PERSON_NAME] Deal" at bounding box center [291, 241] width 134 height 14
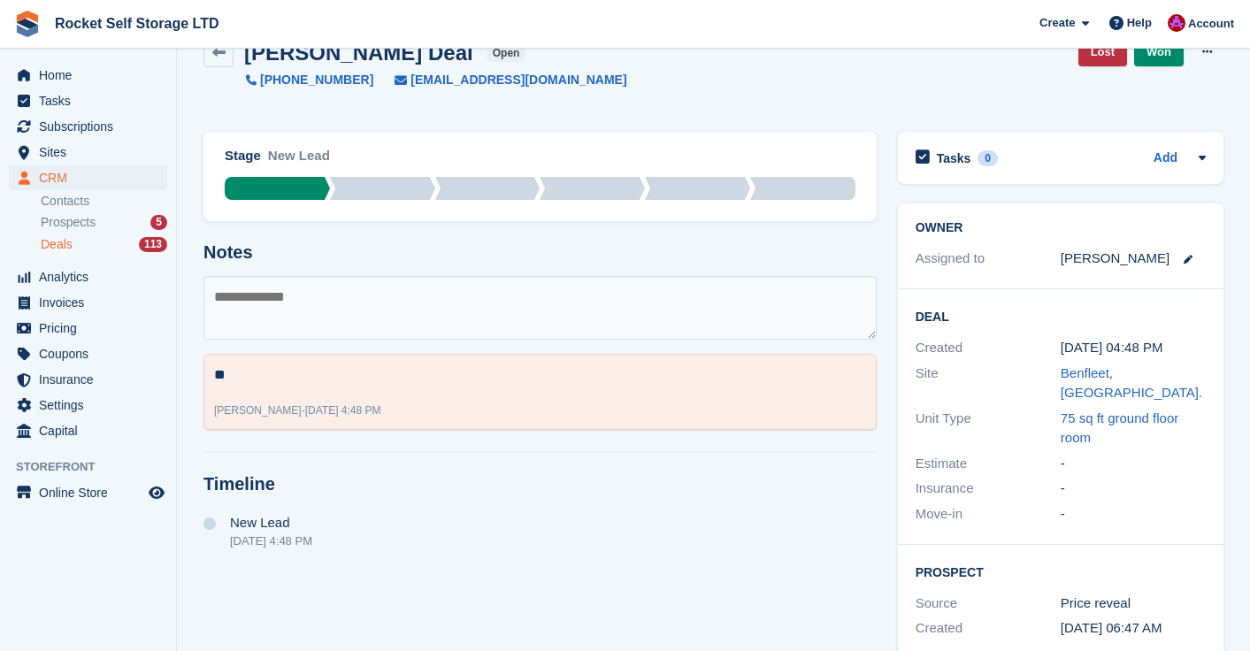
scroll to position [37, 0]
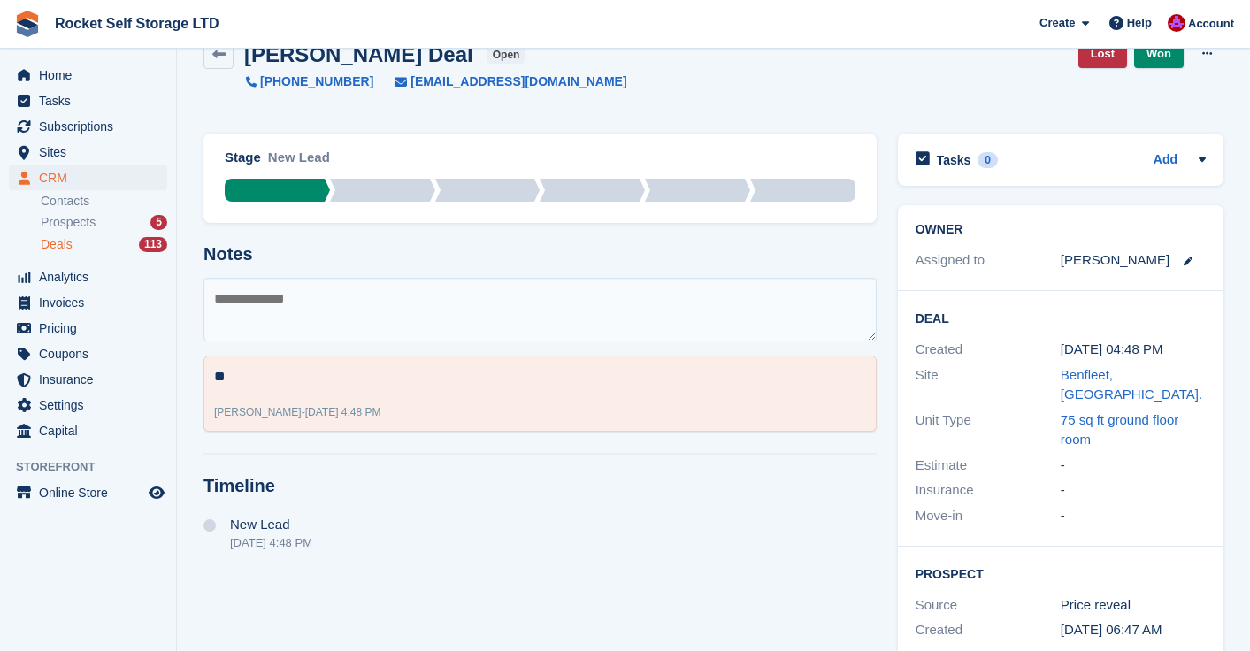
click at [262, 303] on textarea at bounding box center [539, 310] width 673 height 64
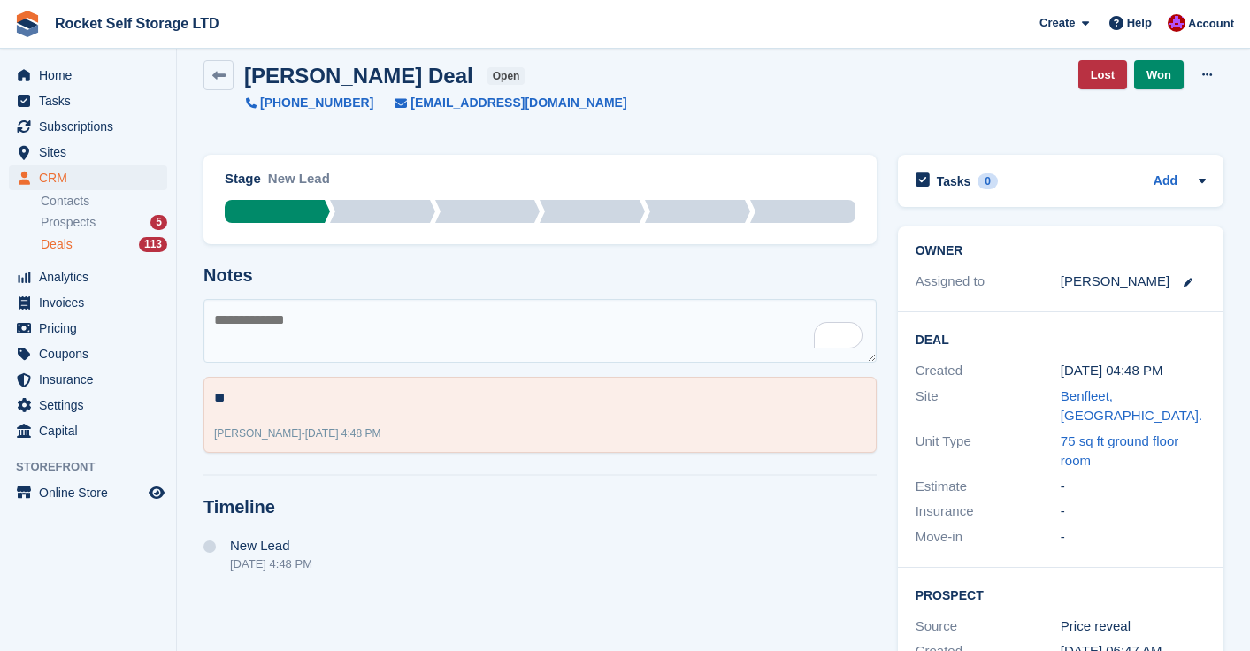
scroll to position [27, 0]
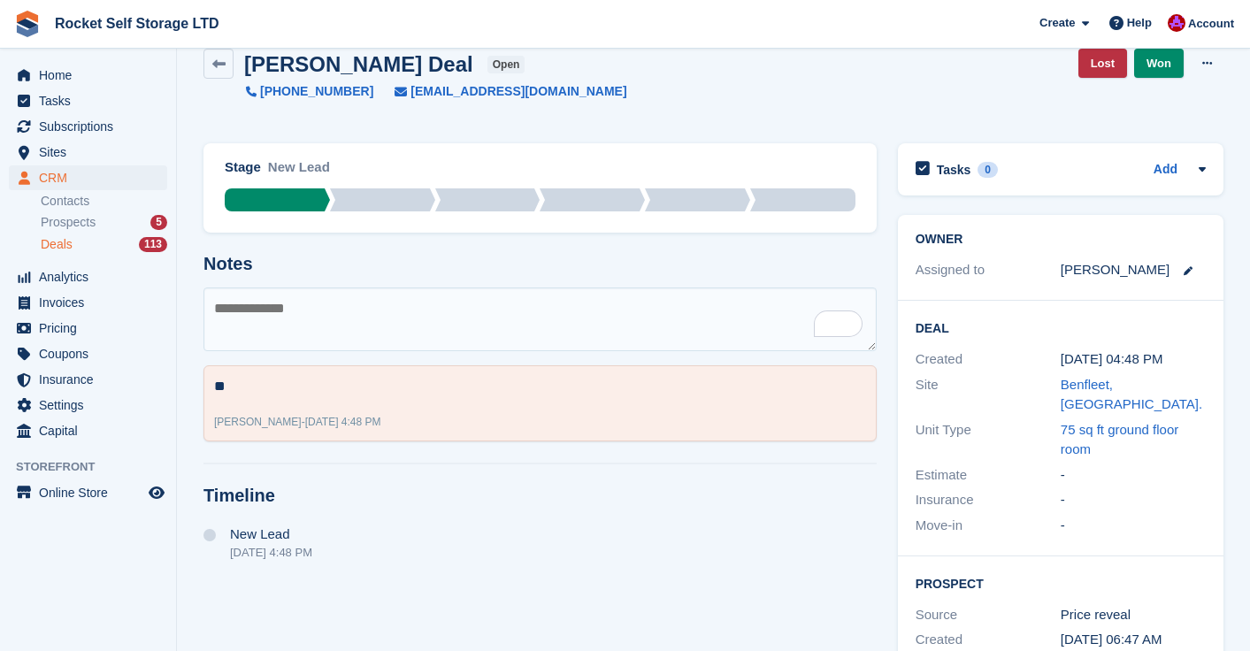
click at [333, 310] on textarea "To enrich screen reader interactions, please activate Accessibility in Grammarl…" at bounding box center [539, 319] width 673 height 64
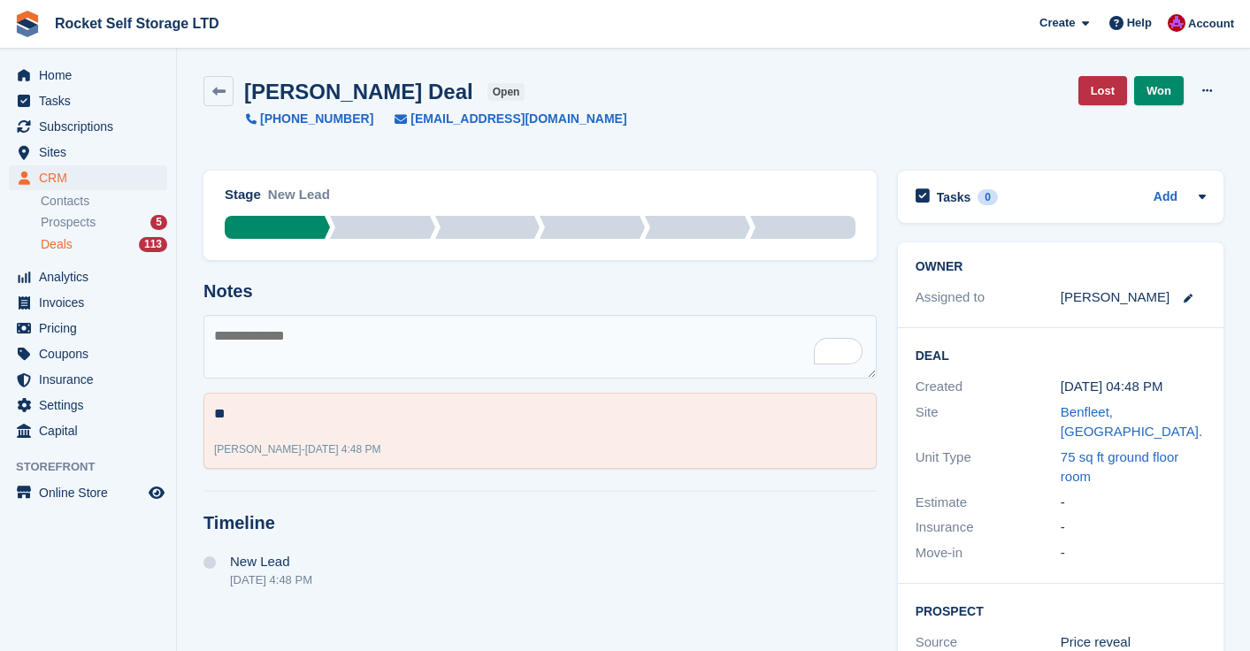
click at [266, 339] on textarea "To enrich screen reader interactions, please activate Accessibility in Grammarl…" at bounding box center [539, 347] width 673 height 64
type textarea "**"
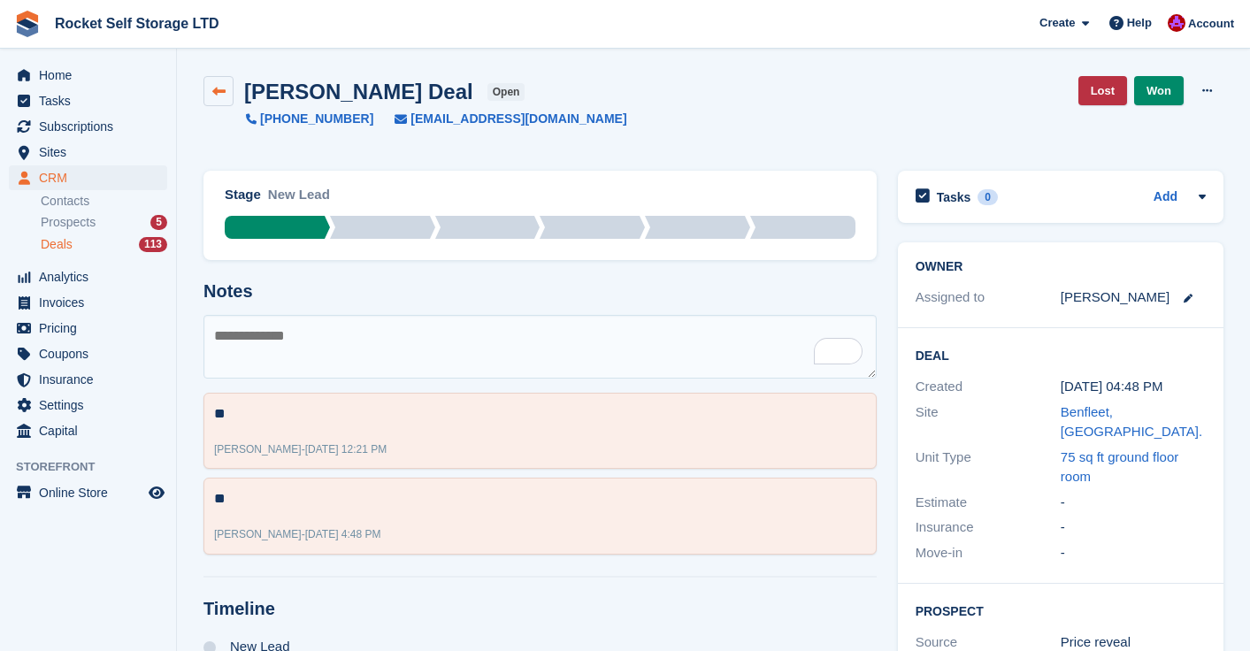
click at [216, 90] on icon at bounding box center [218, 91] width 13 height 13
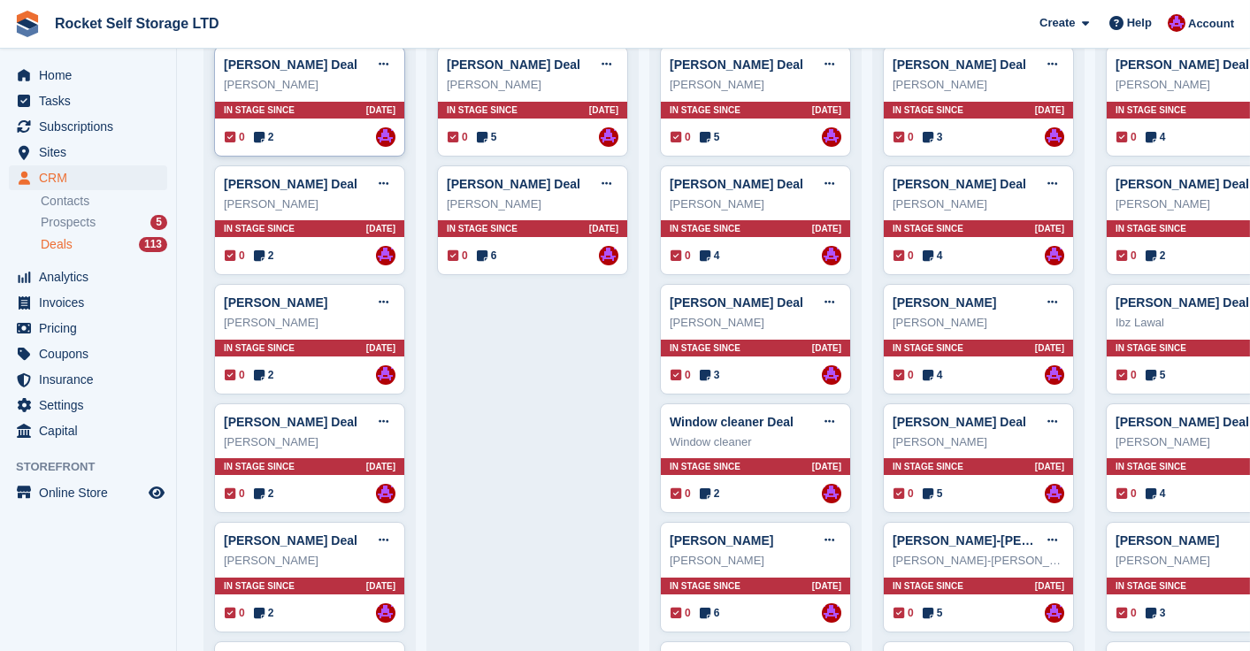
scroll to position [1135, 0]
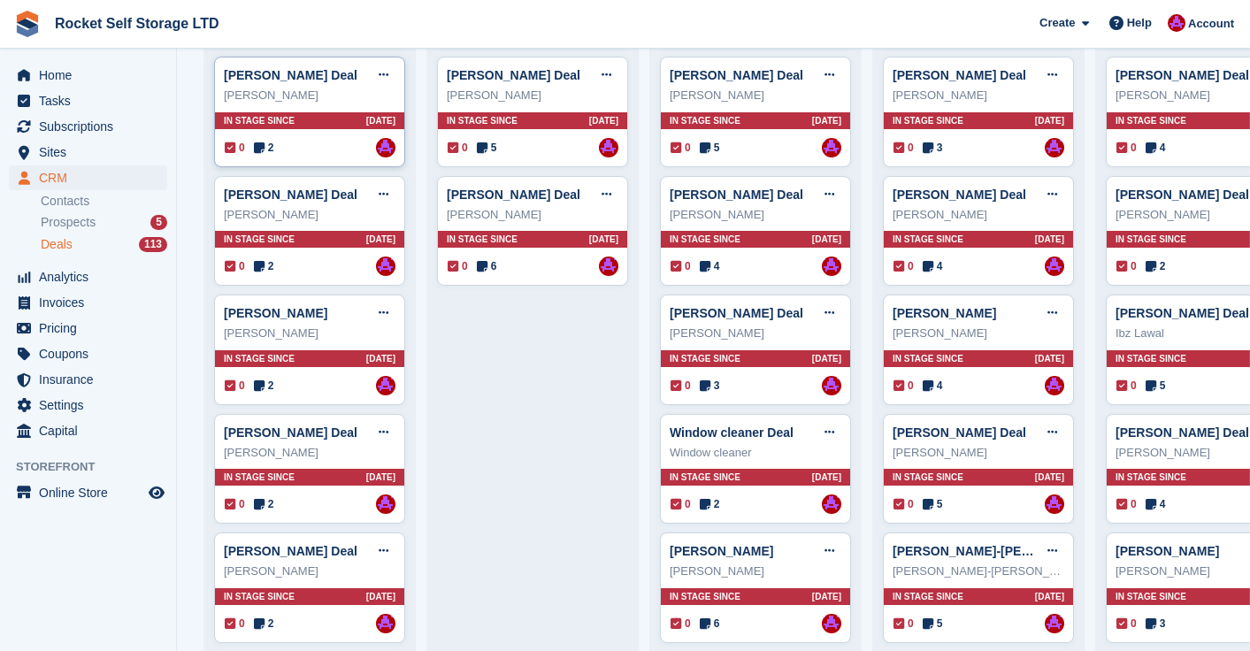
click at [327, 111] on div "Ian Smethurst Deal Edit deal Mark as won Mark as lost Delete deal Ian Smethurst…" at bounding box center [309, 112] width 191 height 111
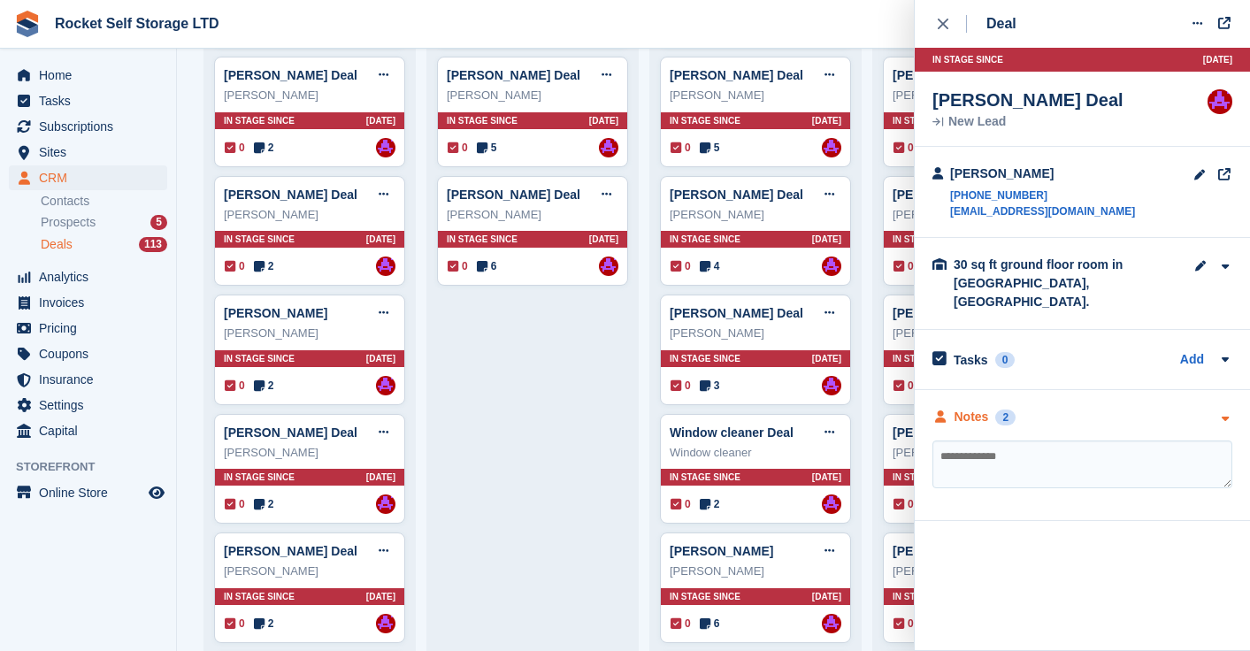
click at [1014, 410] on div "2" at bounding box center [1005, 418] width 20 height 16
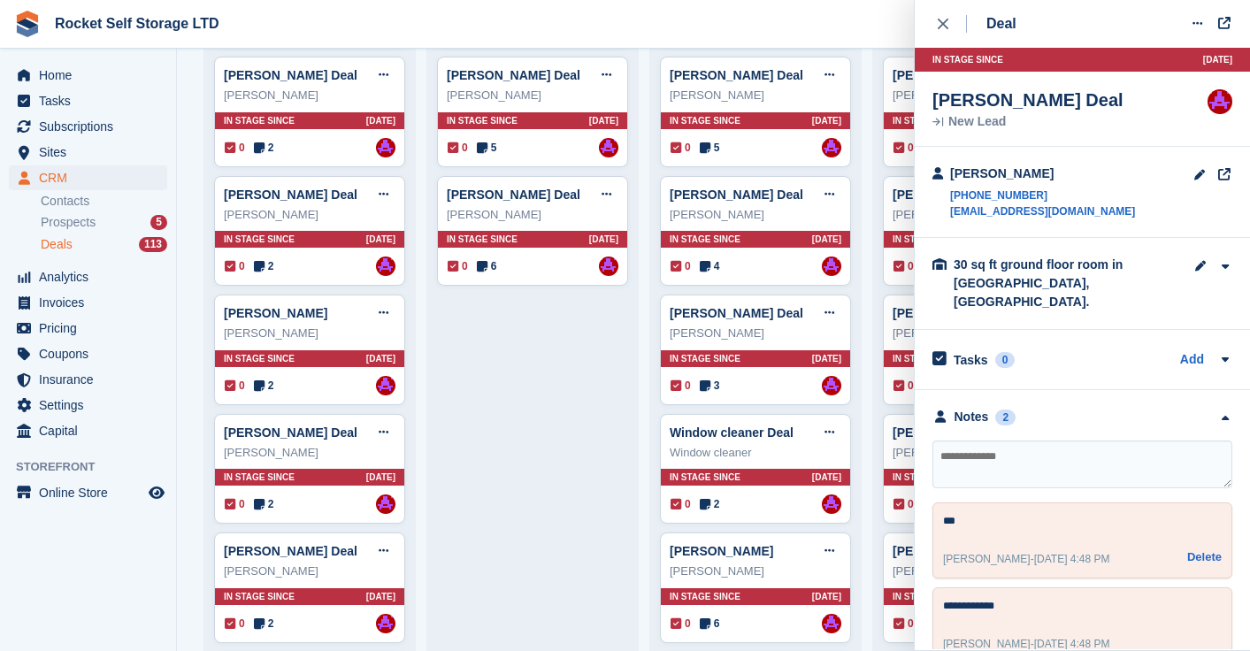
scroll to position [15, 0]
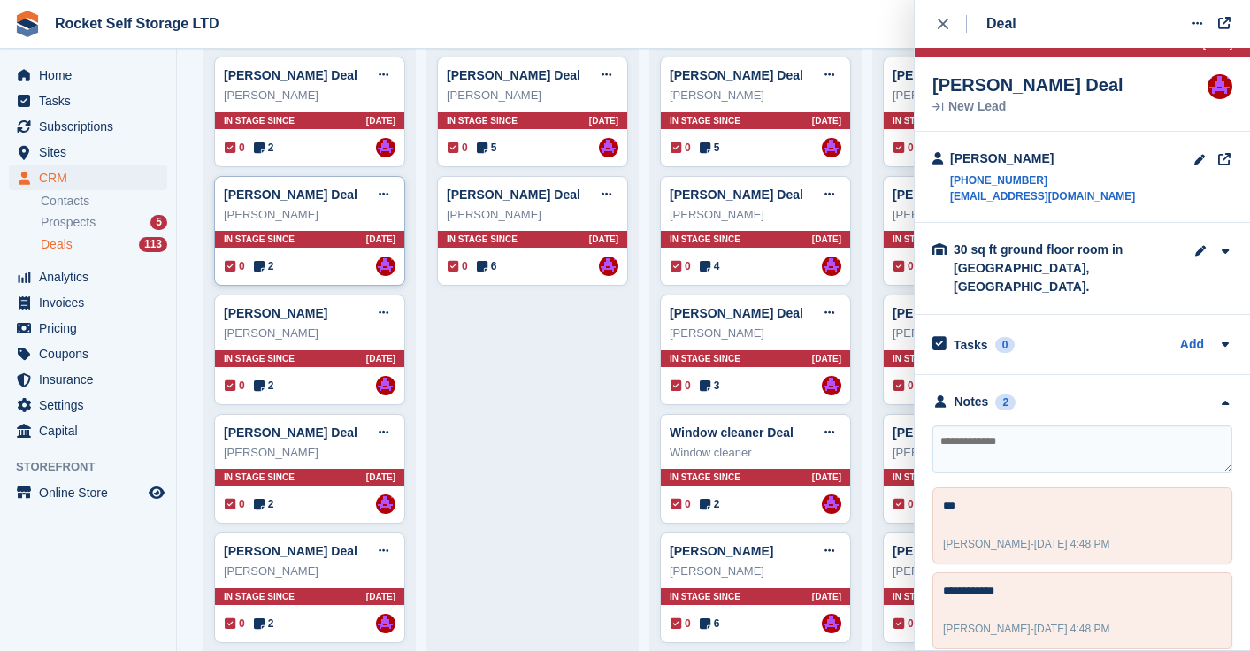
click at [274, 225] on div "Alex Smith Deal Edit deal Mark as won Mark as lost Delete deal Alex Smith In st…" at bounding box center [309, 231] width 191 height 111
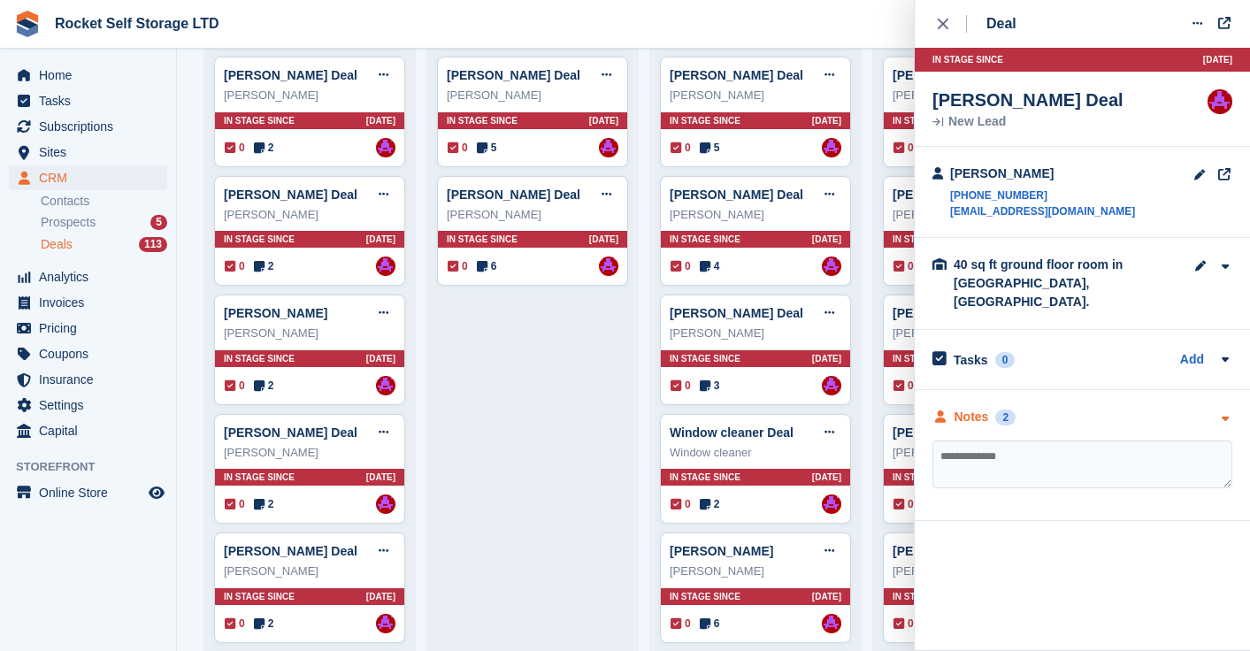
click at [996, 410] on div "2" at bounding box center [1005, 418] width 20 height 16
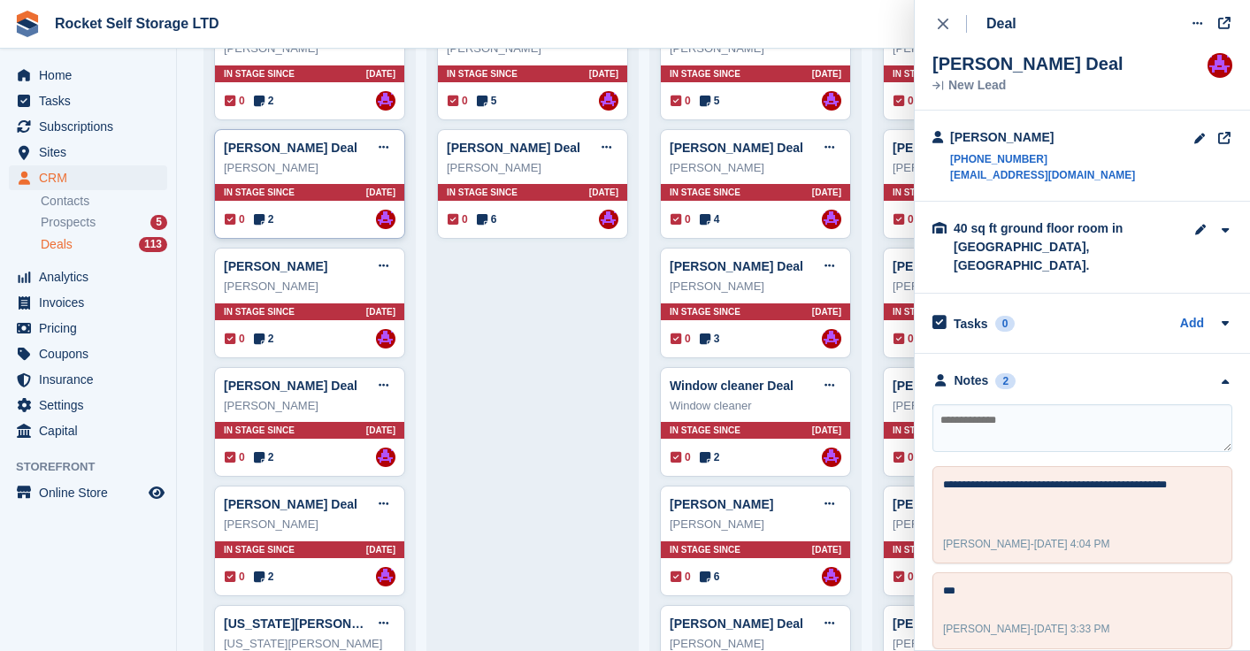
scroll to position [1194, 0]
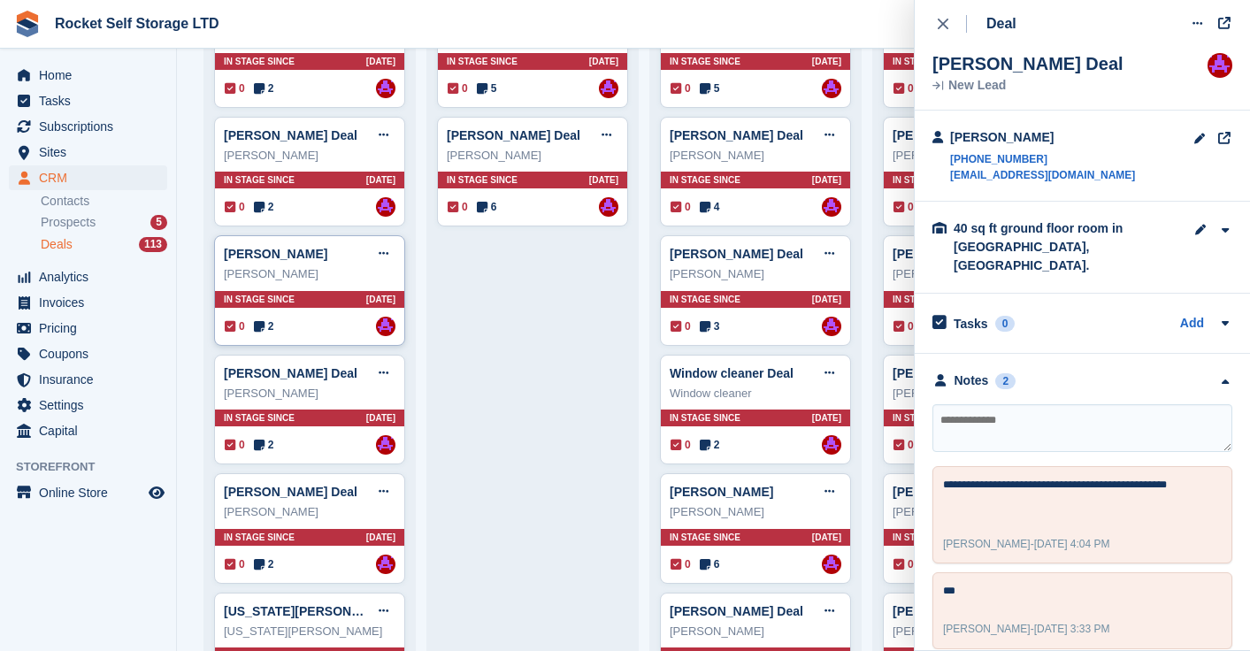
click at [292, 240] on div "Kevin Deal Edit deal Mark as won Mark as lost Delete deal Kevin In stage since …" at bounding box center [309, 290] width 191 height 111
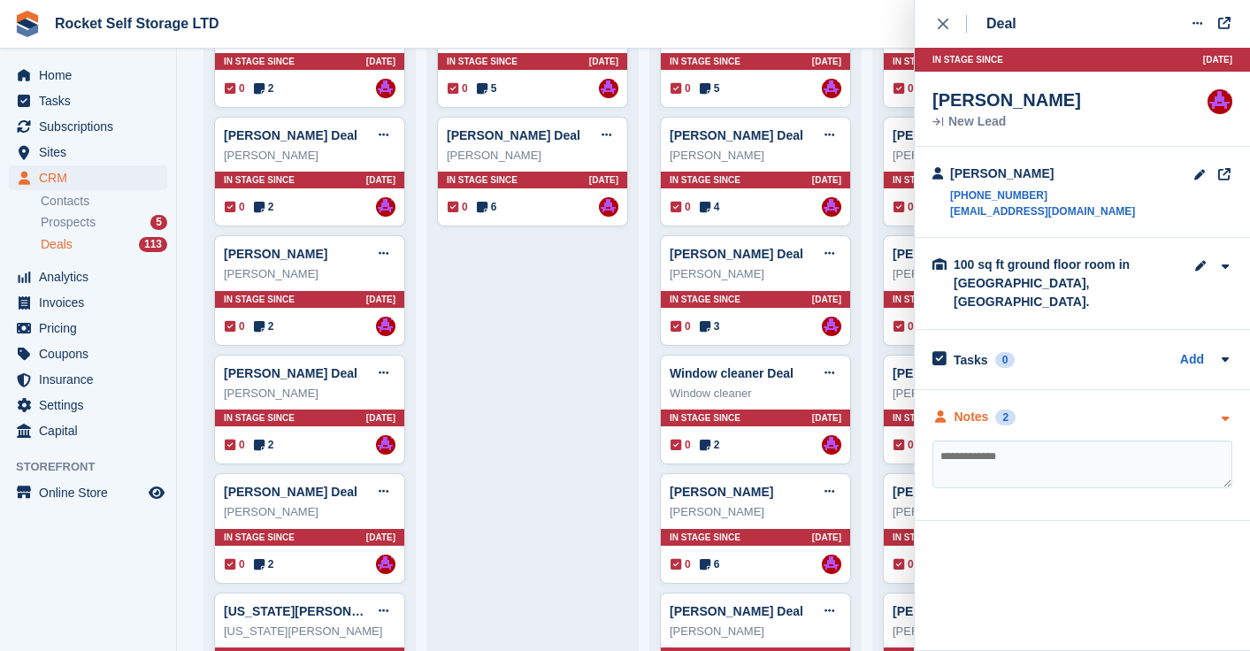
click at [1006, 410] on div "2" at bounding box center [1005, 418] width 20 height 16
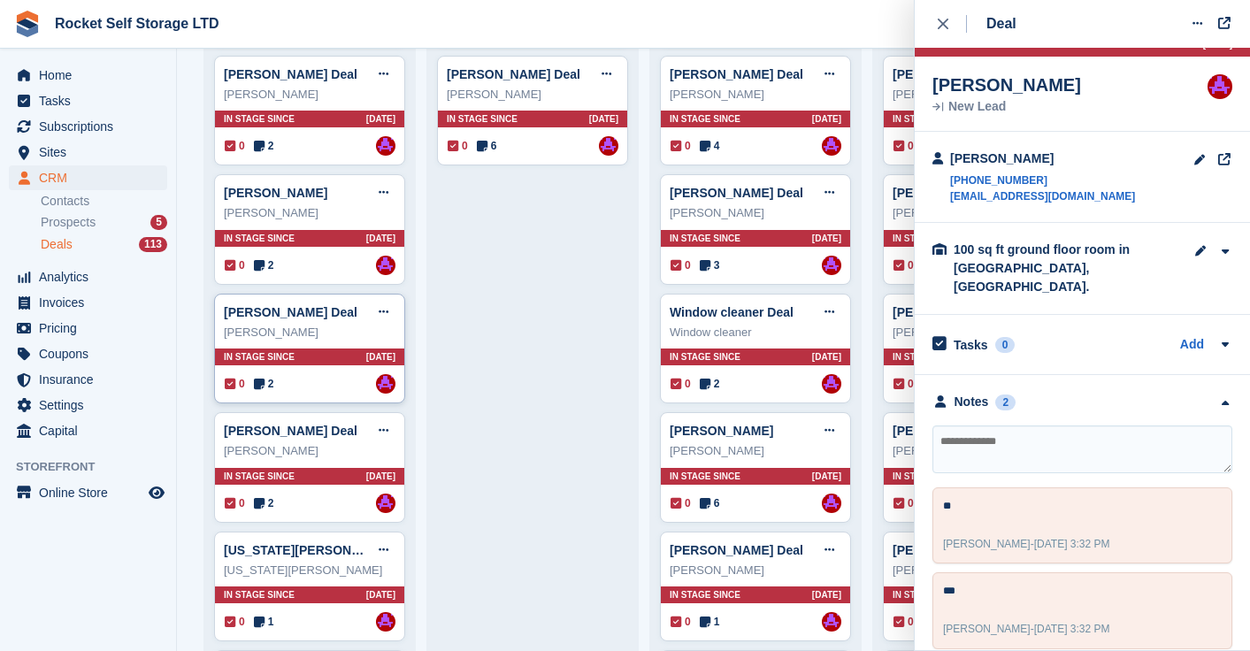
scroll to position [1258, 0]
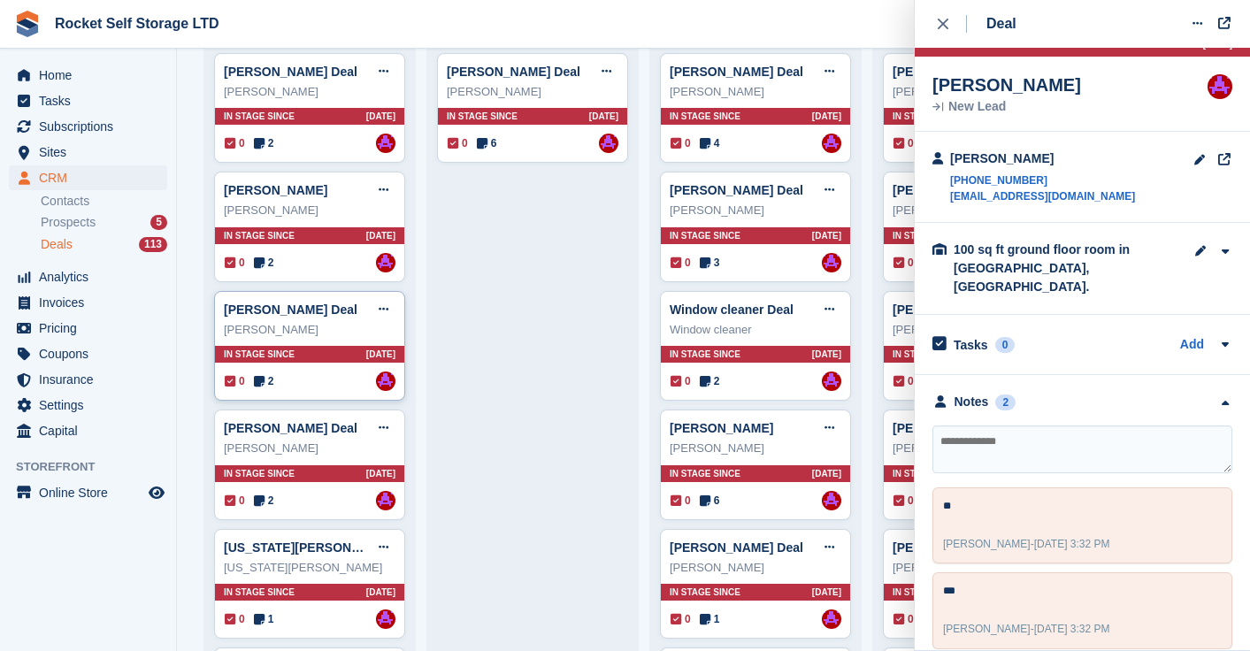
click at [331, 320] on div "Gail Berkeley Deal Edit deal Mark as won Mark as lost Delete deal" at bounding box center [310, 309] width 172 height 27
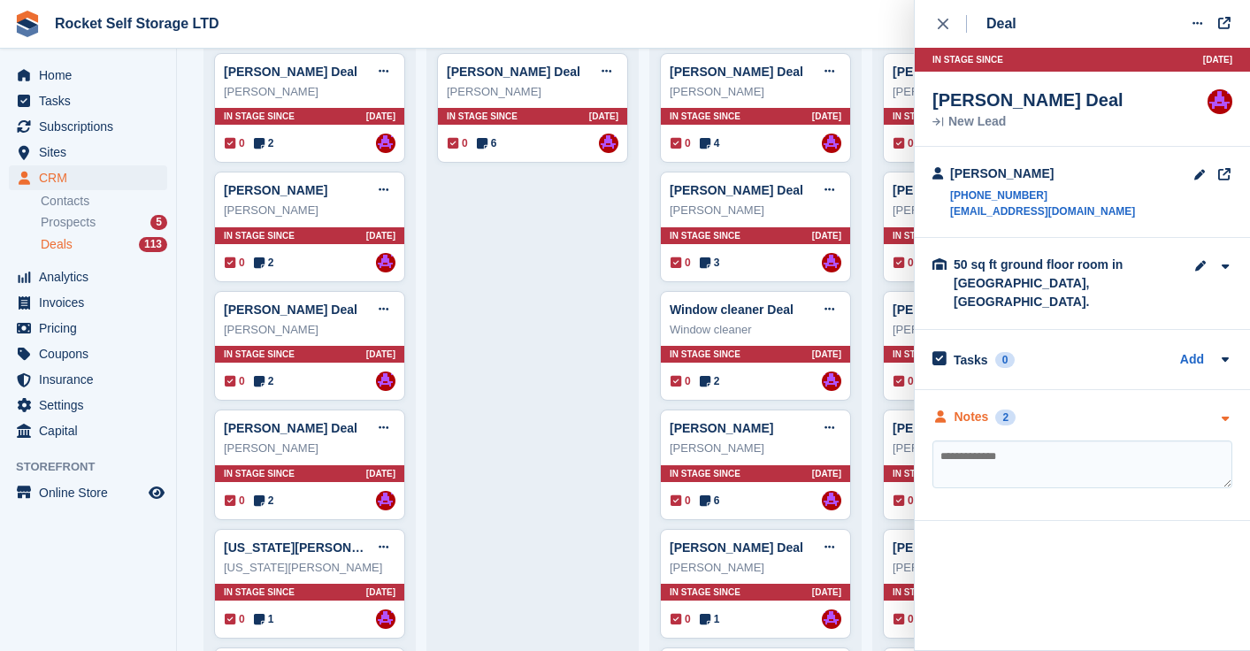
click at [999, 410] on div "2" at bounding box center [1005, 418] width 20 height 16
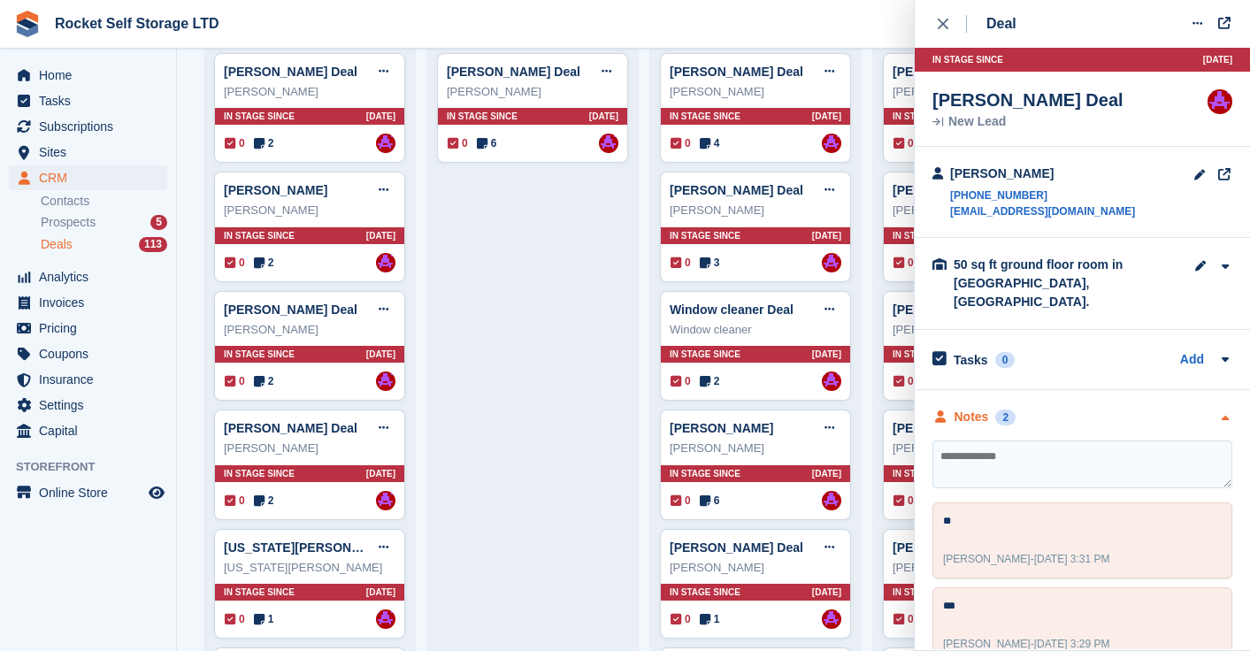
scroll to position [15, 0]
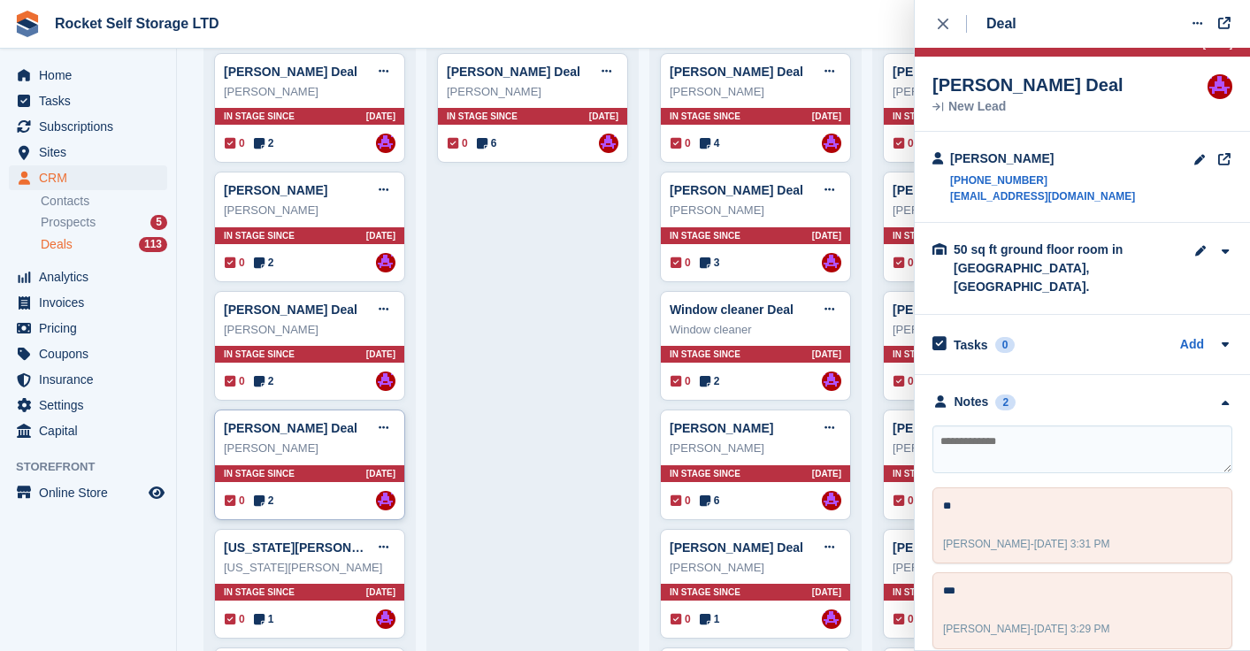
click at [323, 442] on div "[PERSON_NAME]" at bounding box center [310, 449] width 172 height 18
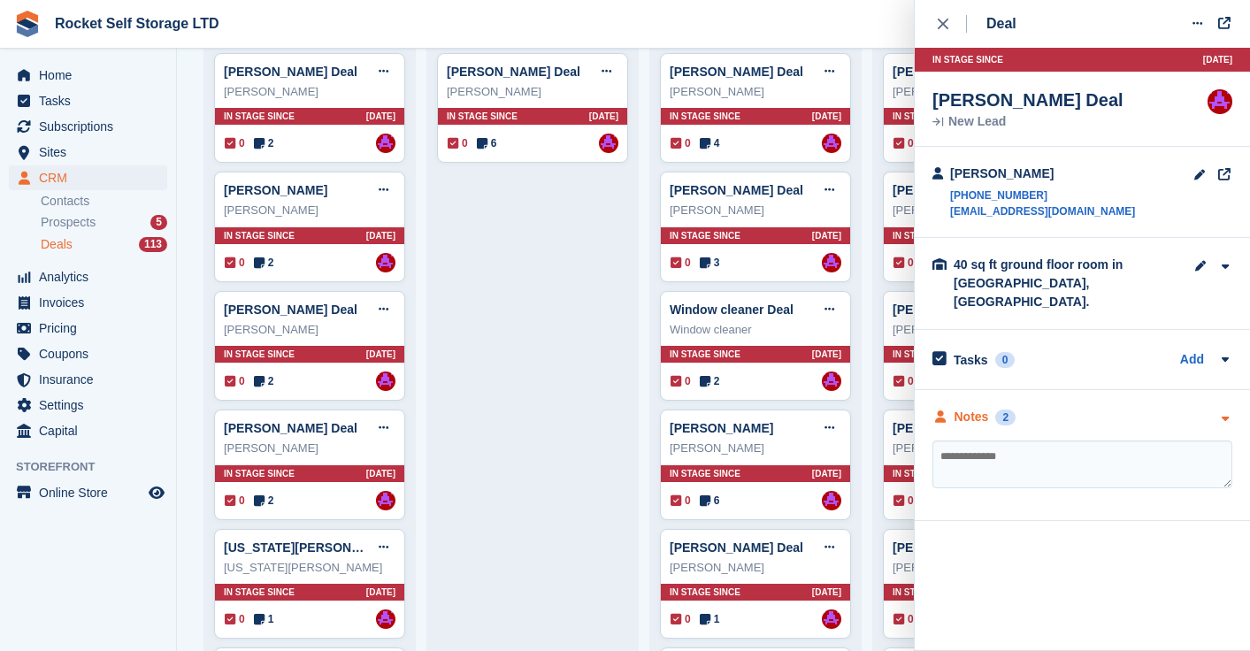
click at [1006, 410] on div "2" at bounding box center [1005, 418] width 20 height 16
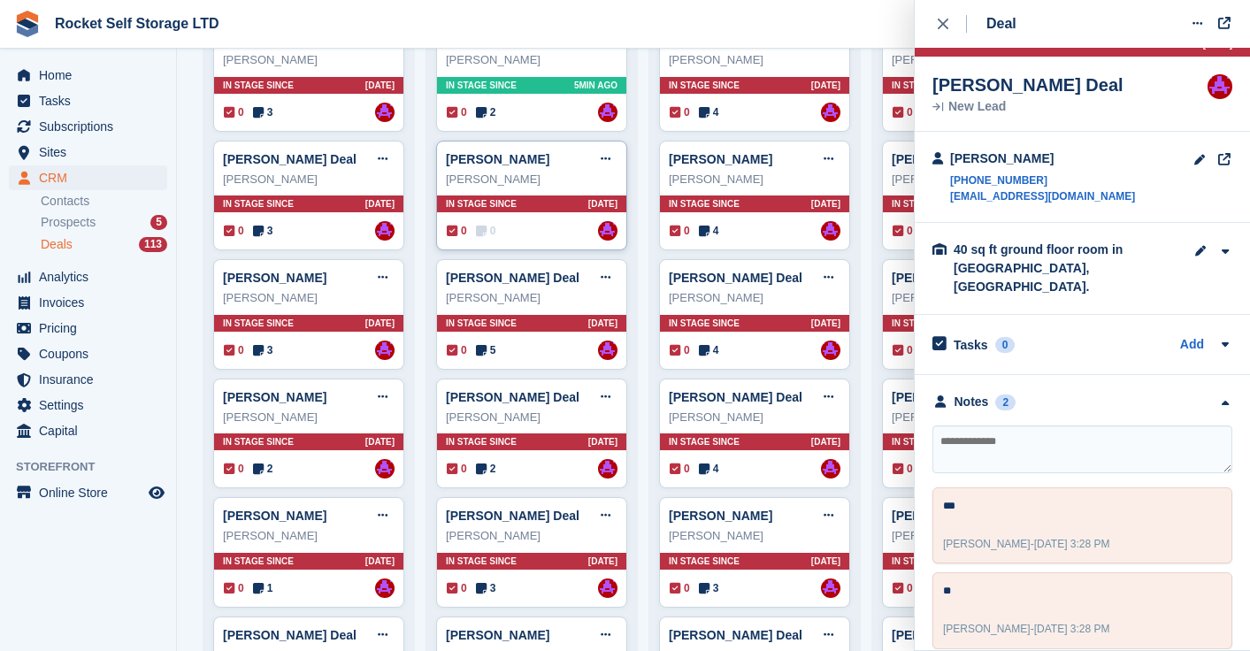
scroll to position [460, 0]
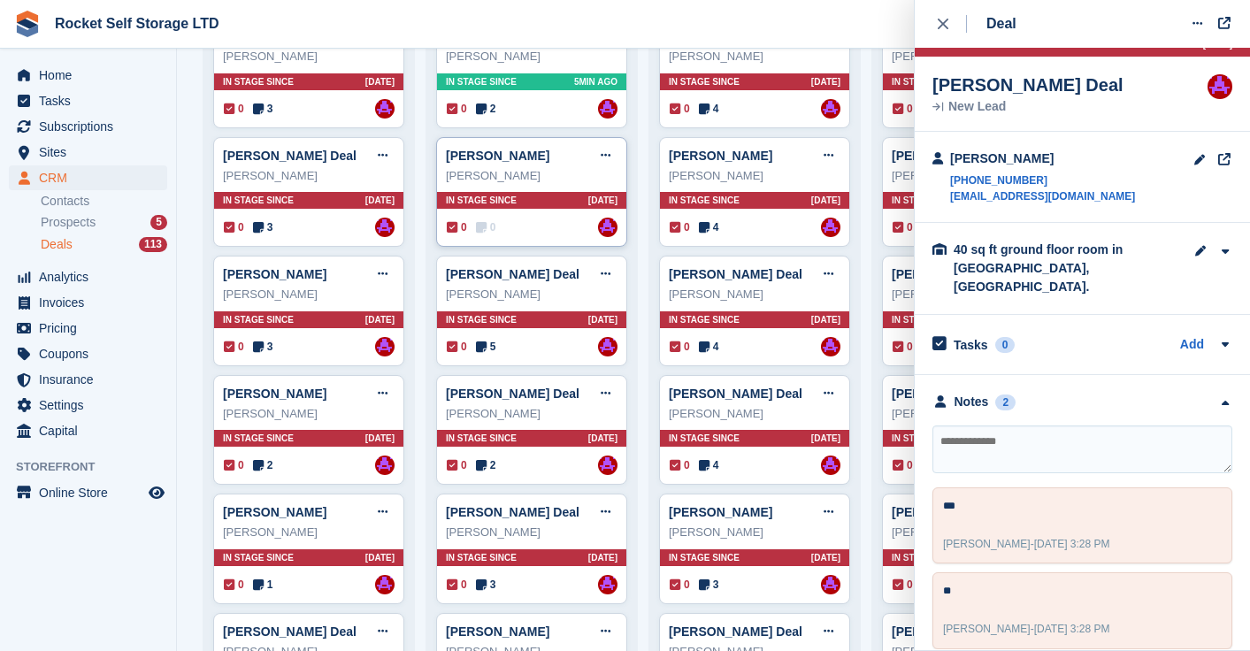
click at [532, 168] on div "[PERSON_NAME]" at bounding box center [532, 176] width 172 height 18
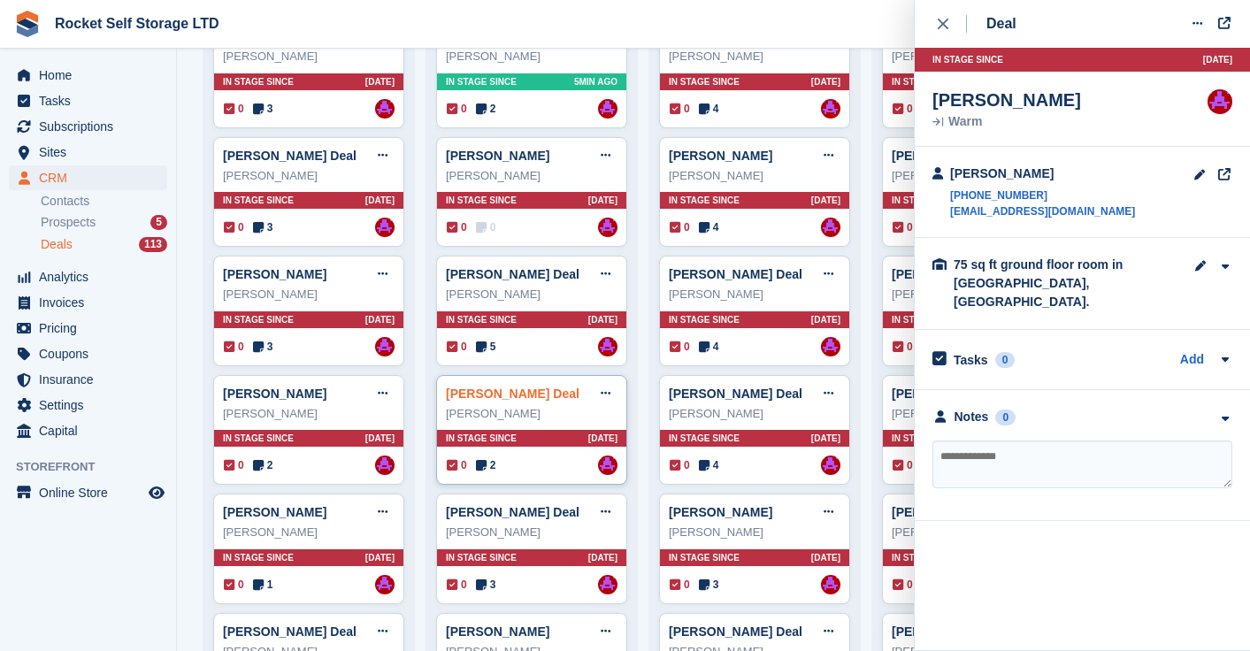
click at [524, 392] on link "[PERSON_NAME] Deal" at bounding box center [513, 394] width 134 height 14
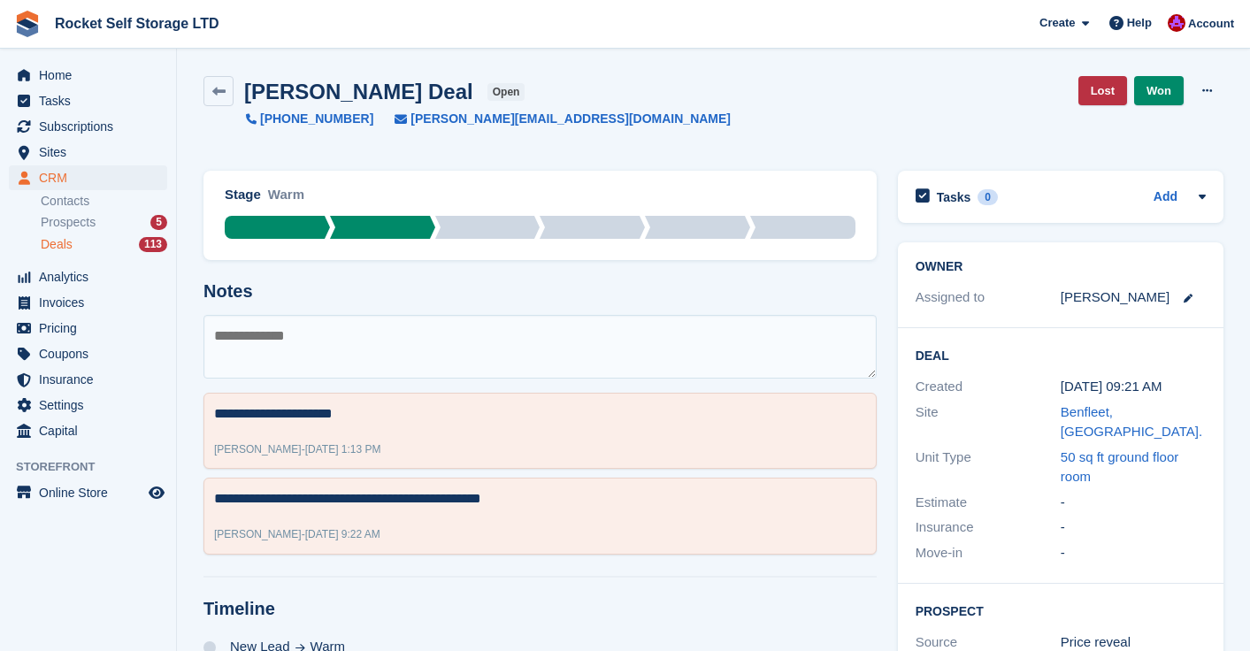
click at [1027, 377] on div "Created" at bounding box center [987, 387] width 145 height 20
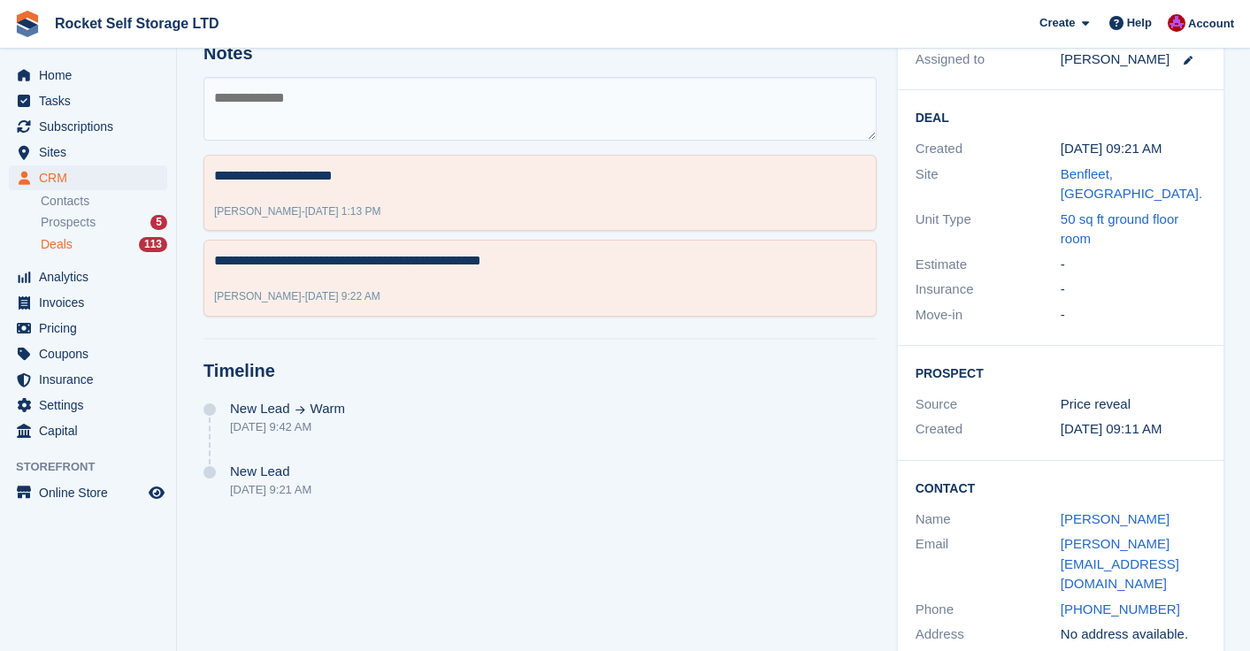
scroll to position [239, 0]
click at [1129, 535] on link "emily_partridge@hotmail.com" at bounding box center [1120, 562] width 119 height 55
click at [294, 105] on textarea at bounding box center [539, 108] width 673 height 64
type textarea "**********"
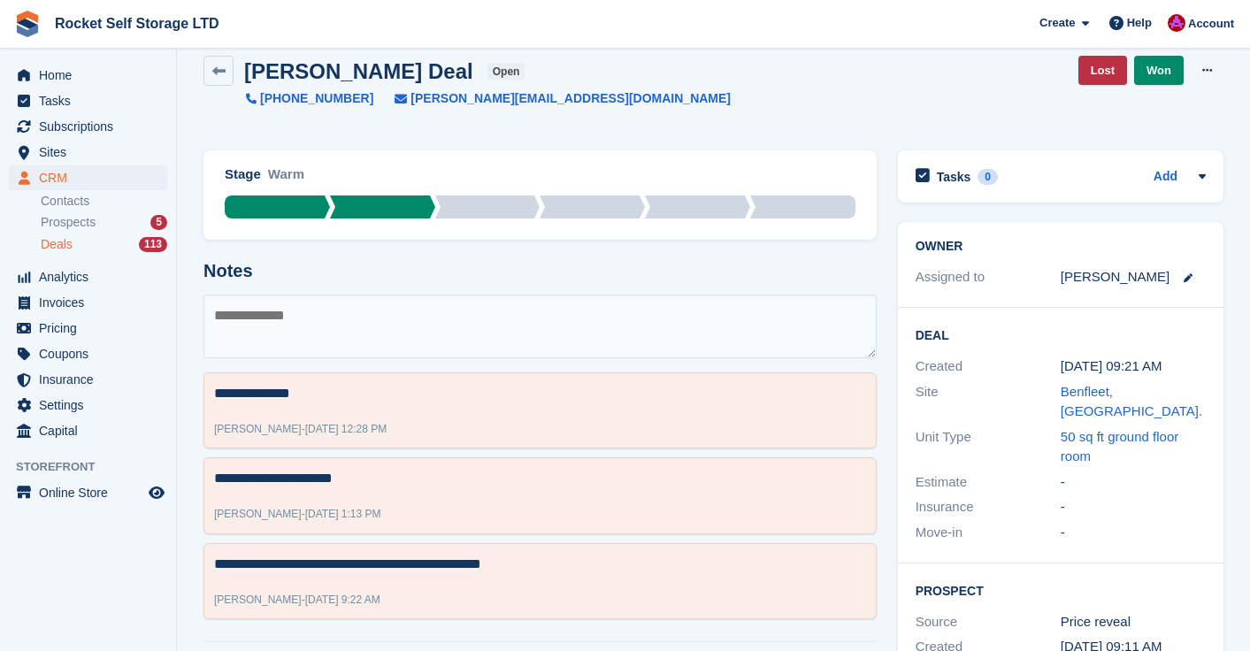
scroll to position [0, 0]
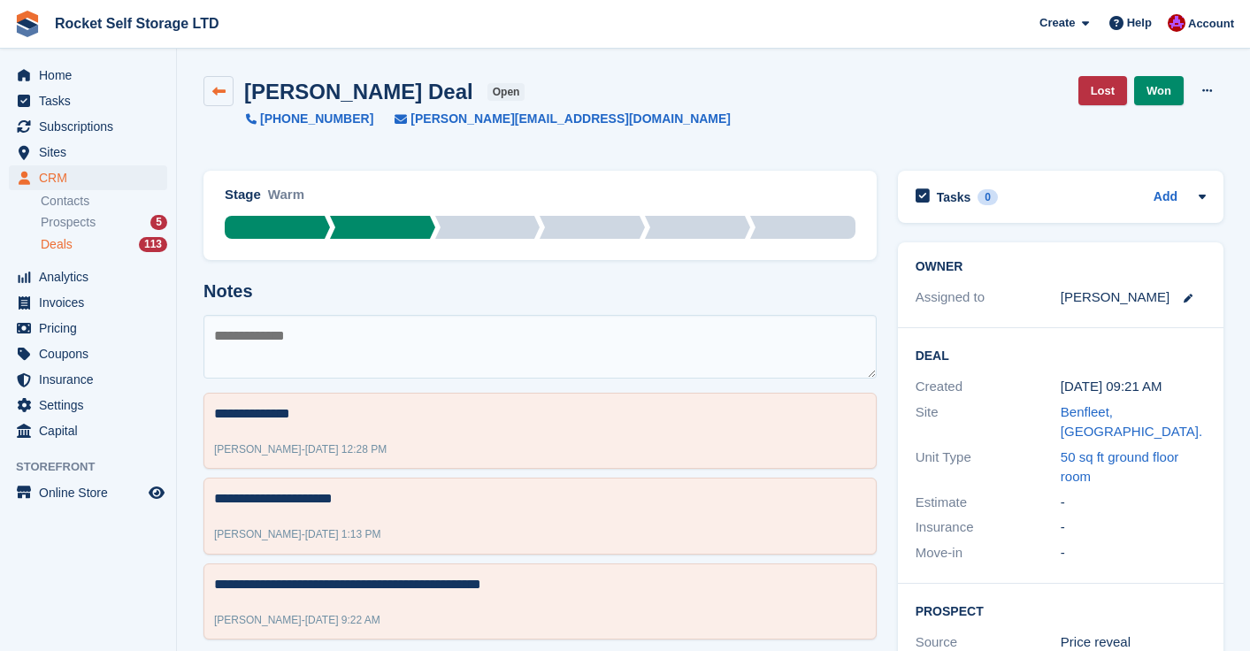
click at [221, 91] on icon at bounding box center [218, 91] width 13 height 13
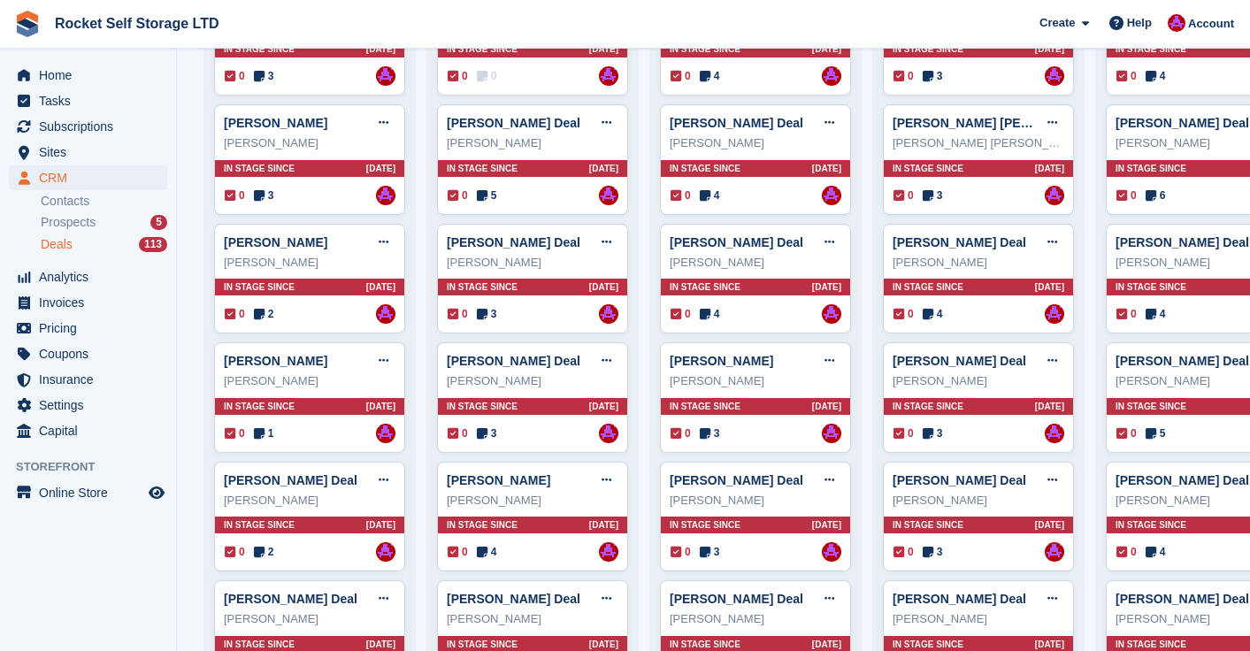
scroll to position [648, 0]
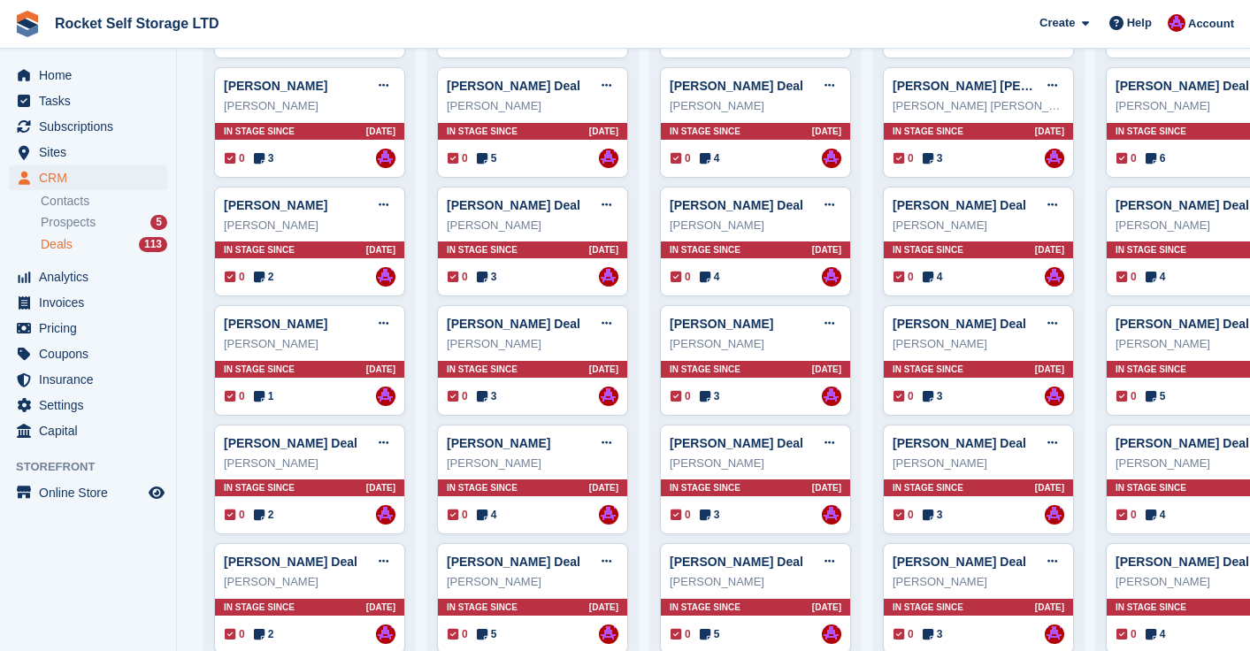
click at [509, 340] on div "[PERSON_NAME]" at bounding box center [533, 344] width 172 height 18
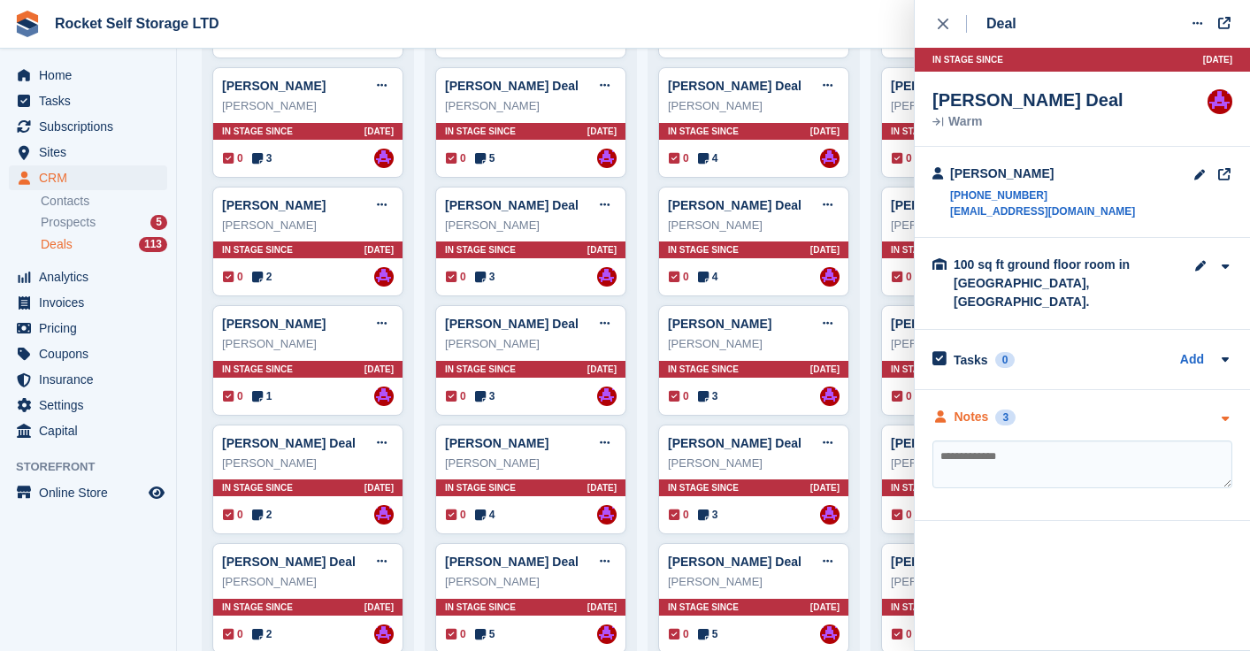
click at [1009, 410] on div "3" at bounding box center [1005, 418] width 20 height 16
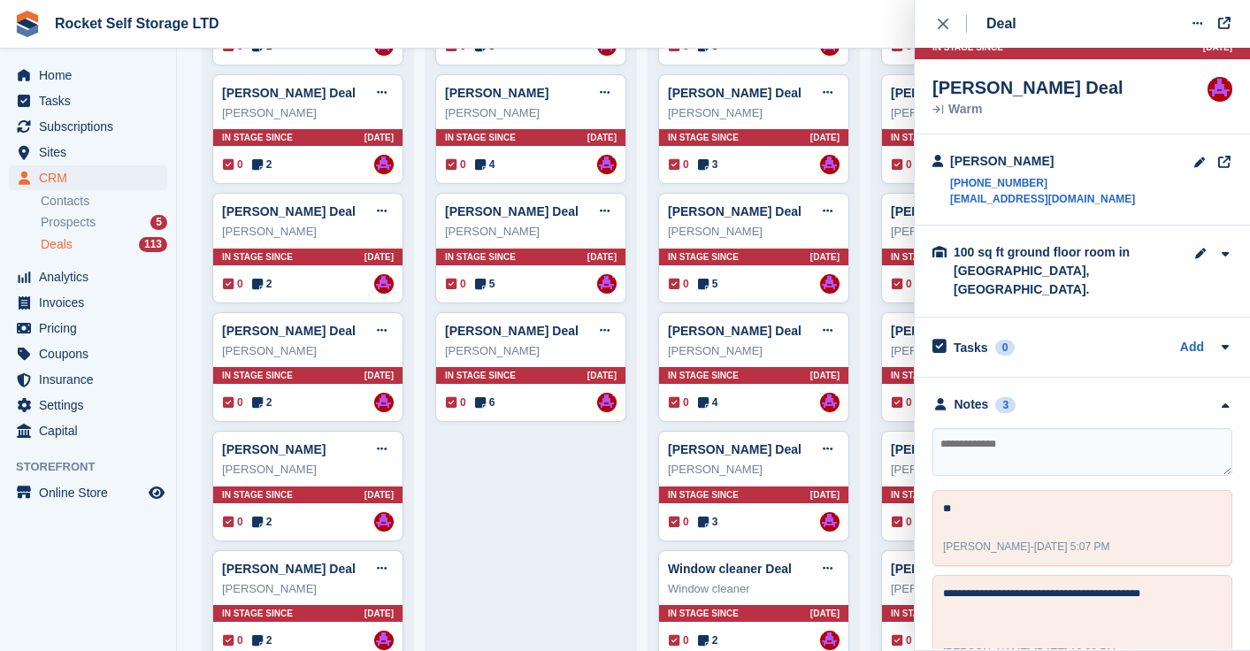
scroll to position [1054, 0]
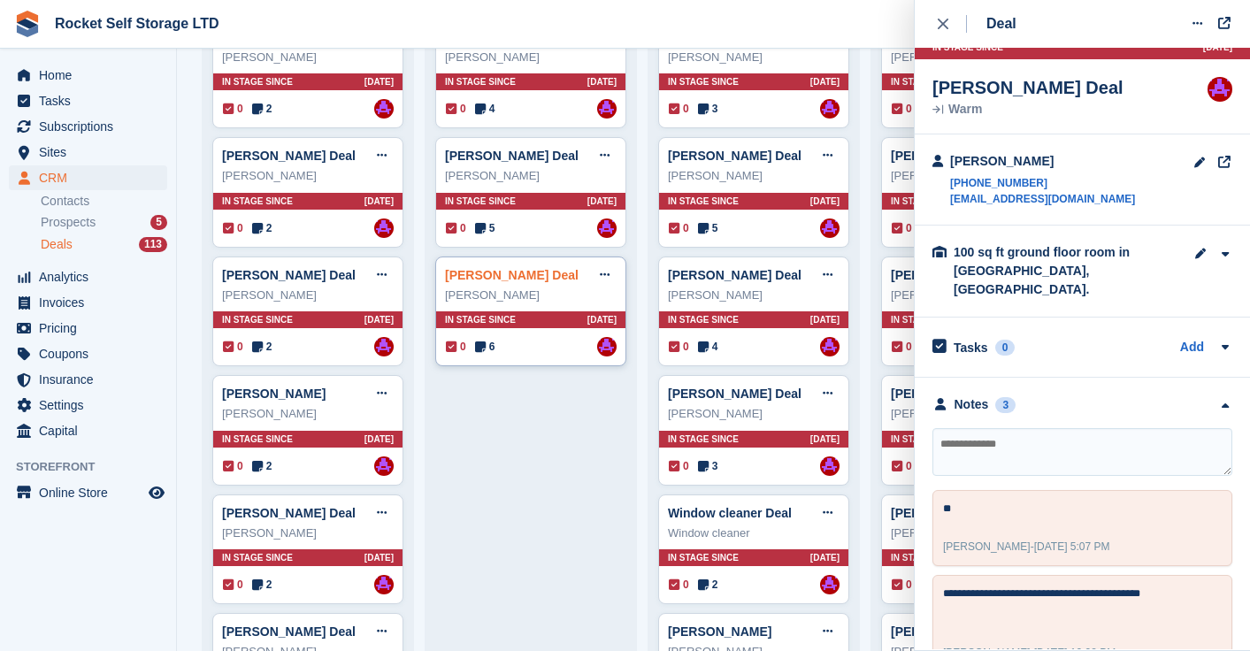
click at [511, 275] on link "Joan Greasley Deal" at bounding box center [512, 275] width 134 height 14
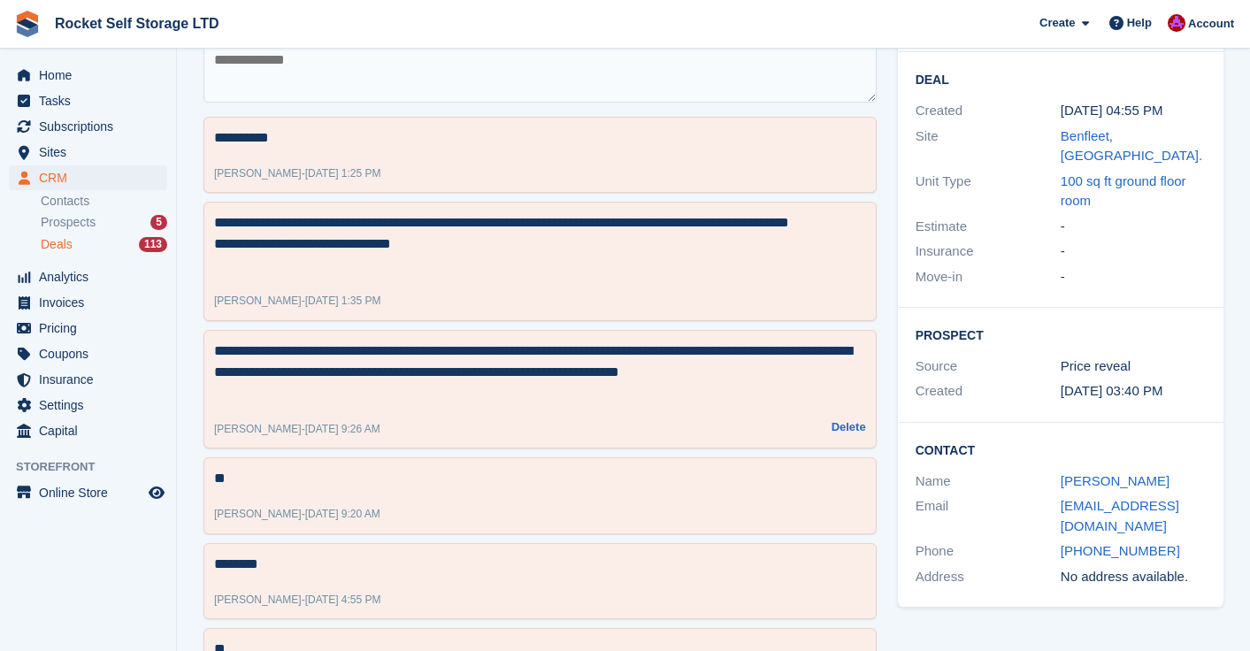
scroll to position [322, 0]
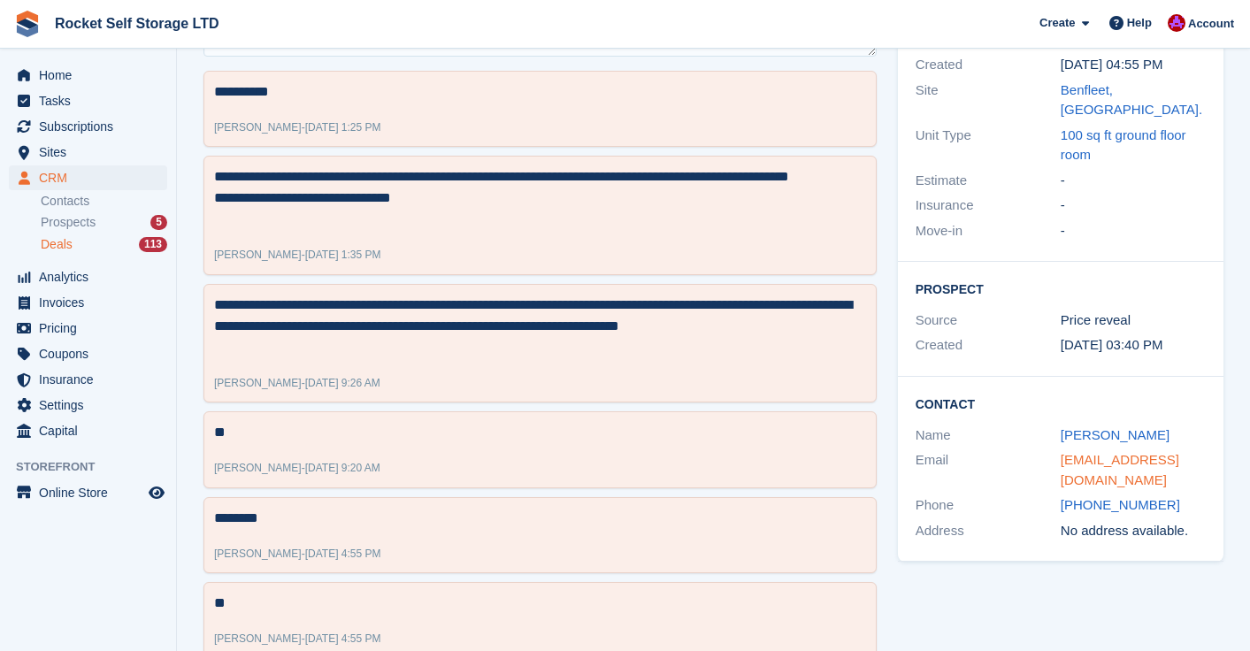
click at [1122, 452] on link "jogreasley1952@hotmail.co.uk" at bounding box center [1120, 469] width 119 height 35
click at [1096, 427] on link "Joan Greasley" at bounding box center [1115, 434] width 109 height 15
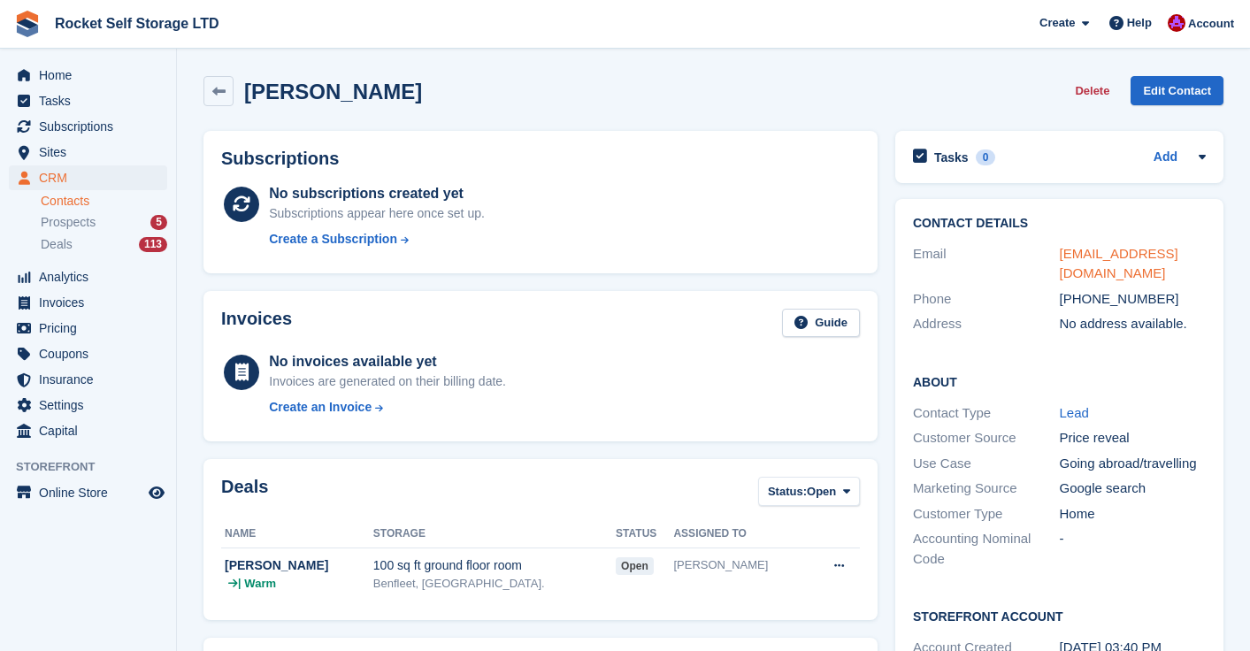
click at [1080, 255] on link "jogreasley1952@hotmail.co.uk" at bounding box center [1119, 263] width 119 height 35
click at [230, 96] on link at bounding box center [218, 91] width 30 height 30
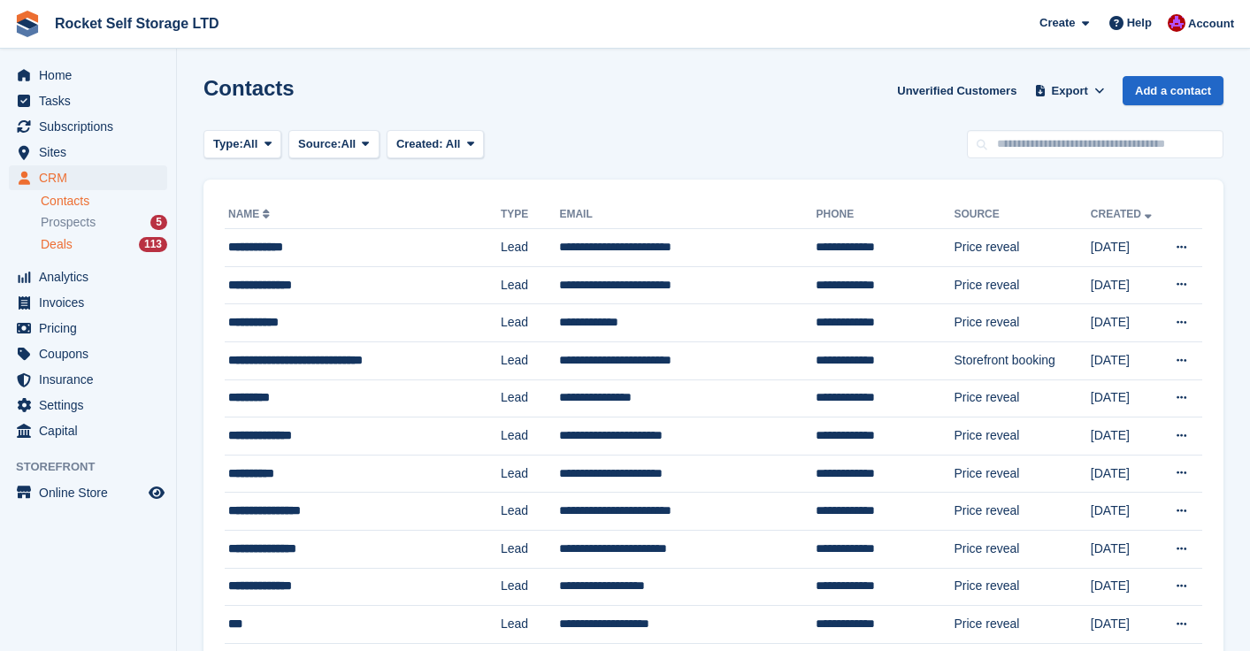
click at [55, 244] on span "Deals" at bounding box center [57, 244] width 32 height 17
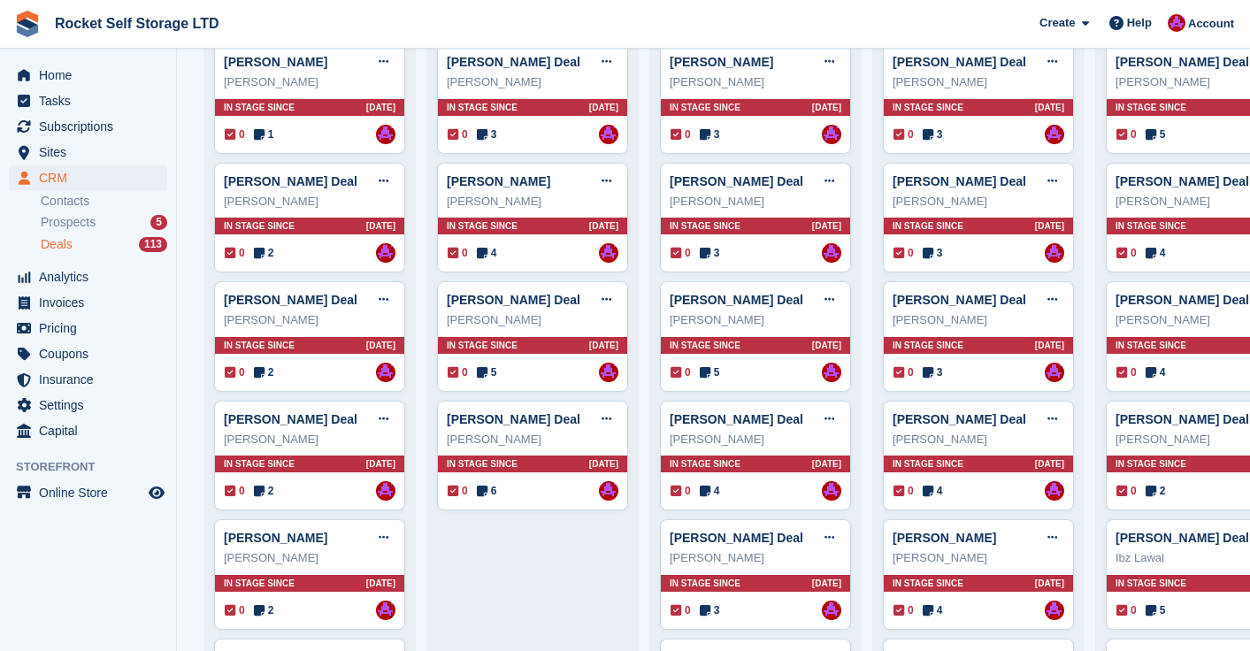
scroll to position [913, 0]
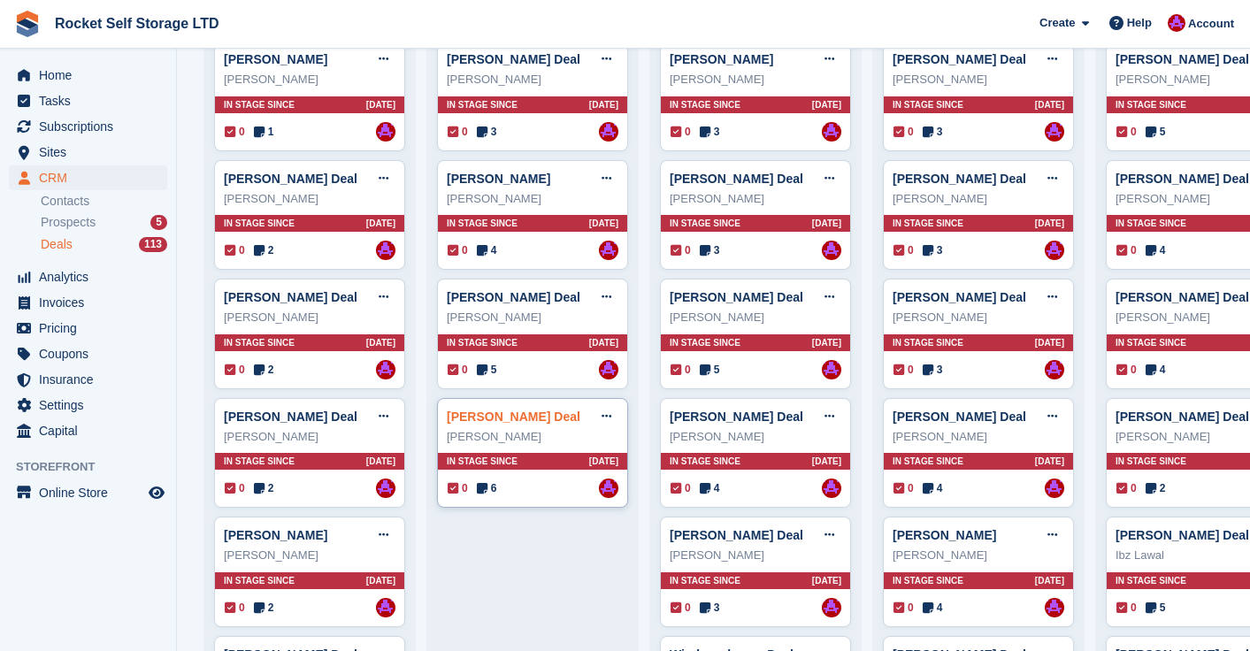
click at [498, 411] on link "Joan Greasley Deal" at bounding box center [514, 417] width 134 height 14
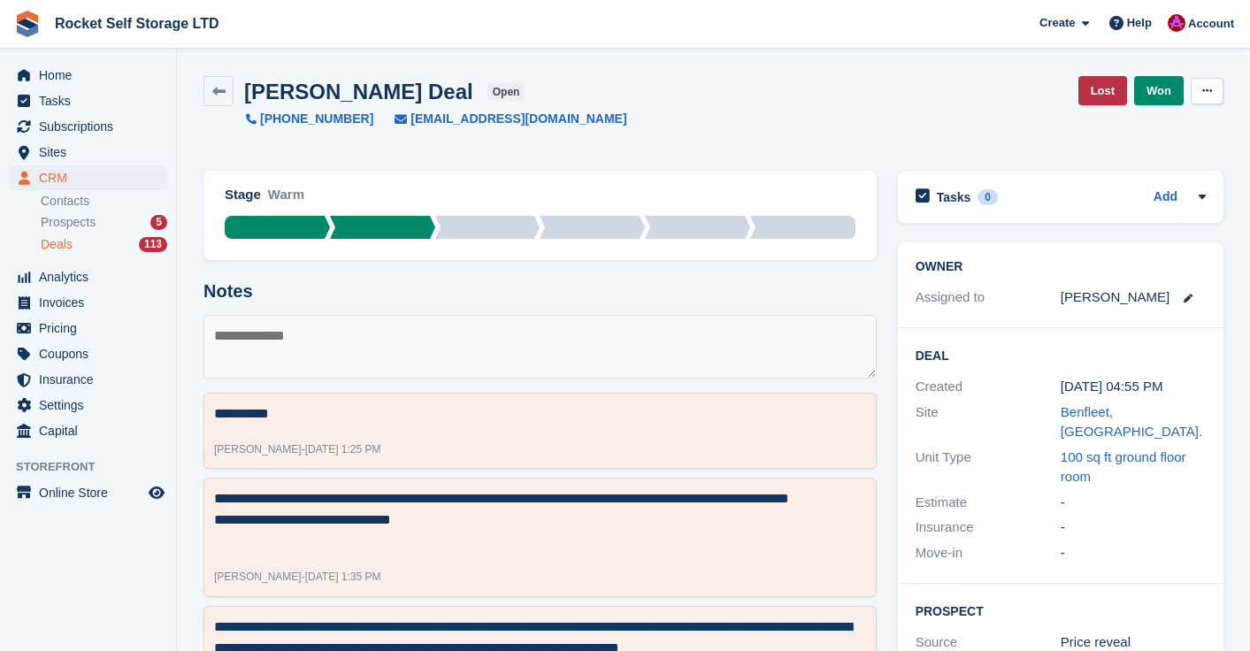
click at [1211, 92] on icon at bounding box center [1207, 90] width 10 height 11
click at [1103, 97] on link "Lost" at bounding box center [1102, 90] width 49 height 29
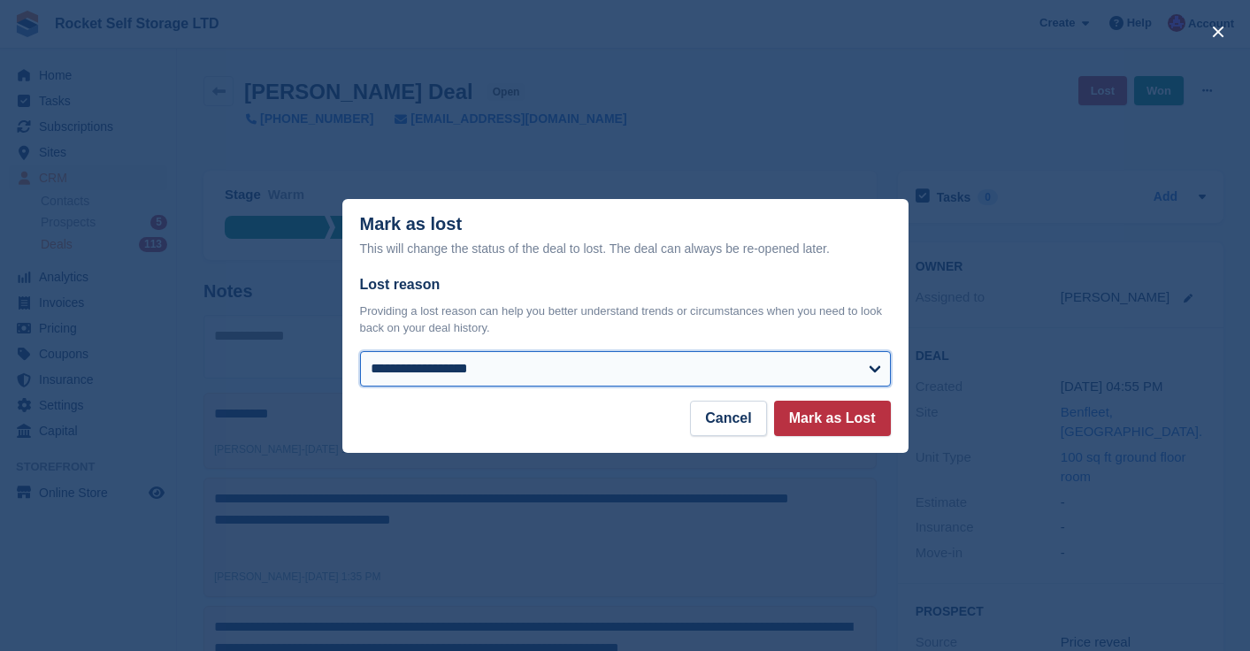
click at [394, 377] on select "**********" at bounding box center [625, 368] width 531 height 35
select select "**********"
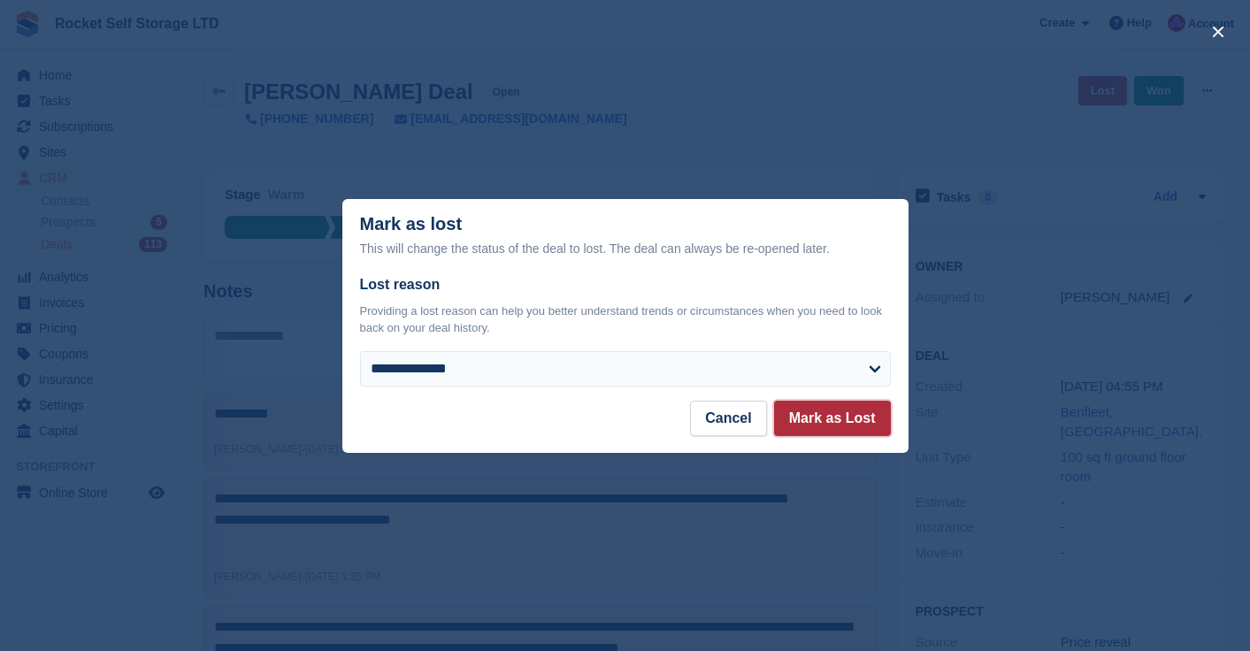
click at [831, 417] on button "Mark as Lost" at bounding box center [832, 418] width 117 height 35
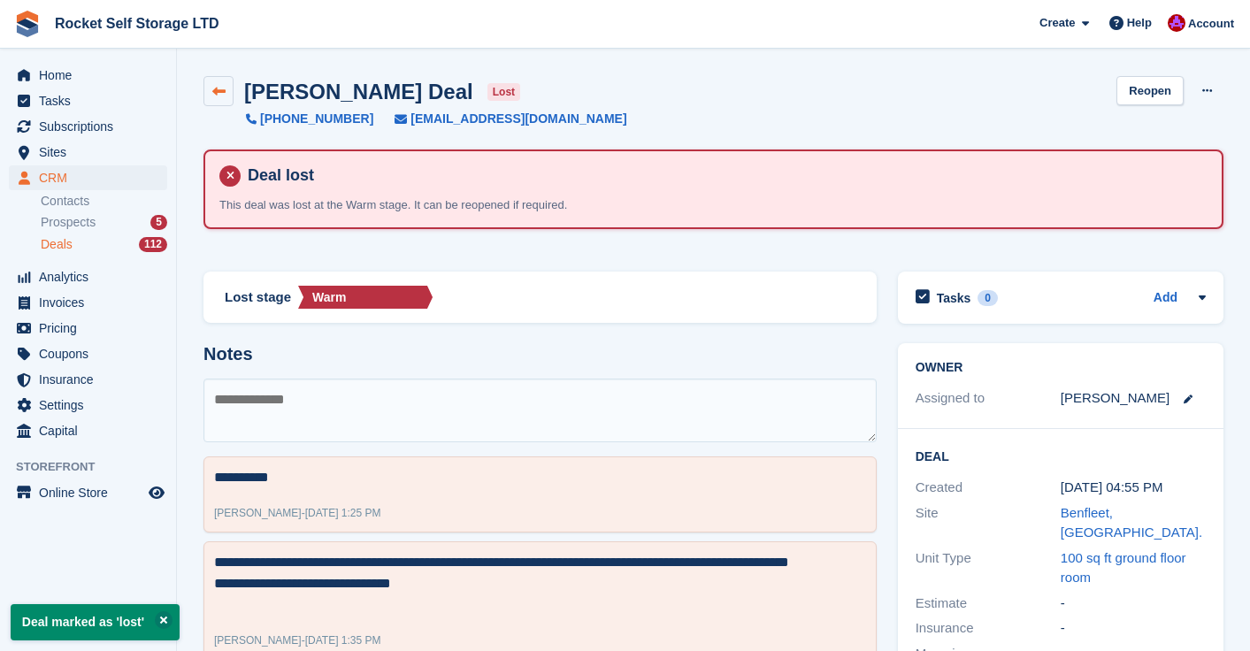
click at [227, 103] on link at bounding box center [218, 91] width 30 height 30
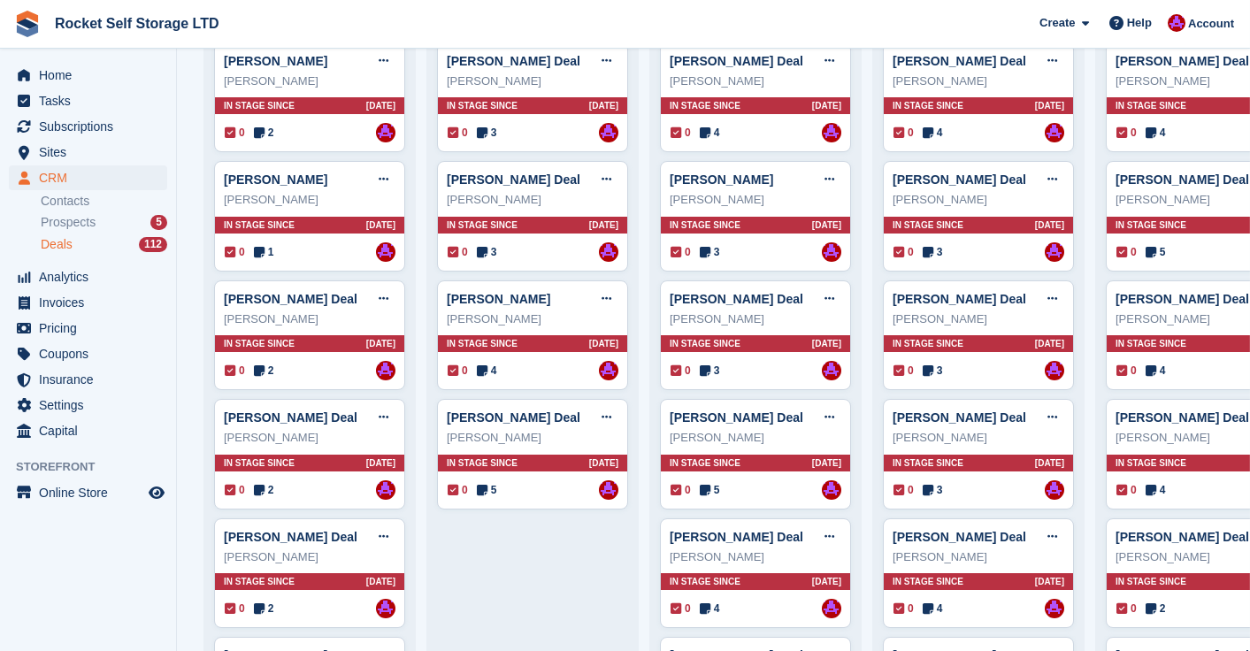
scroll to position [803, 0]
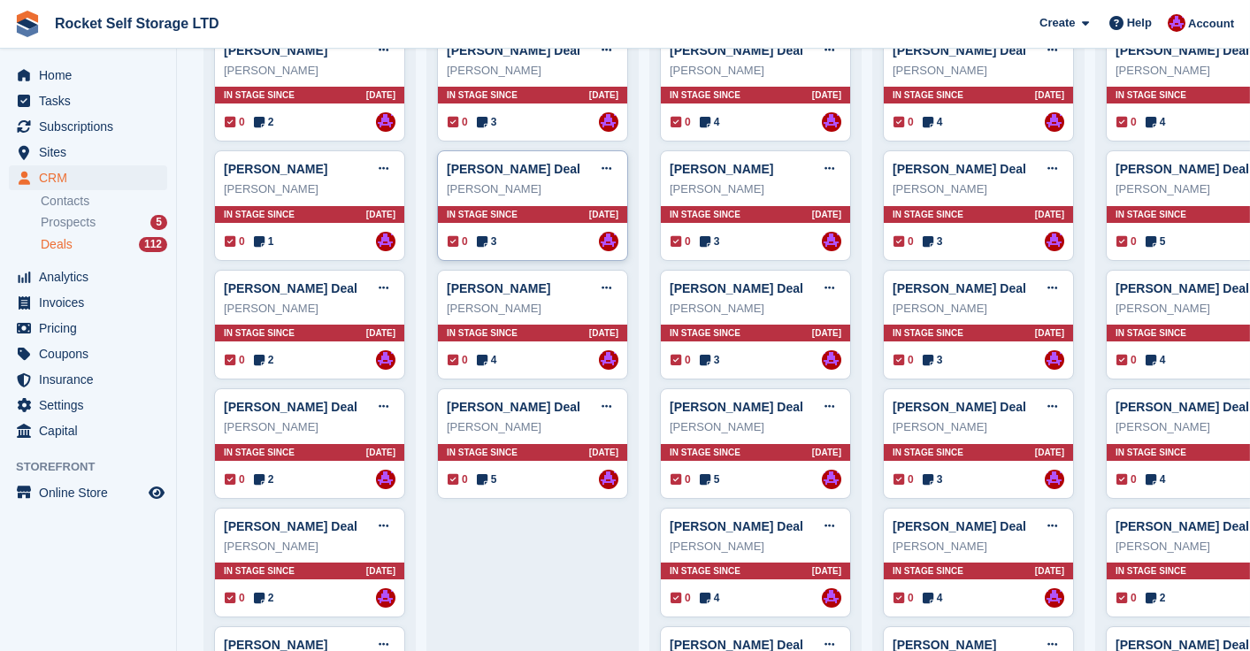
click at [567, 185] on div "[PERSON_NAME]" at bounding box center [533, 189] width 172 height 18
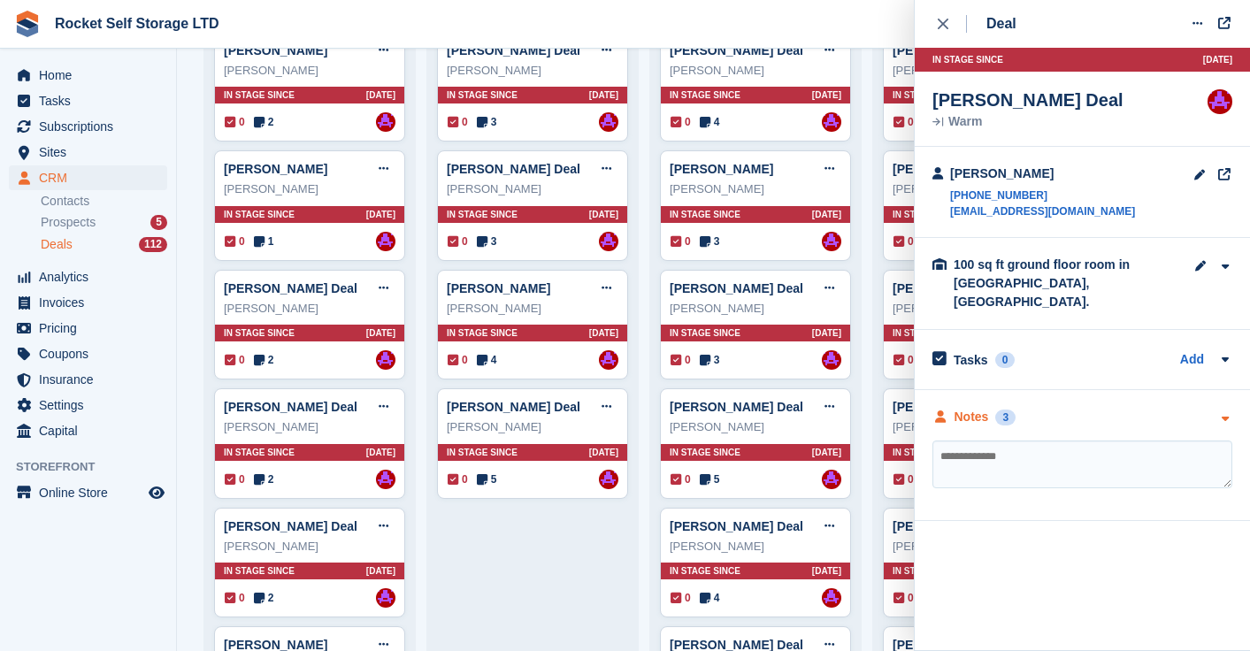
click at [1003, 410] on div "3" at bounding box center [1005, 418] width 20 height 16
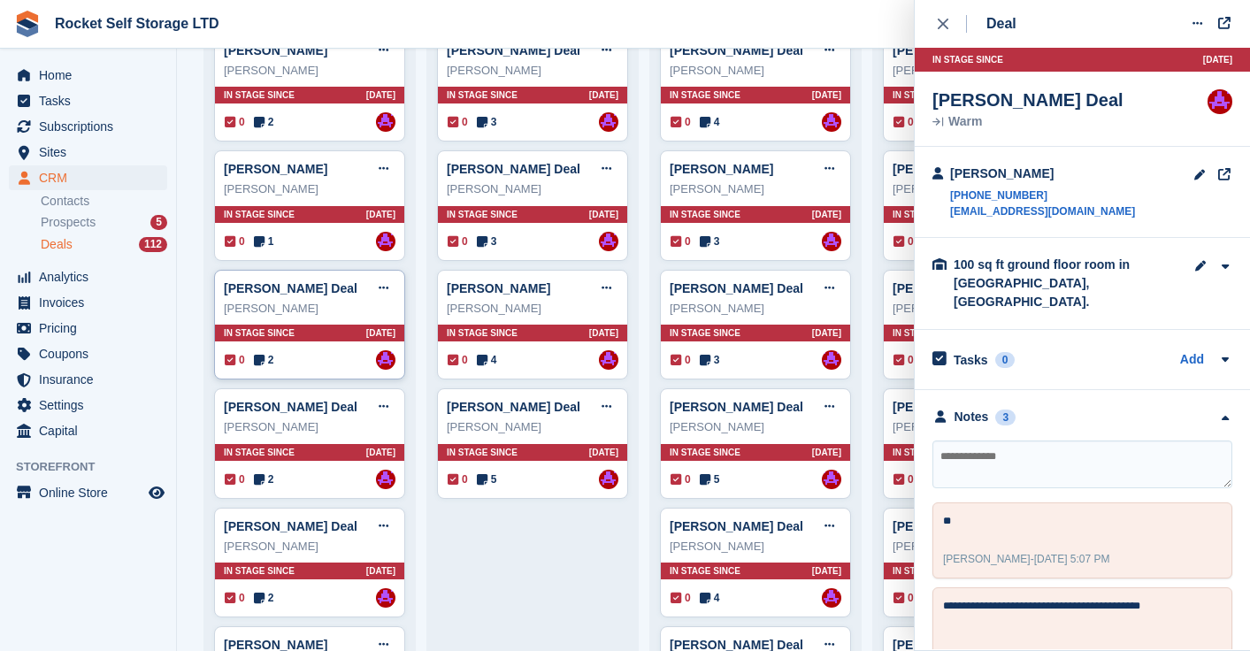
scroll to position [0, 0]
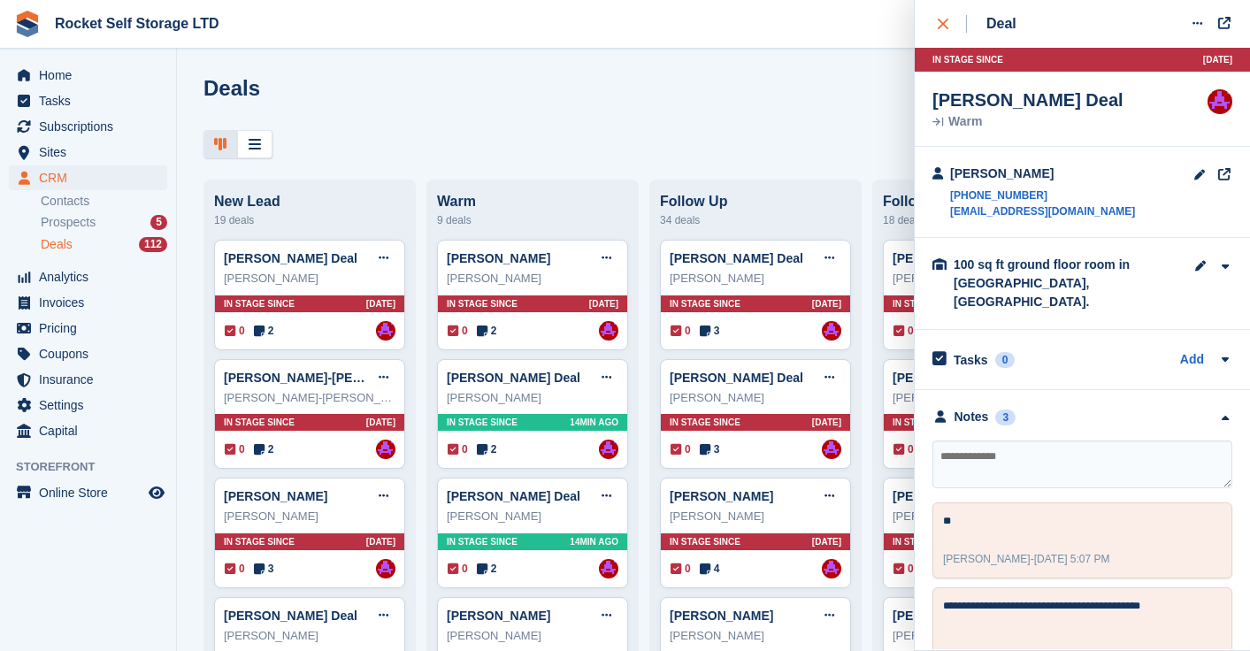
click at [945, 27] on icon "close" at bounding box center [943, 24] width 11 height 11
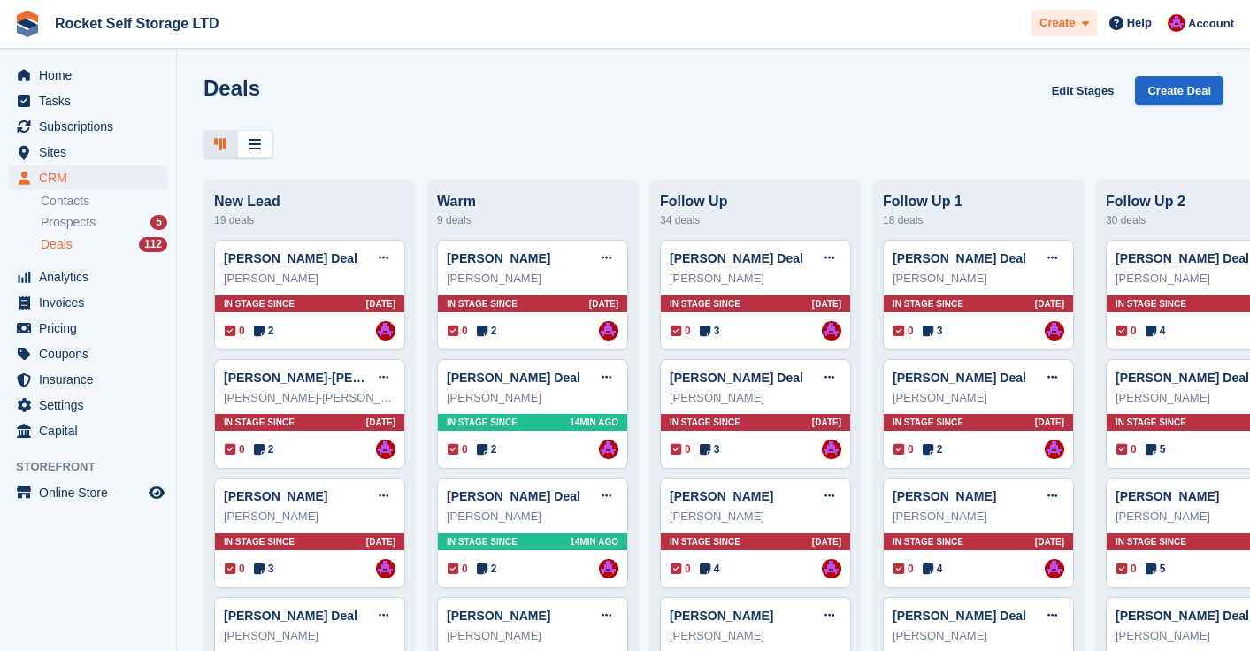
click at [1078, 26] on span at bounding box center [1082, 23] width 14 height 20
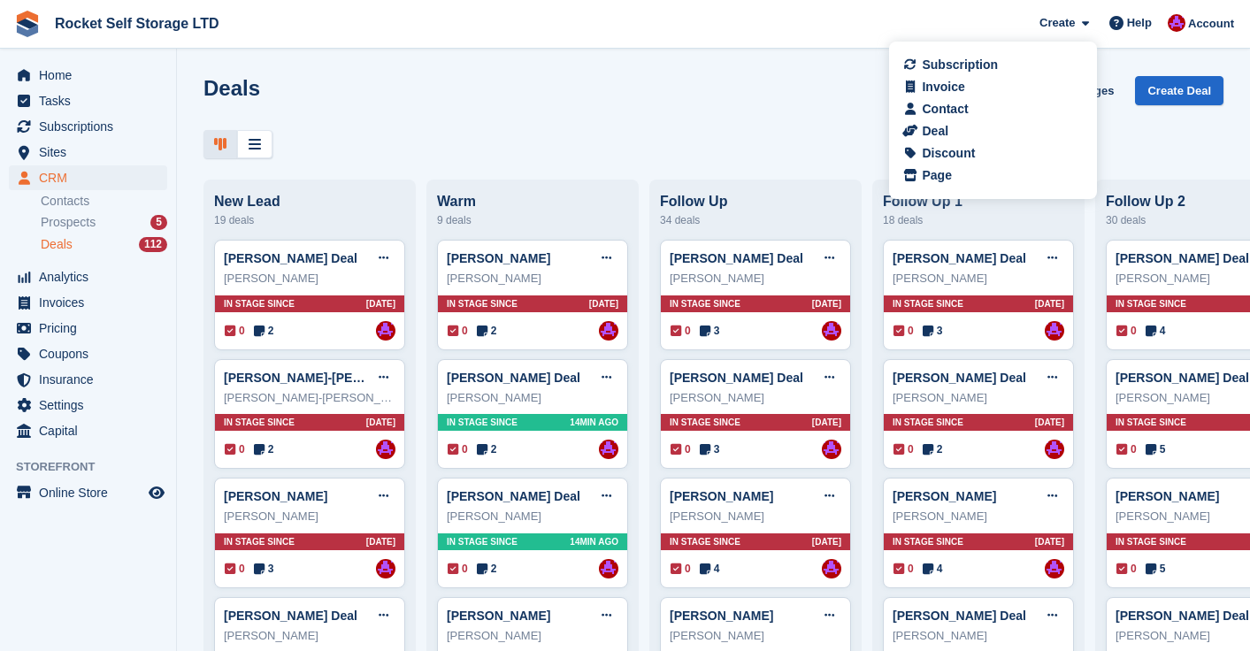
drag, startPoint x: 728, startPoint y: 131, endPoint x: 594, endPoint y: 134, distance: 133.6
click at [727, 131] on div at bounding box center [713, 144] width 1020 height 29
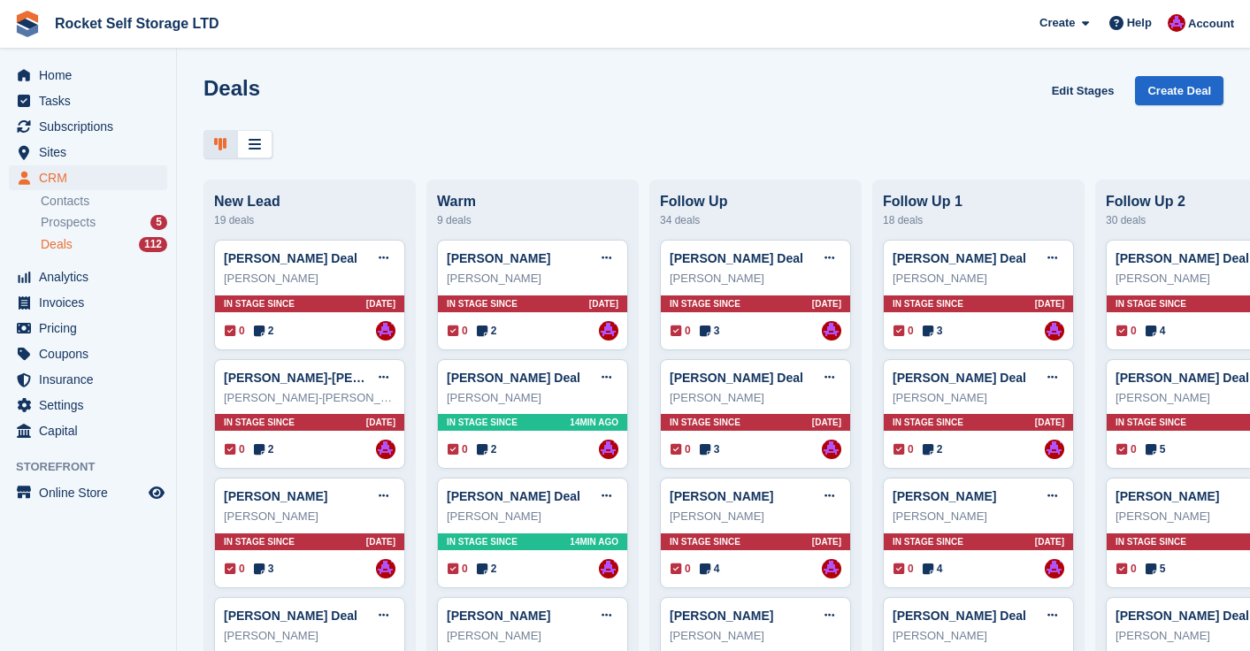
scroll to position [1, 0]
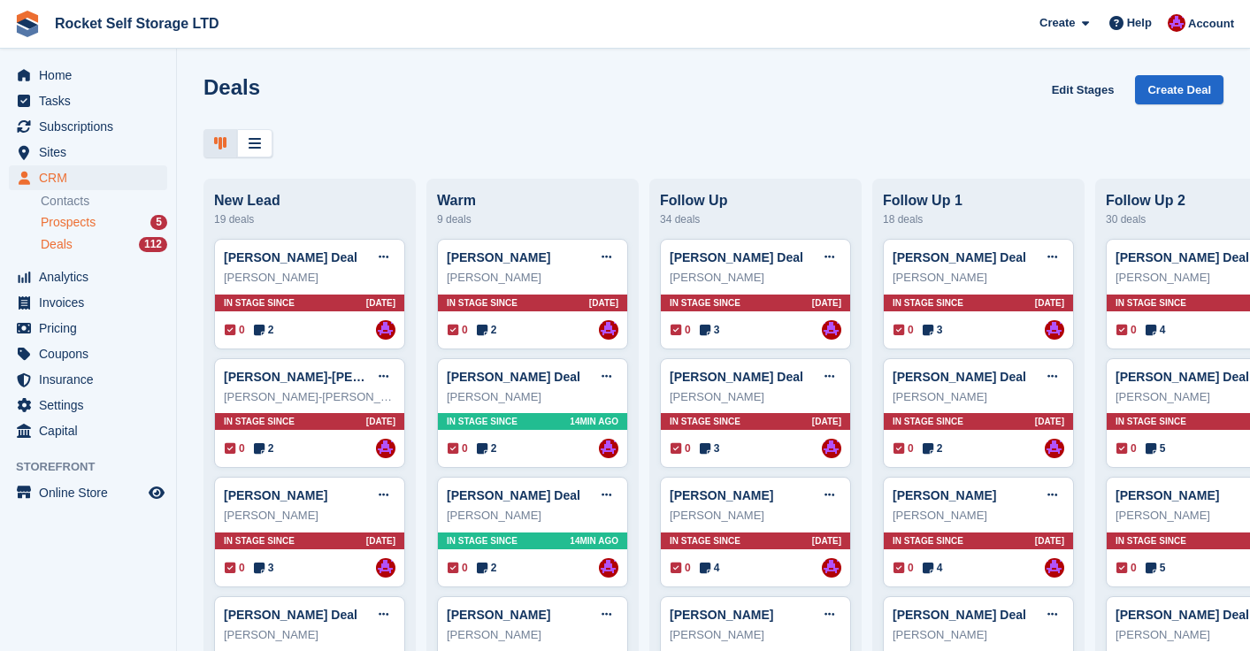
click at [64, 226] on span "Prospects" at bounding box center [68, 222] width 55 height 17
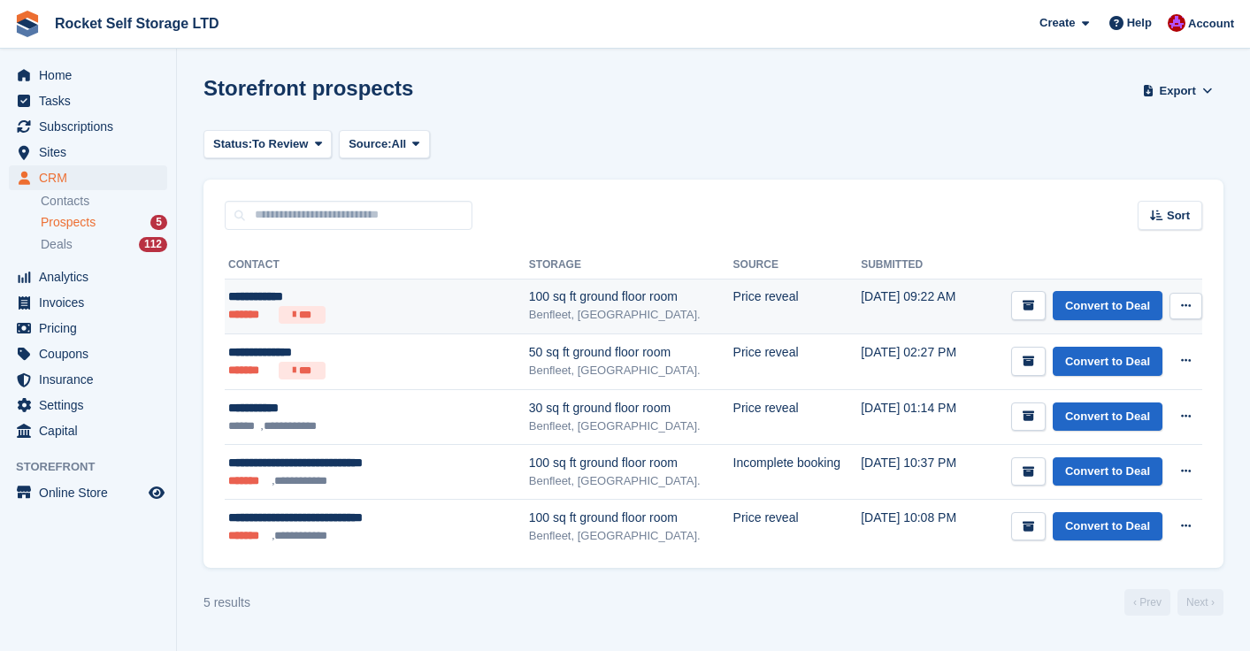
click at [355, 300] on div "**********" at bounding box center [354, 296] width 252 height 19
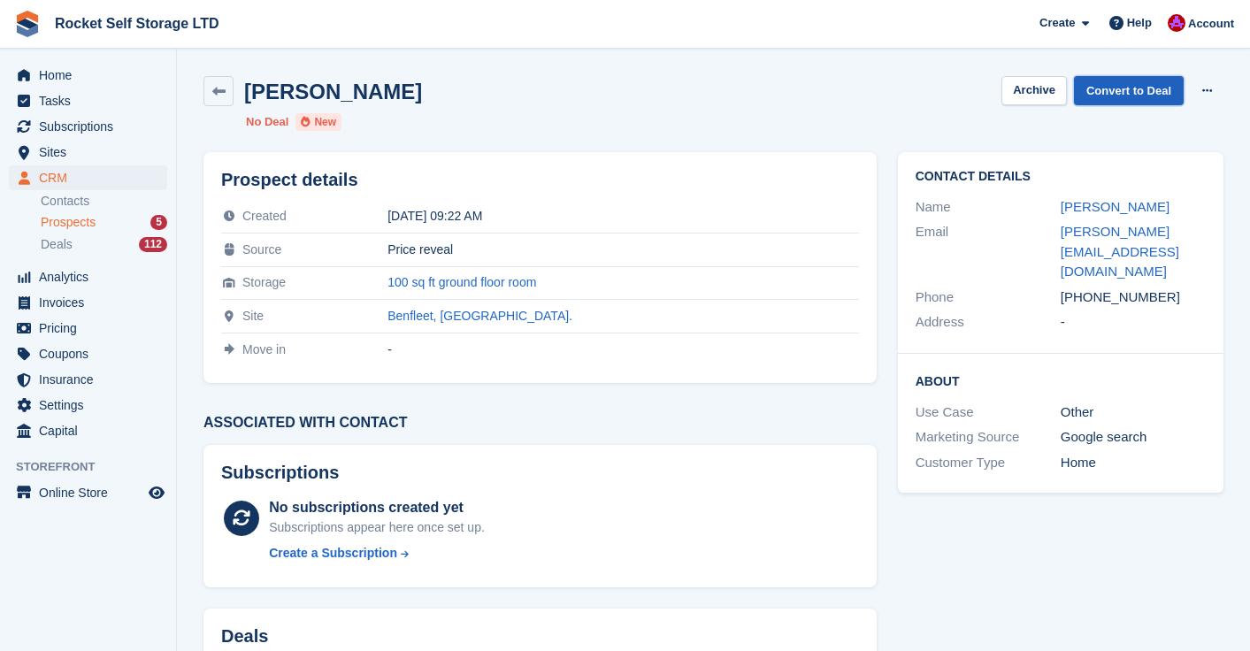
click at [1143, 90] on link "Convert to Deal" at bounding box center [1129, 90] width 110 height 29
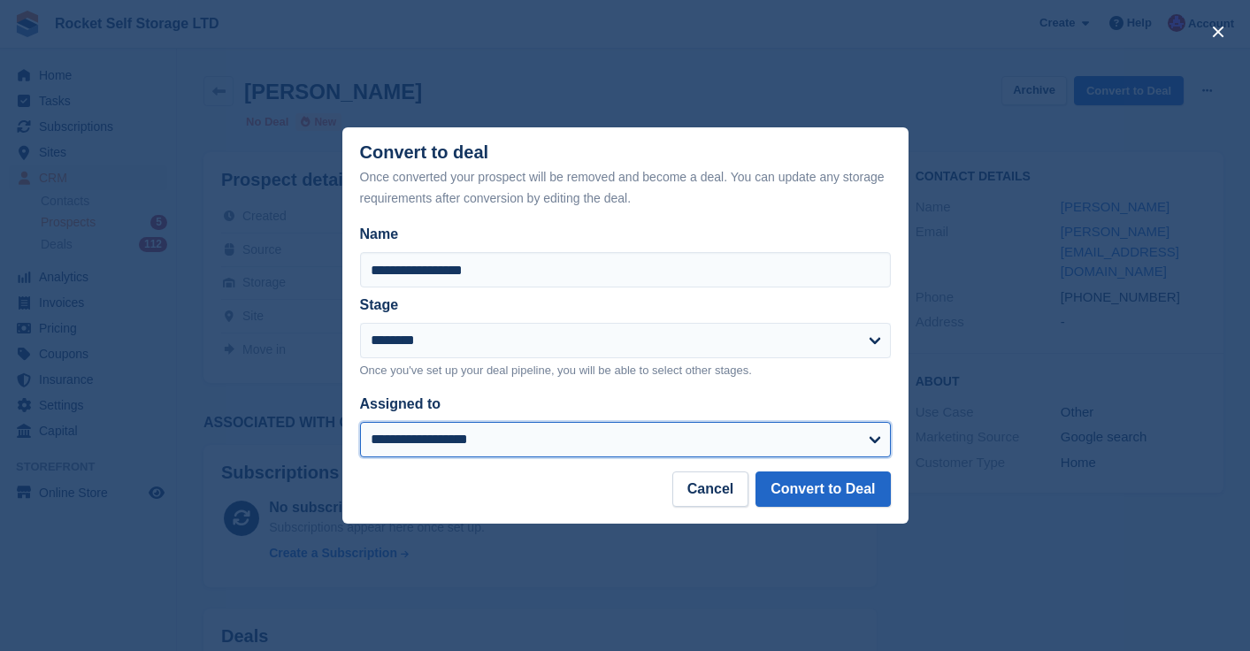
click at [499, 446] on select "**********" at bounding box center [625, 439] width 531 height 35
select select "****"
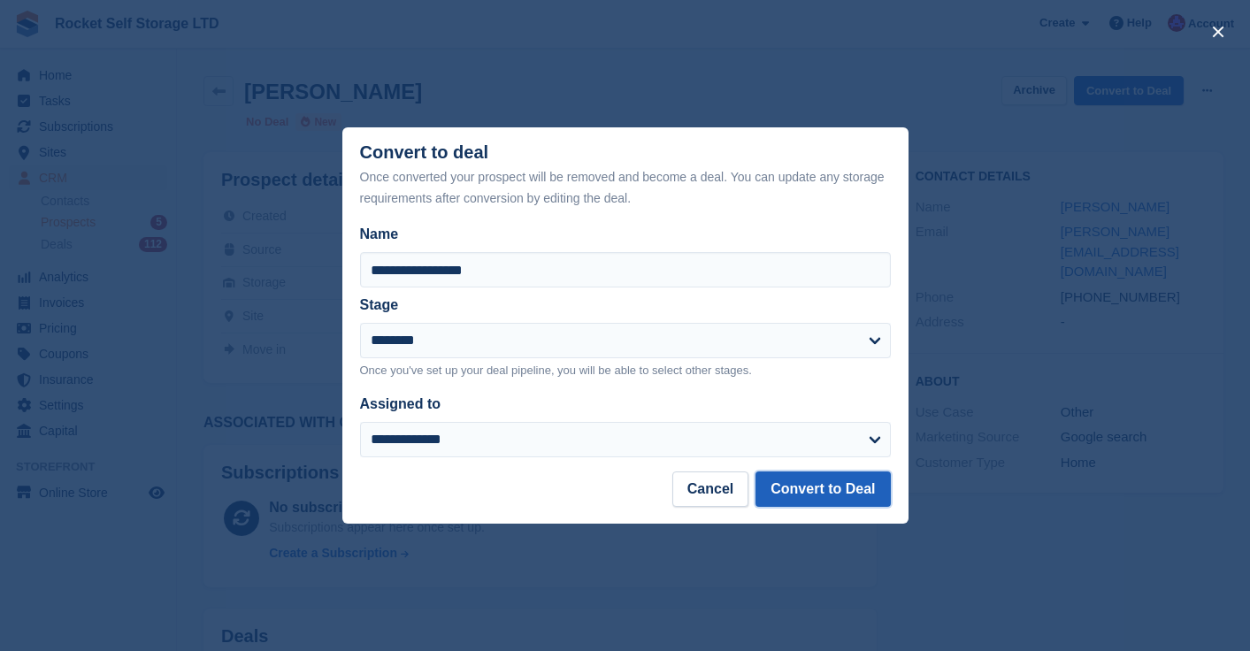
click at [790, 486] on button "Convert to Deal" at bounding box center [822, 488] width 134 height 35
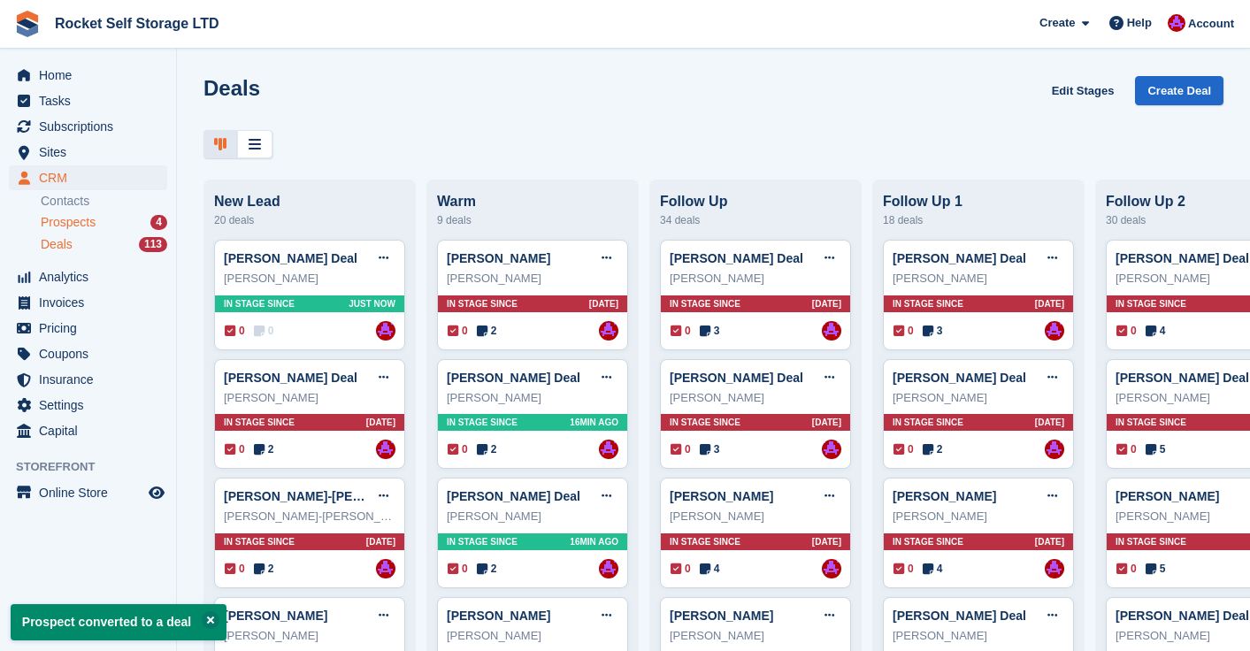
click at [65, 220] on span "Prospects" at bounding box center [68, 222] width 55 height 17
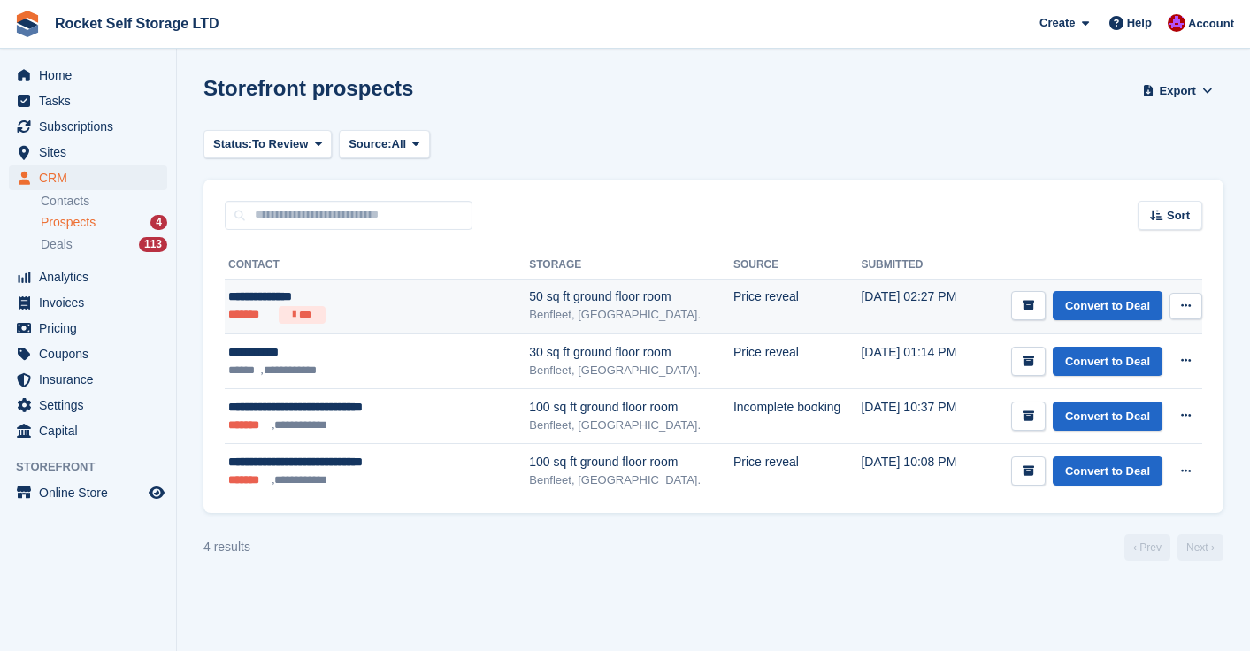
click at [265, 295] on div "**********" at bounding box center [354, 296] width 252 height 19
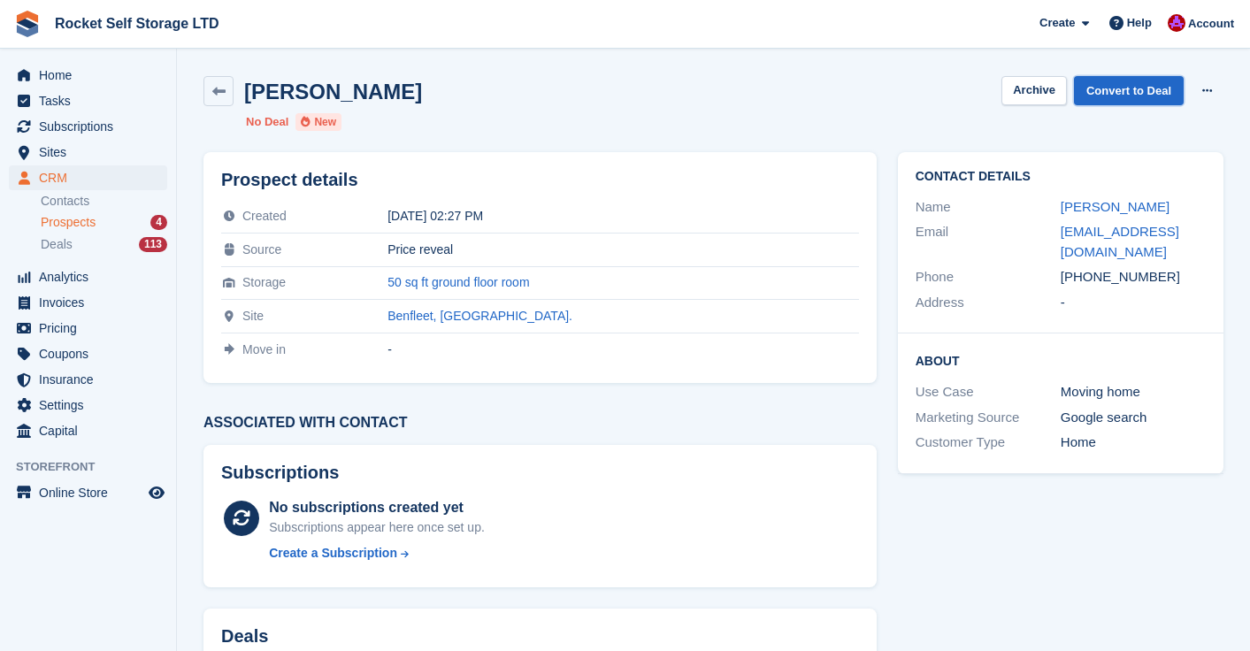
drag, startPoint x: 1129, startPoint y: 96, endPoint x: 1103, endPoint y: 113, distance: 31.2
click at [1129, 96] on link "Convert to Deal" at bounding box center [1129, 90] width 110 height 29
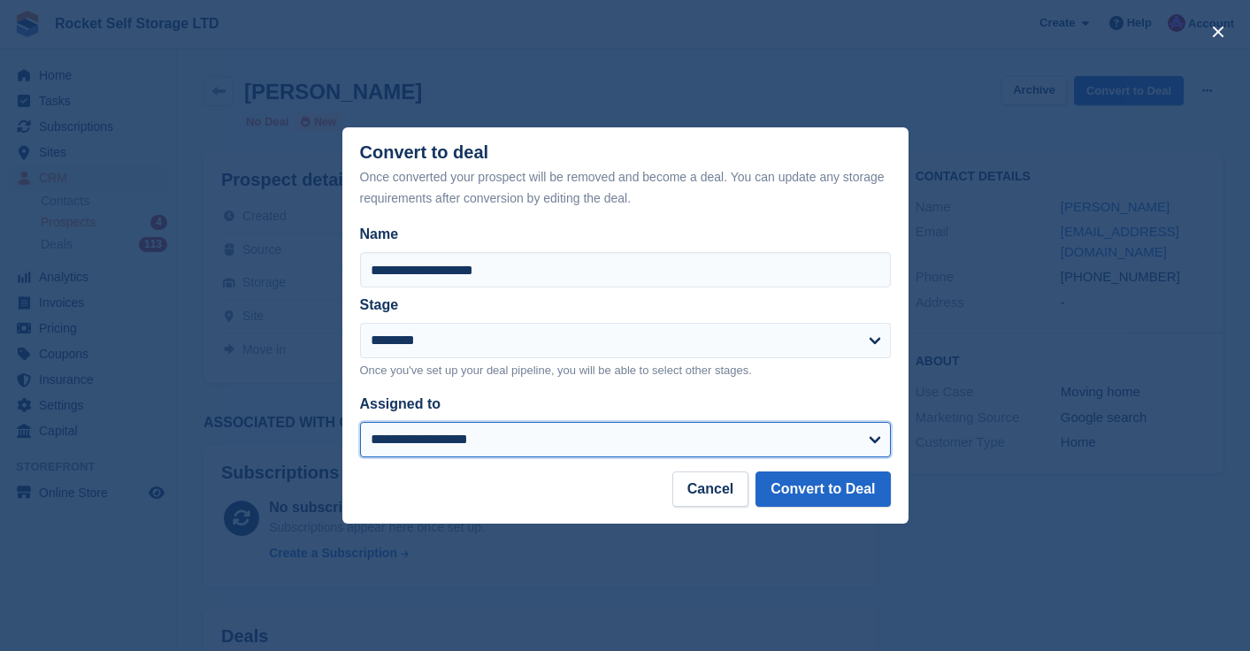
click at [540, 441] on select "**********" at bounding box center [625, 439] width 531 height 35
select select "****"
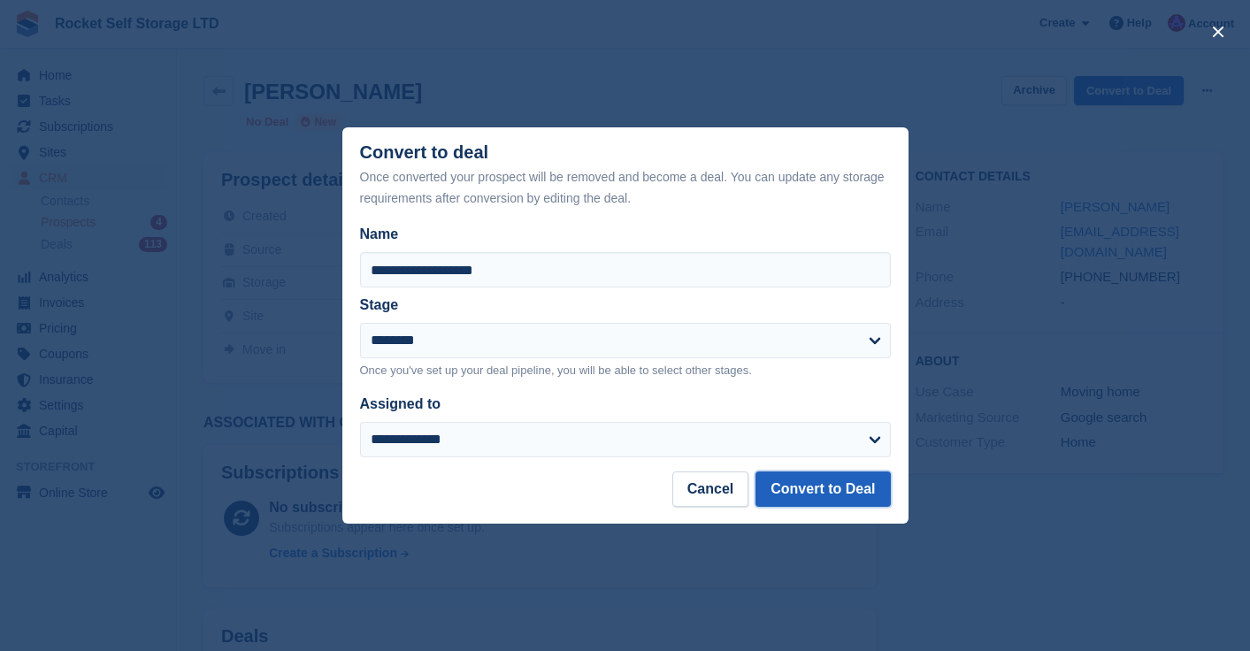
click at [798, 490] on button "Convert to Deal" at bounding box center [822, 488] width 134 height 35
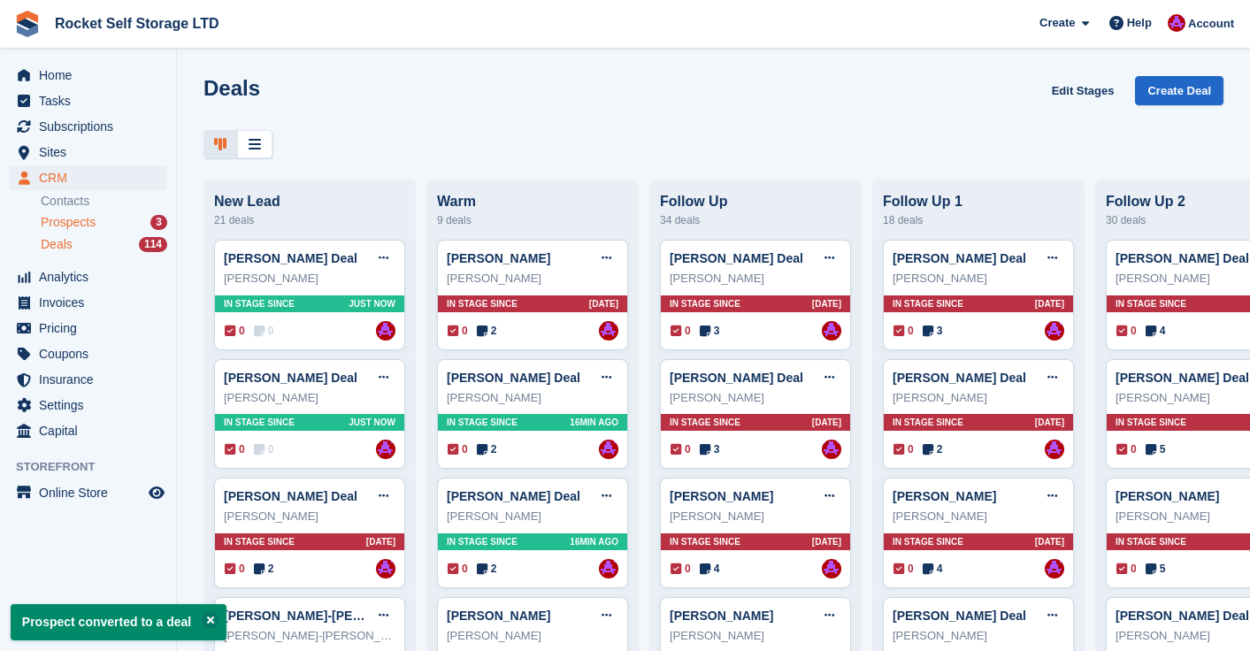
click at [96, 223] on span "Prospects" at bounding box center [68, 222] width 55 height 17
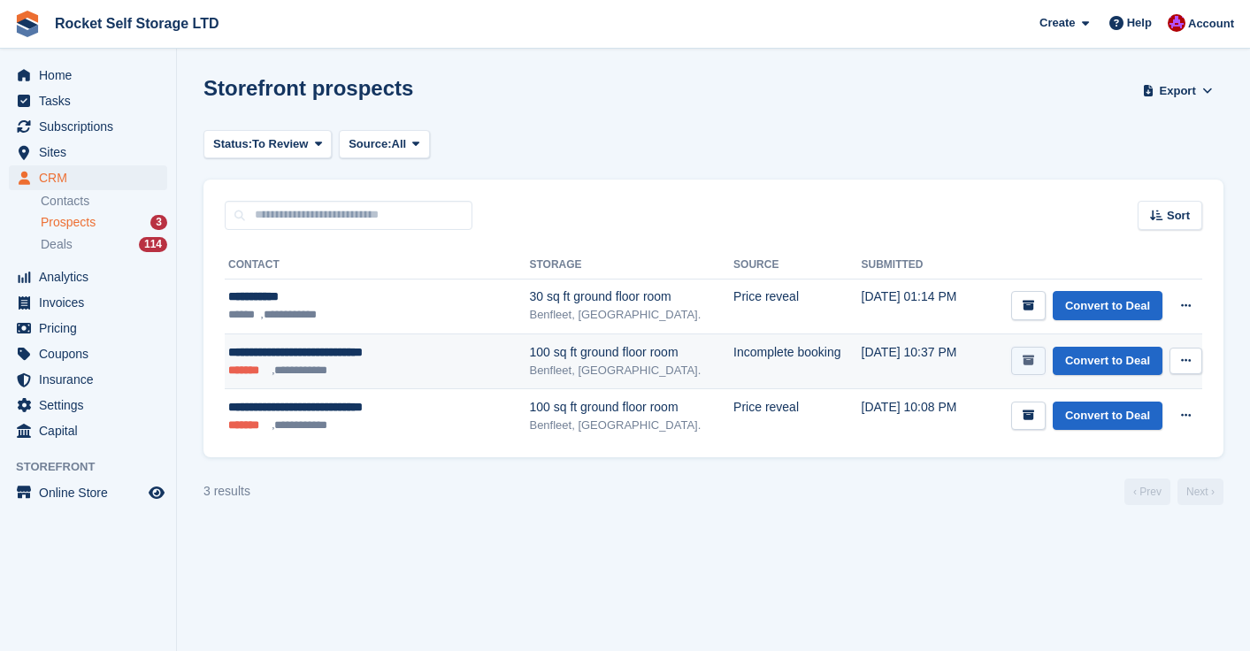
click at [1015, 358] on button "submit" at bounding box center [1028, 361] width 34 height 29
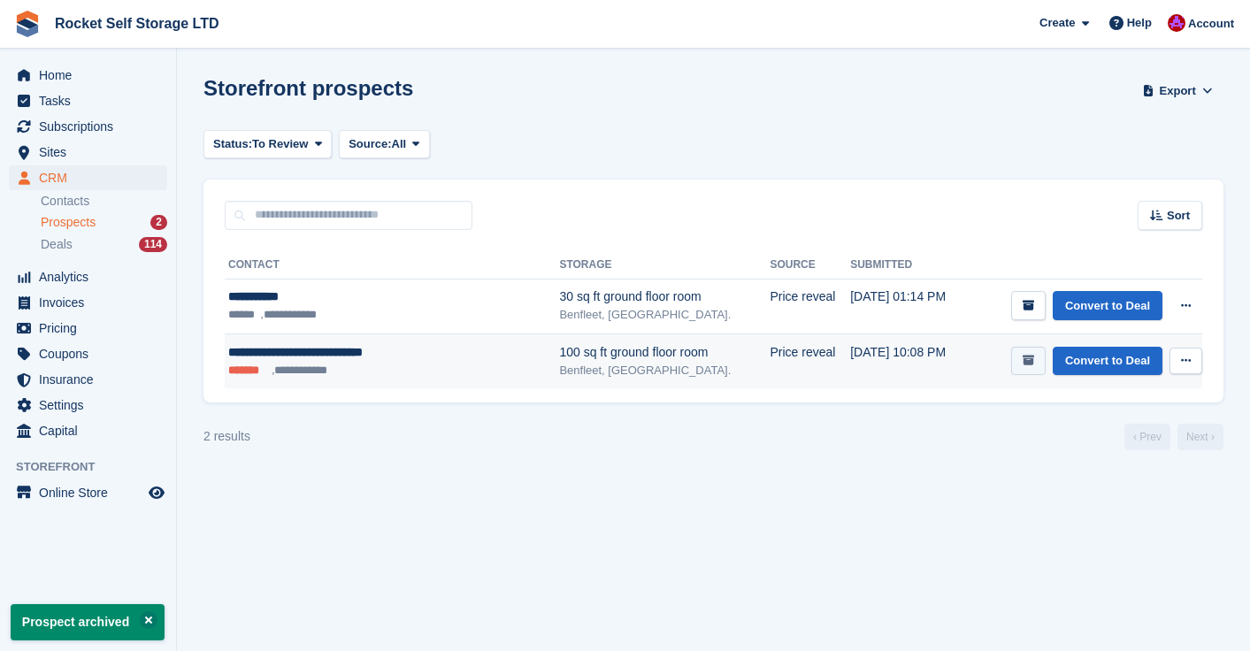
click at [1022, 359] on icon "submit" at bounding box center [1027, 360] width 11 height 11
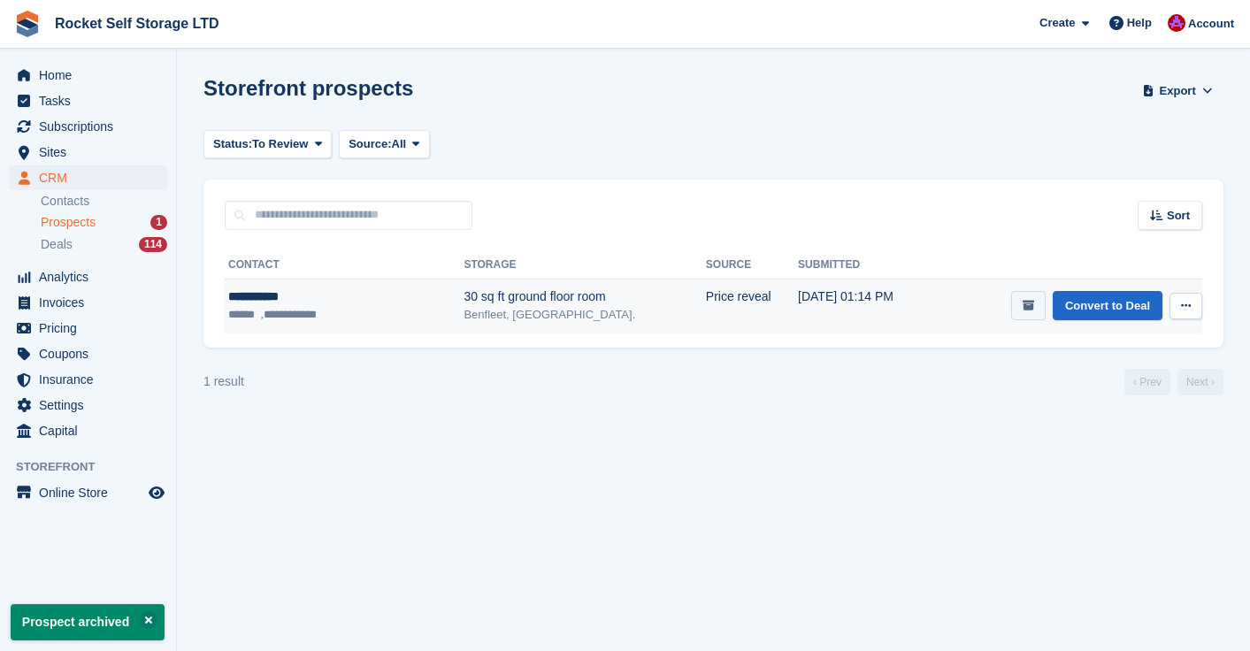
click at [1023, 310] on icon "submit" at bounding box center [1027, 305] width 11 height 11
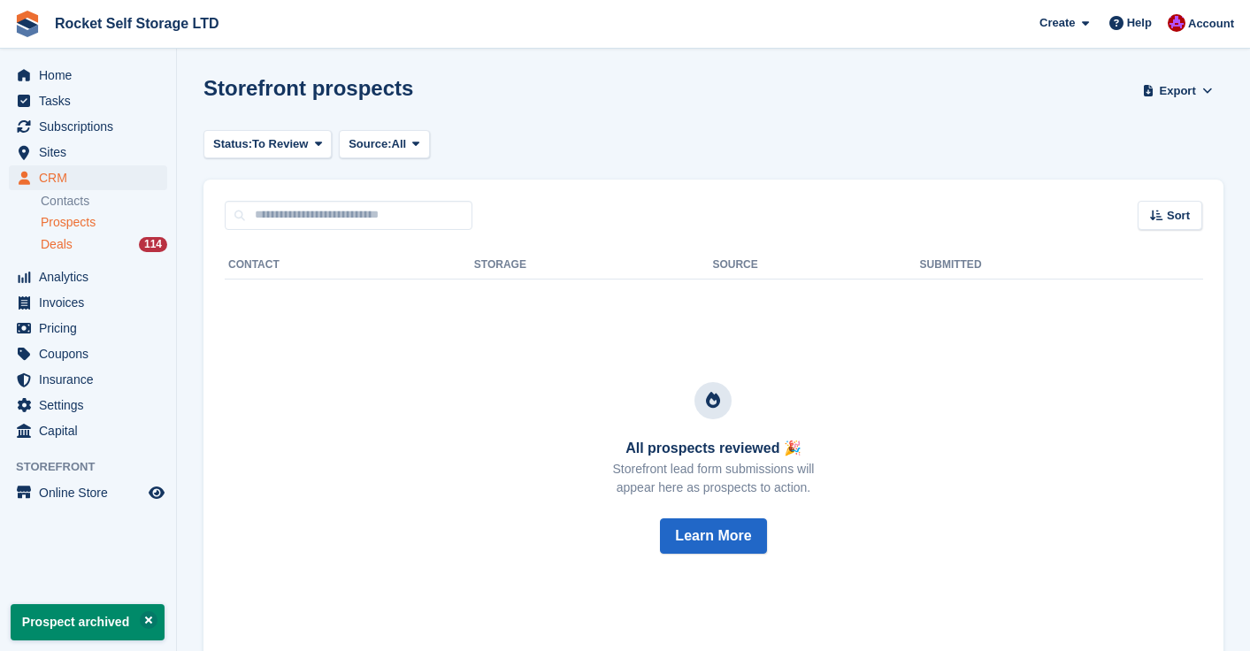
click at [94, 241] on div "Deals 114" at bounding box center [104, 244] width 126 height 17
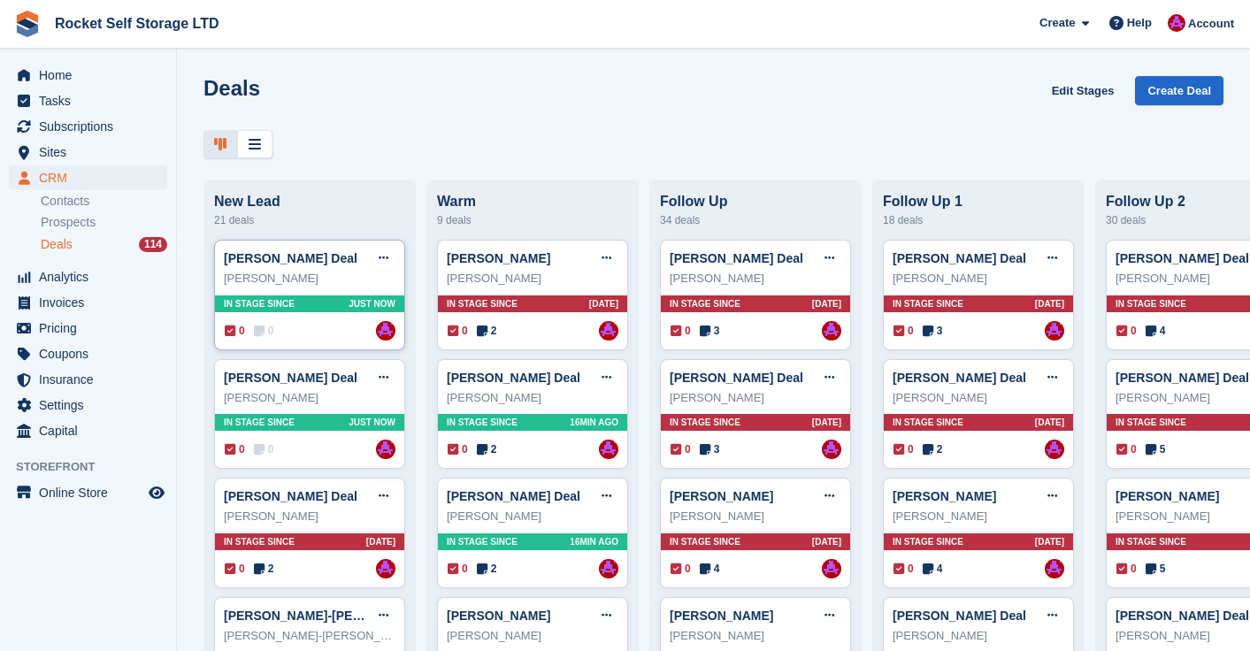
click at [287, 268] on div "[PERSON_NAME] Deal Edit deal [PERSON_NAME] as won [PERSON_NAME] as lost Delete …" at bounding box center [310, 258] width 172 height 27
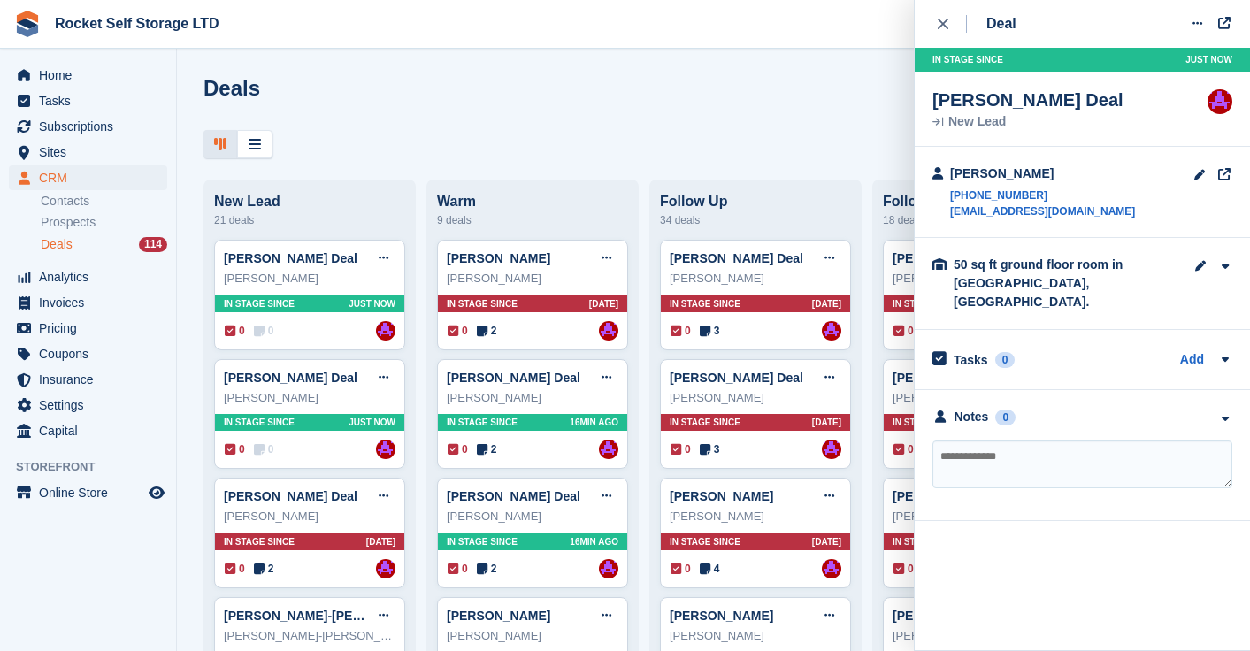
click at [964, 452] on textarea at bounding box center [1082, 464] width 300 height 48
type textarea "***"
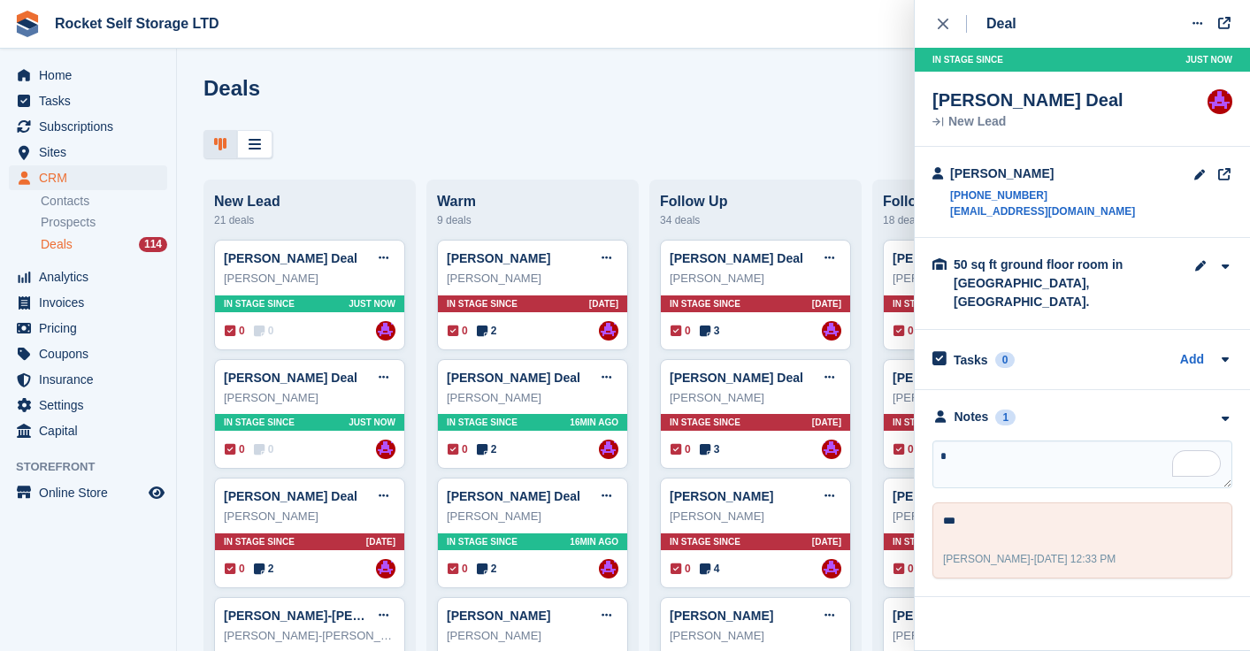
type textarea "**"
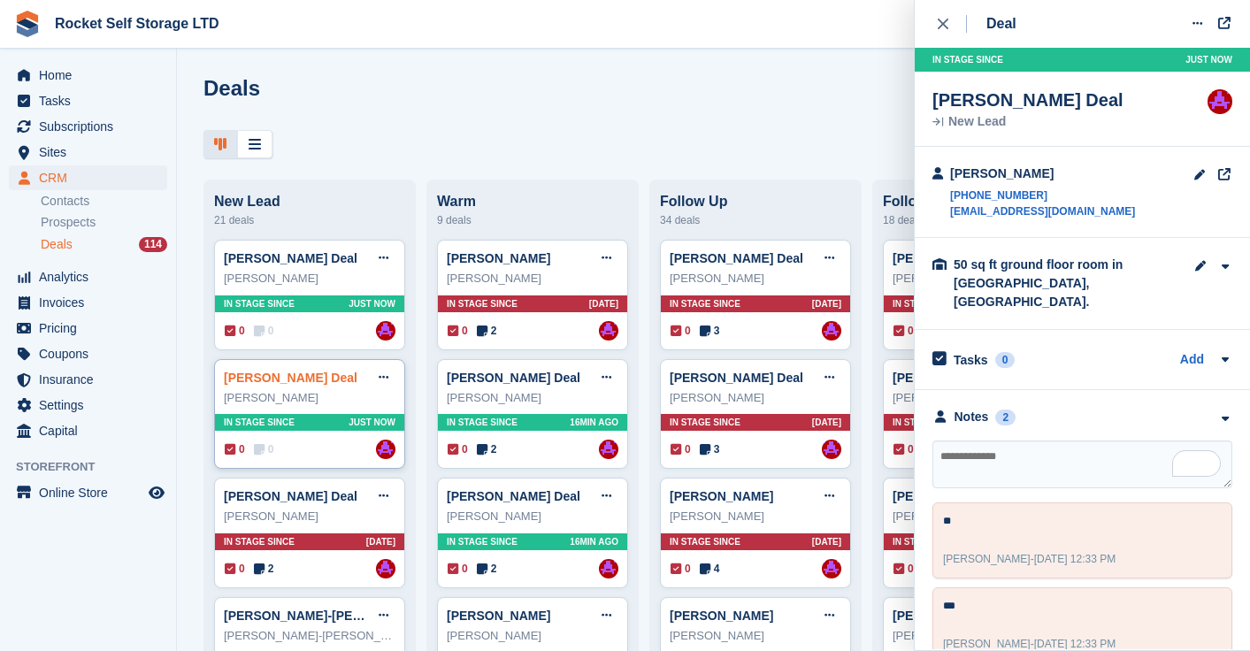
click at [295, 371] on link "[PERSON_NAME] Deal" at bounding box center [291, 378] width 134 height 14
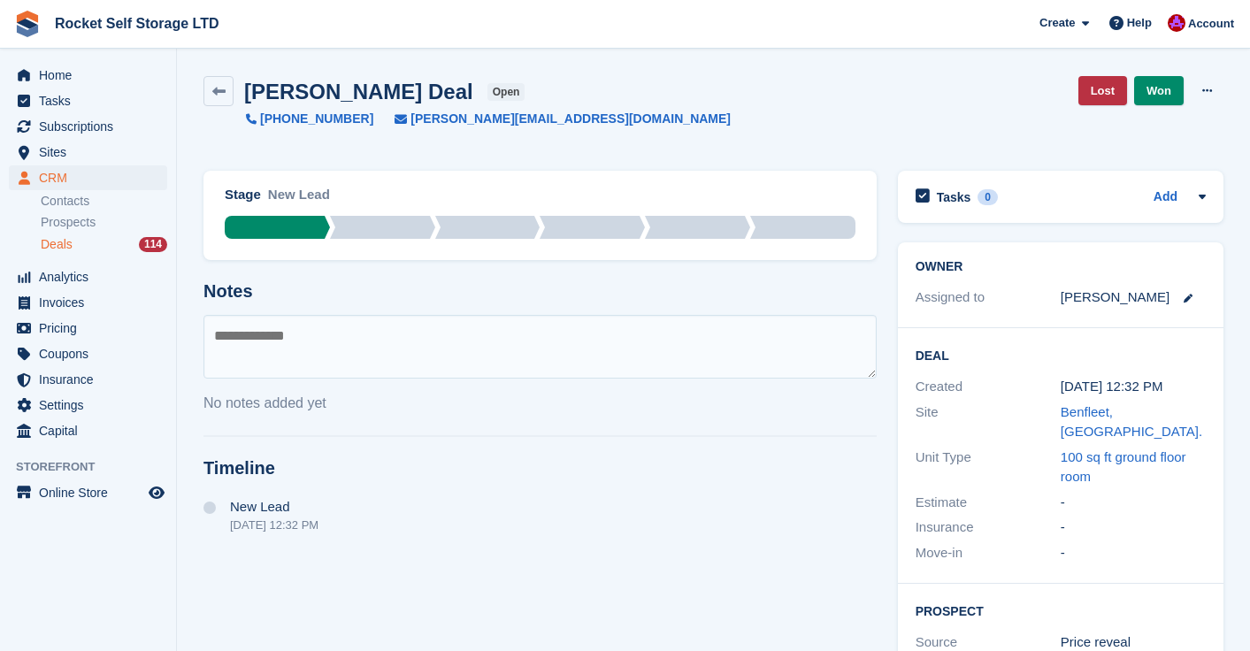
click at [781, 119] on div "[PERSON_NAME] Deal open [PHONE_NUMBER] [PERSON_NAME][EMAIL_ADDRESS][DOMAIN_NAME…" at bounding box center [713, 102] width 1020 height 52
click at [639, 128] on div "[PERSON_NAME] Deal open [PHONE_NUMBER] [PERSON_NAME][EMAIL_ADDRESS][DOMAIN_NAME…" at bounding box center [713, 112] width 1041 height 95
click at [1104, 96] on link "Lost" at bounding box center [1102, 90] width 49 height 29
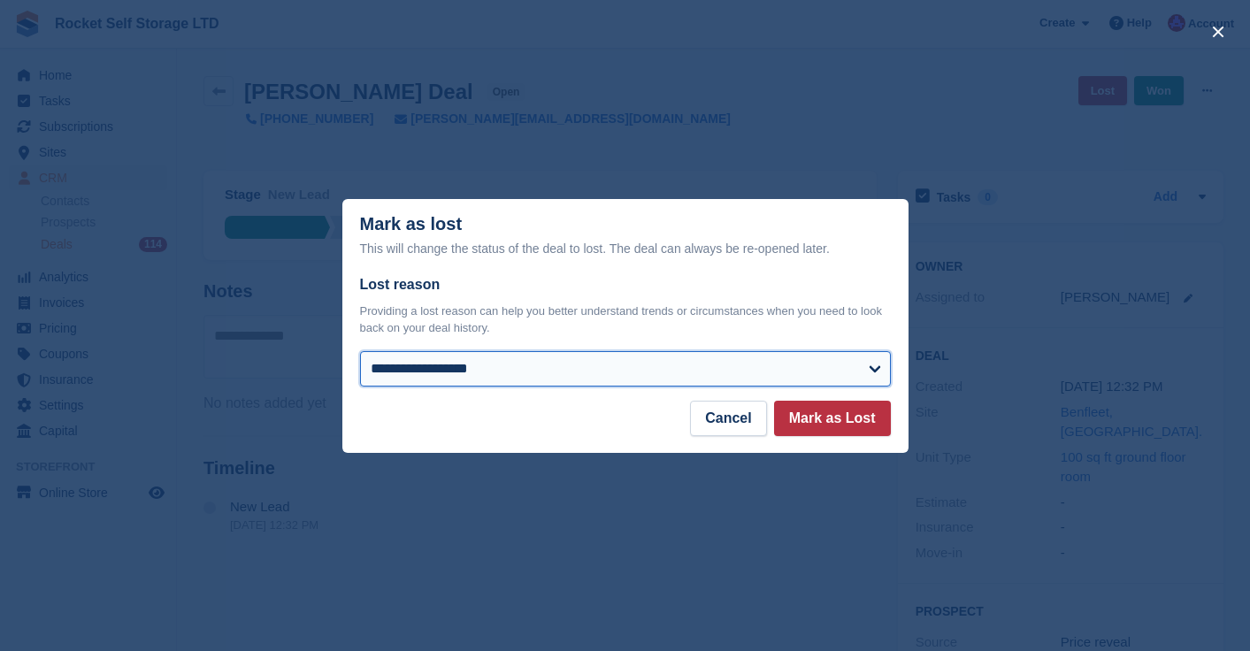
click at [530, 372] on select "**********" at bounding box center [625, 368] width 531 height 35
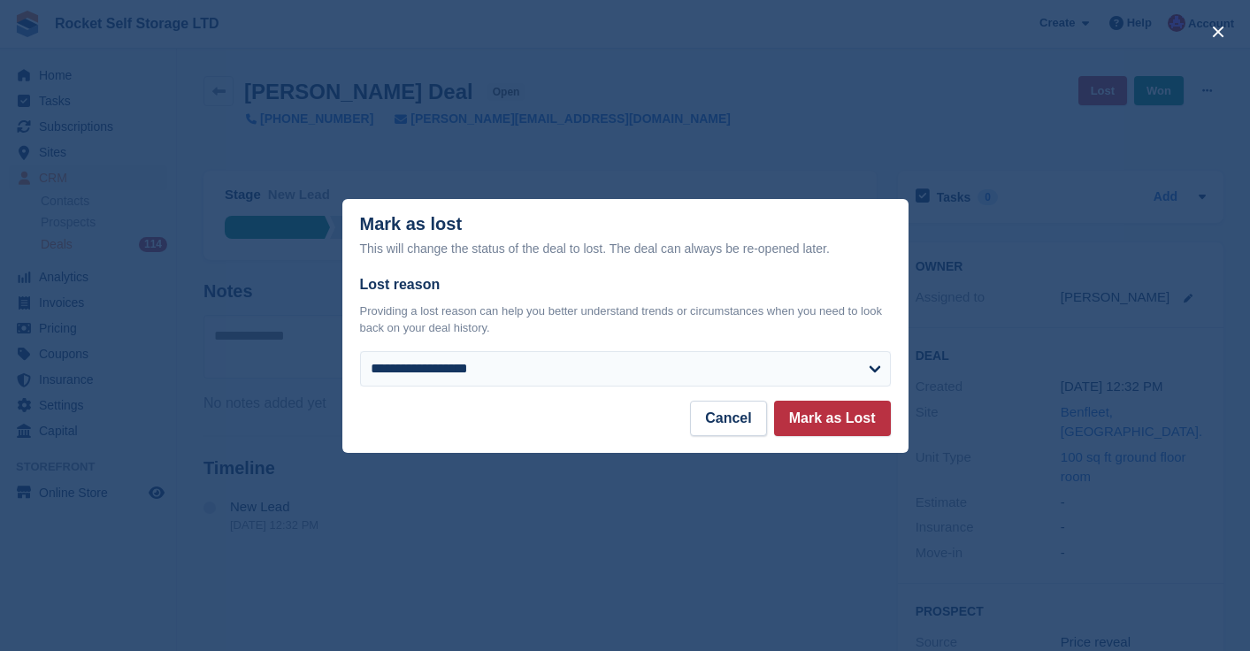
click at [329, 119] on div "close" at bounding box center [625, 325] width 1250 height 651
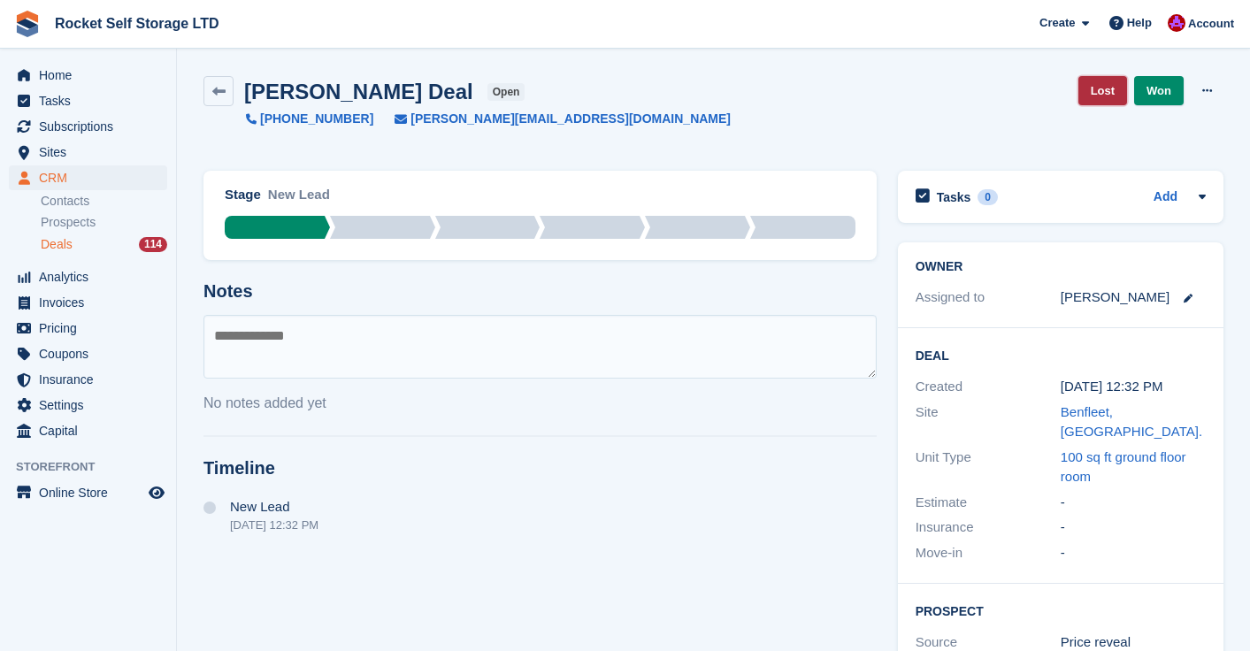
click at [1101, 99] on link "Lost" at bounding box center [1102, 90] width 49 height 29
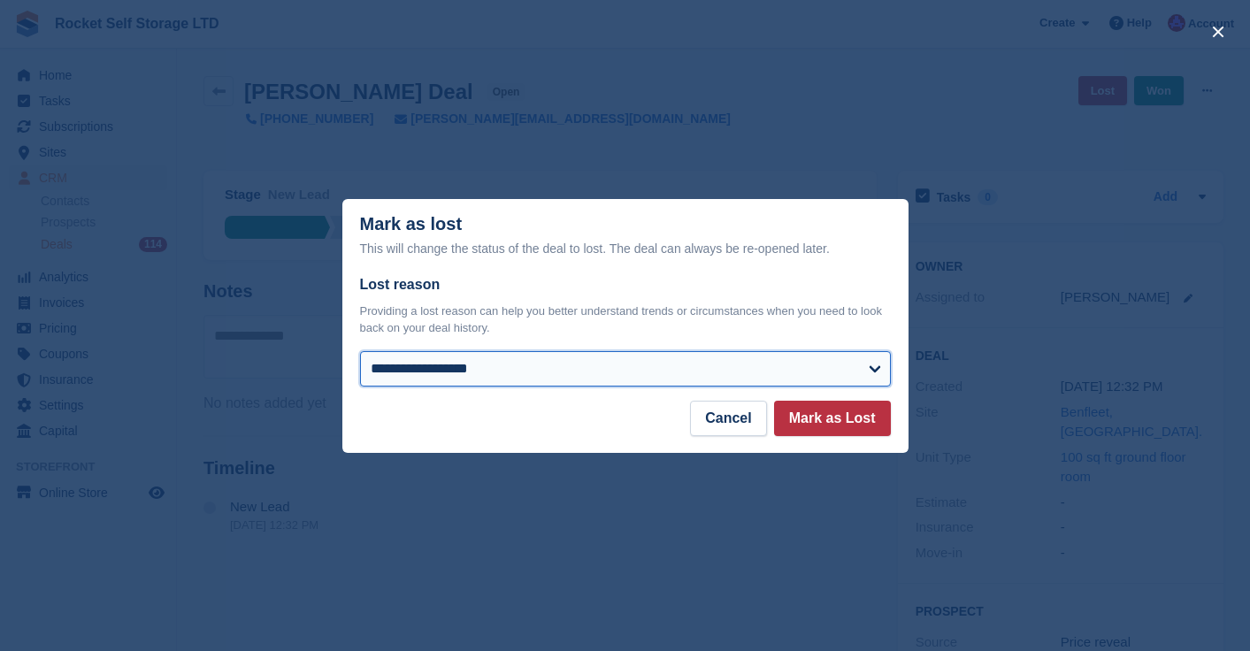
click at [660, 367] on select "**********" at bounding box center [625, 368] width 531 height 35
select select "**********"
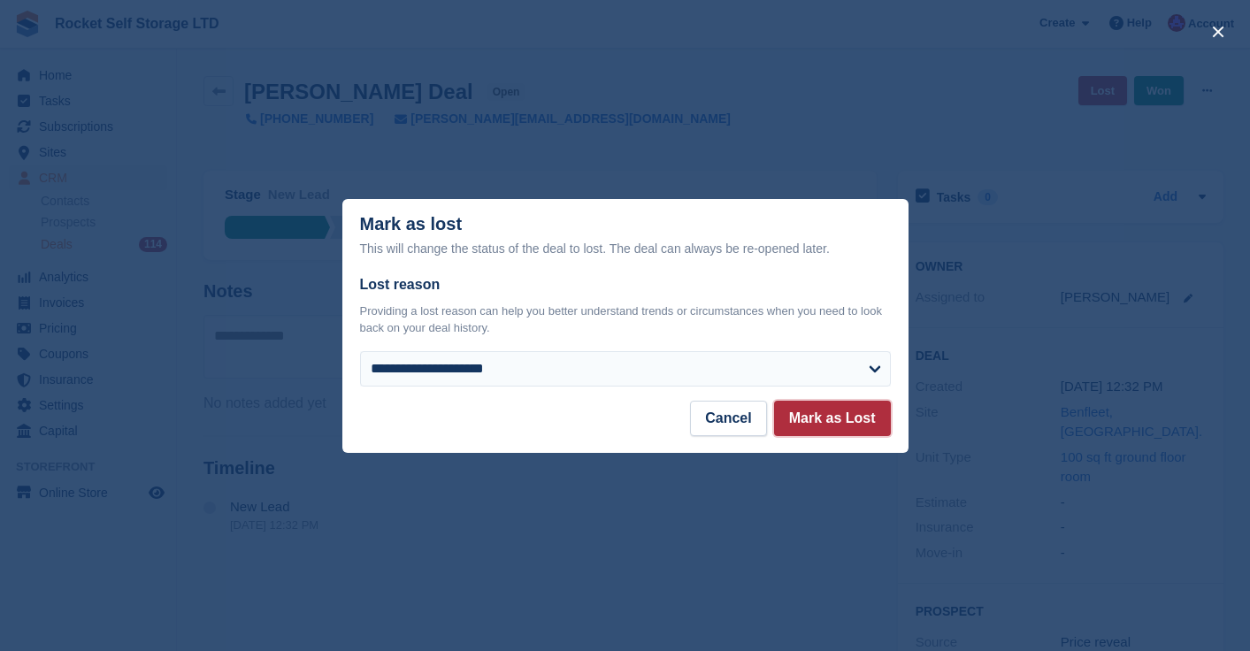
click at [839, 421] on button "Mark as Lost" at bounding box center [832, 418] width 117 height 35
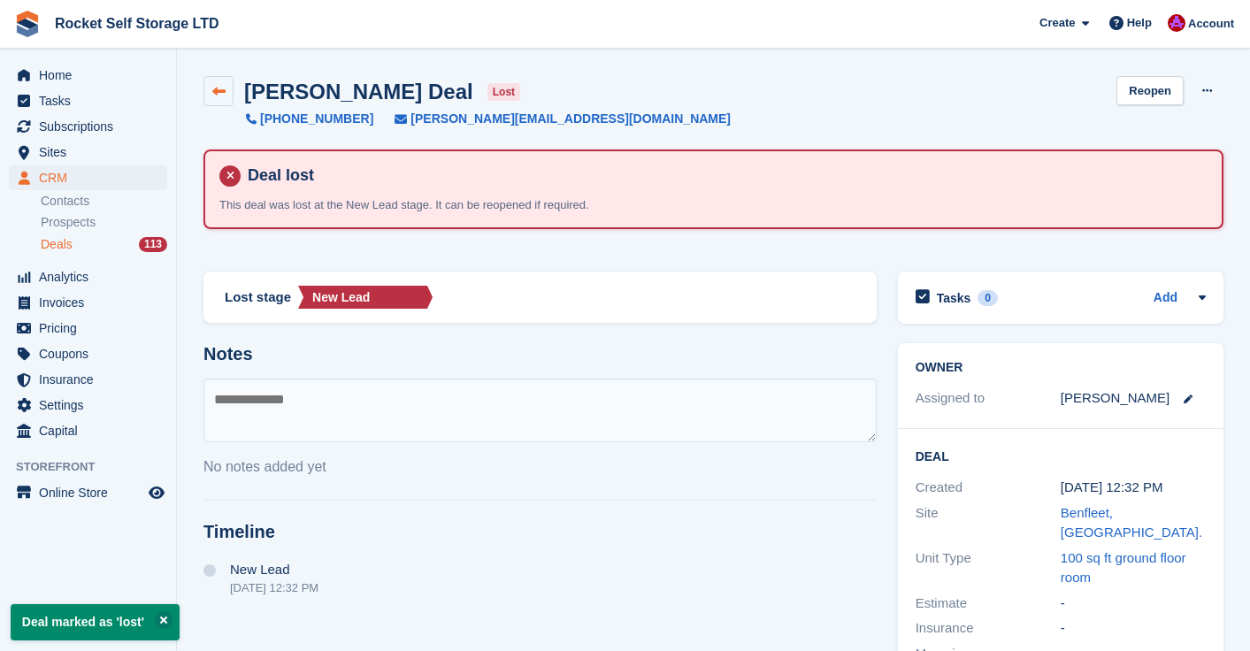
click at [232, 90] on link at bounding box center [218, 91] width 30 height 30
